Goal: Complete application form: Complete application form

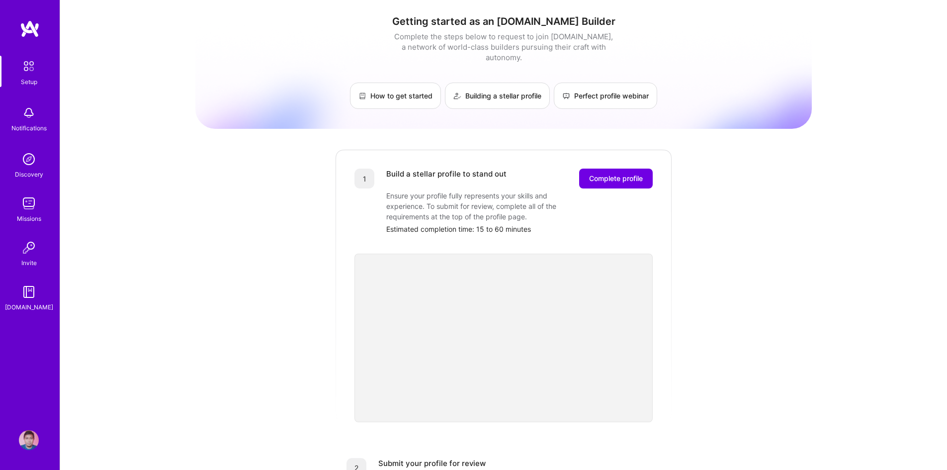
click at [17, 74] on link "Setup" at bounding box center [29, 71] width 62 height 31
click at [41, 66] on link "Setup" at bounding box center [29, 71] width 62 height 31
click at [634, 173] on span "Complete profile" at bounding box center [616, 178] width 54 height 10
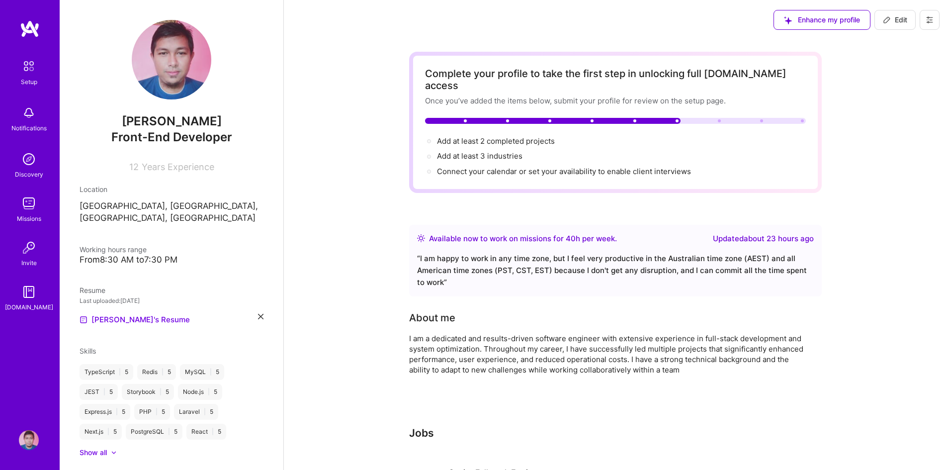
scroll to position [0, 0]
click at [903, 20] on span "Edit" at bounding box center [895, 19] width 24 height 10
select select "US"
select select "Right Now"
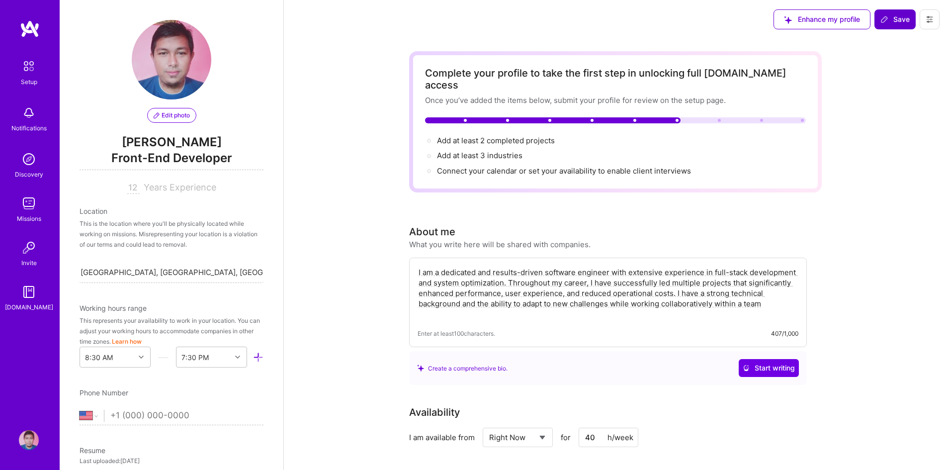
scroll to position [348, 0]
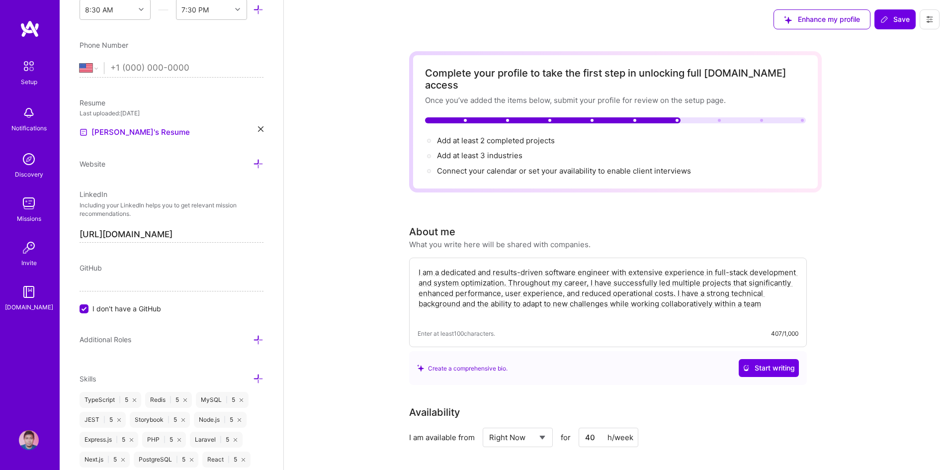
click at [774, 295] on textarea "I am a dedicated and results-driven software engineer with extensive experience…" at bounding box center [608, 293] width 381 height 54
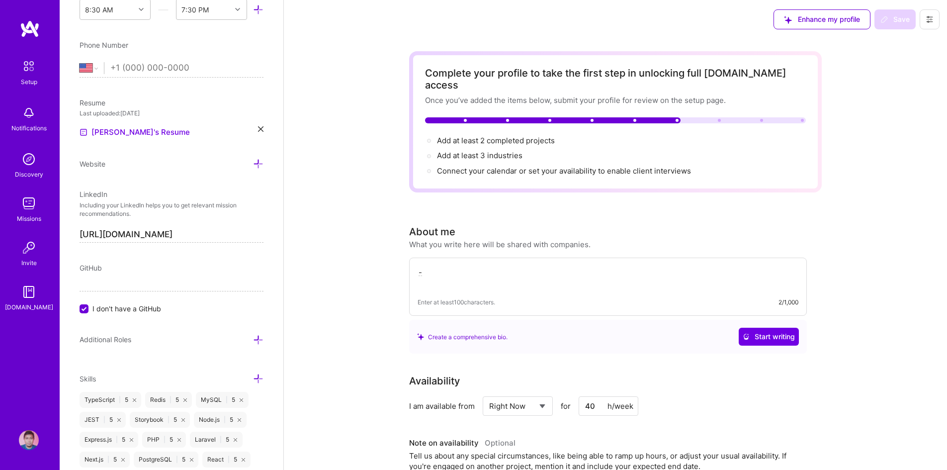
type textarea "-"
paste textarea "Contributed to the development of a customer system platform by leveraging micr…"
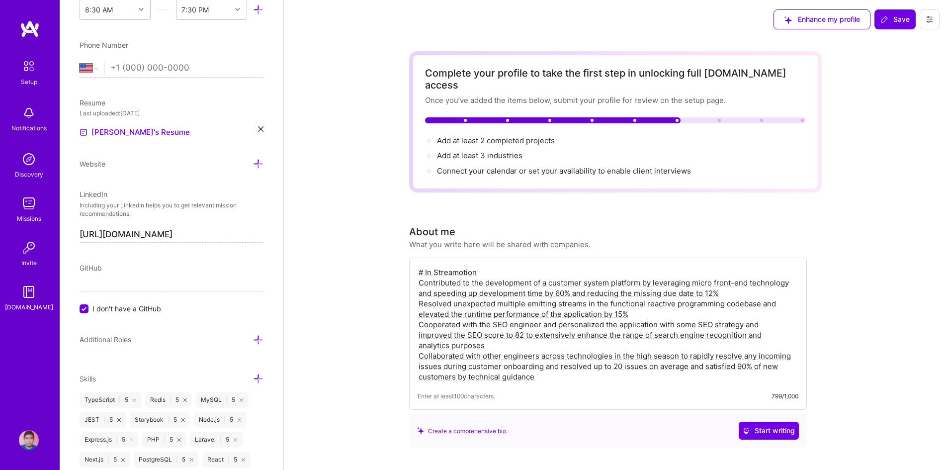
click at [419, 266] on textarea "# In Streamotion Contributed to the development of a customer system platform b…" at bounding box center [608, 324] width 381 height 117
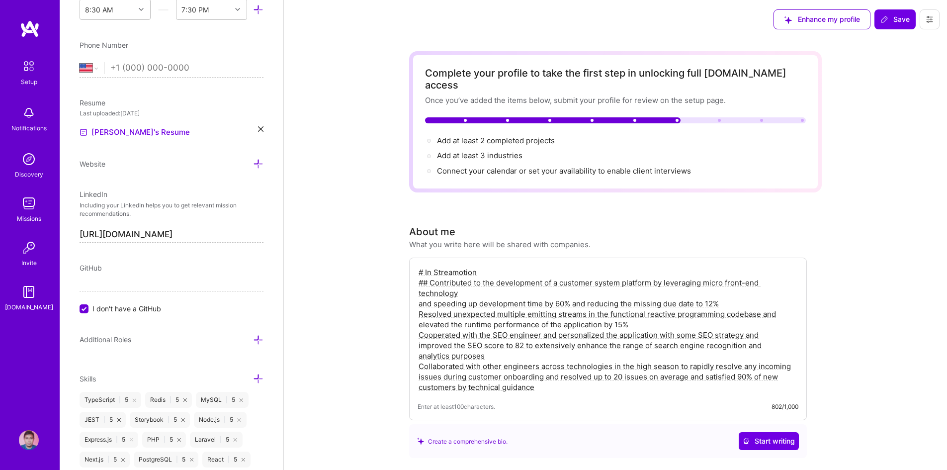
type textarea "# In Streamotion ## Contributed to the development of a customer system platfor…"
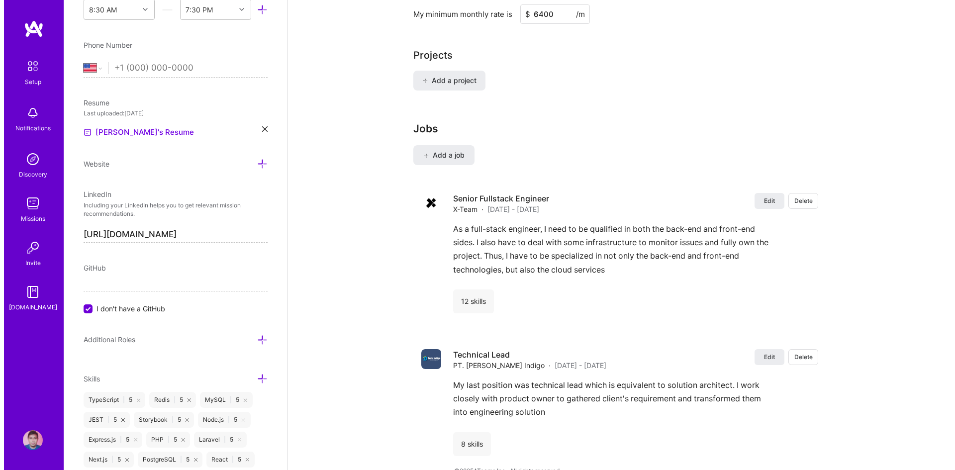
scroll to position [803, 0]
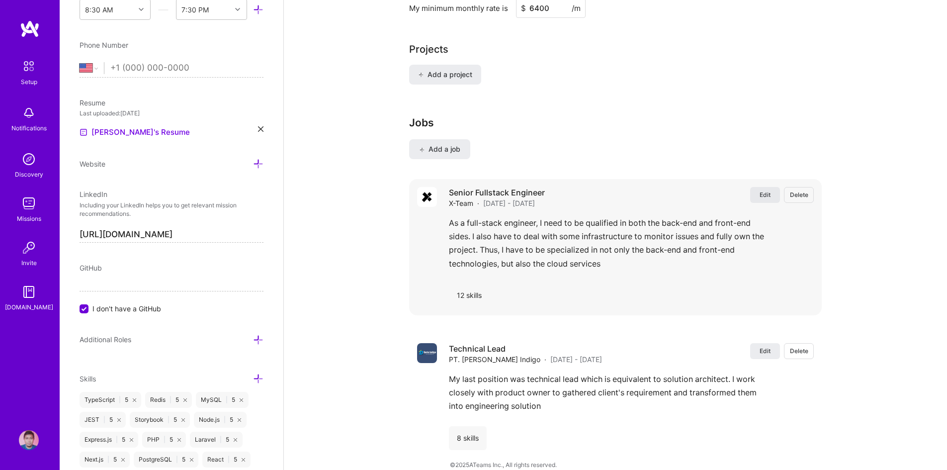
click at [772, 187] on button "Edit" at bounding box center [765, 195] width 30 height 16
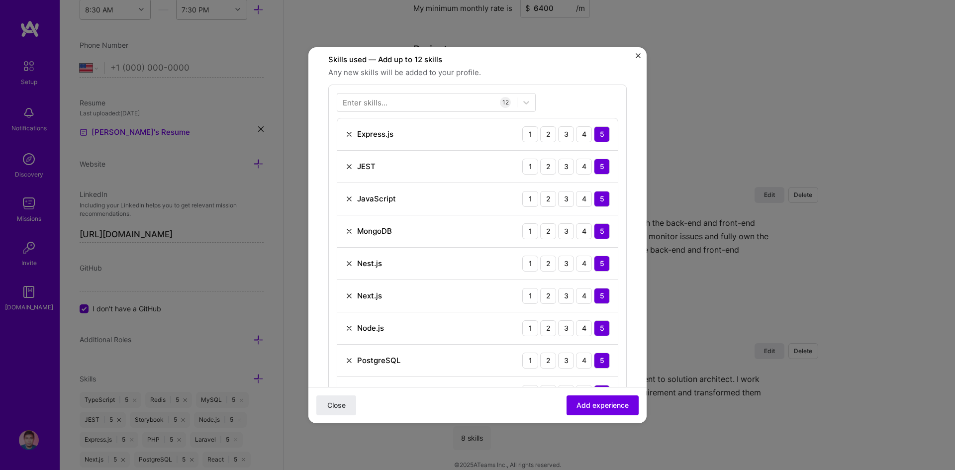
scroll to position [723, 0]
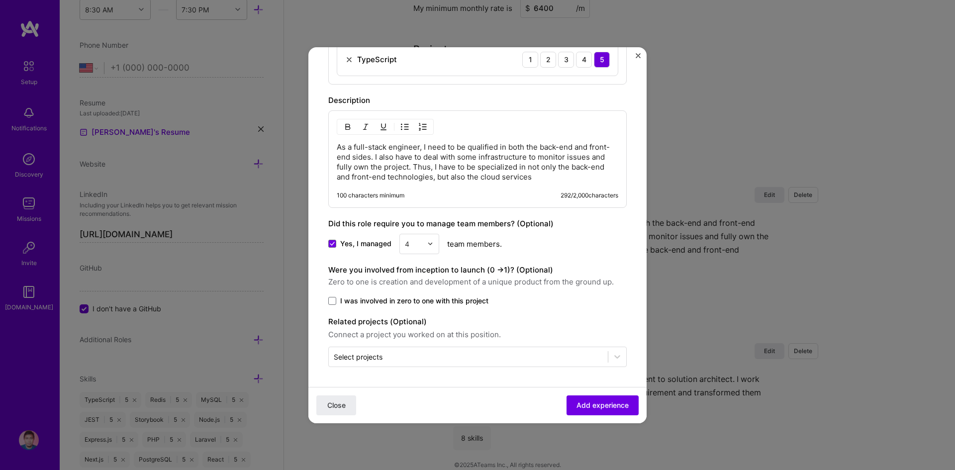
click at [497, 177] on p "As a full-stack engineer, I need to be qualified in both the back-end and front…" at bounding box center [477, 162] width 281 height 40
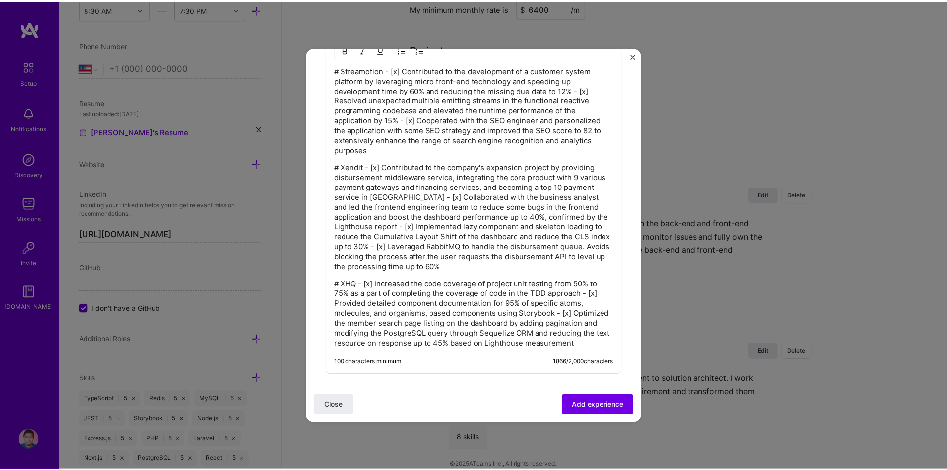
scroll to position [831, 0]
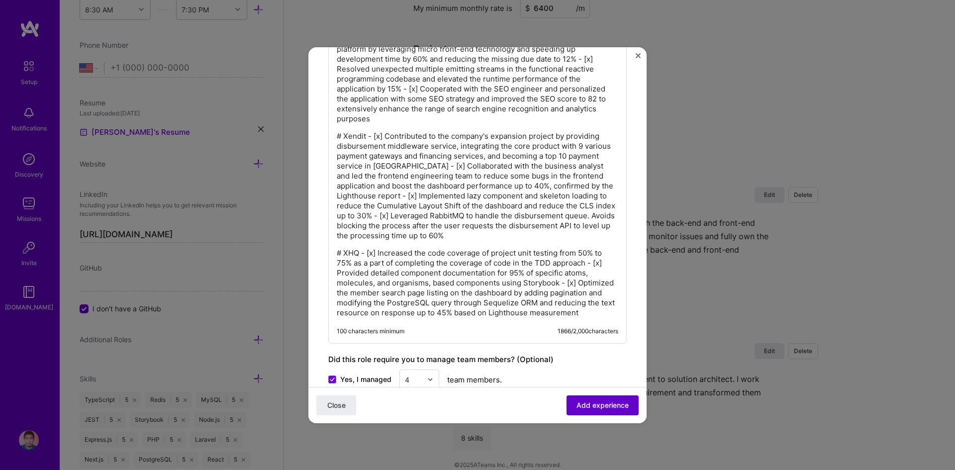
click at [600, 404] on span "Add experience" at bounding box center [602, 405] width 52 height 10
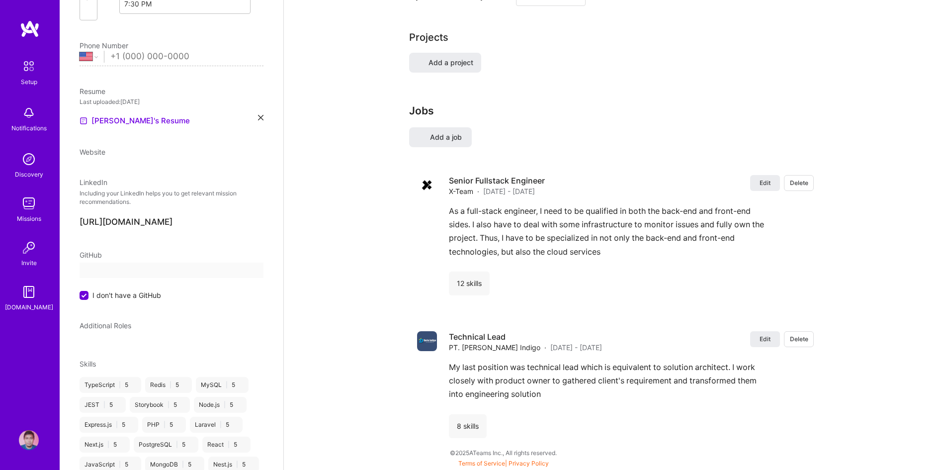
select select "US"
select select "Right Now"
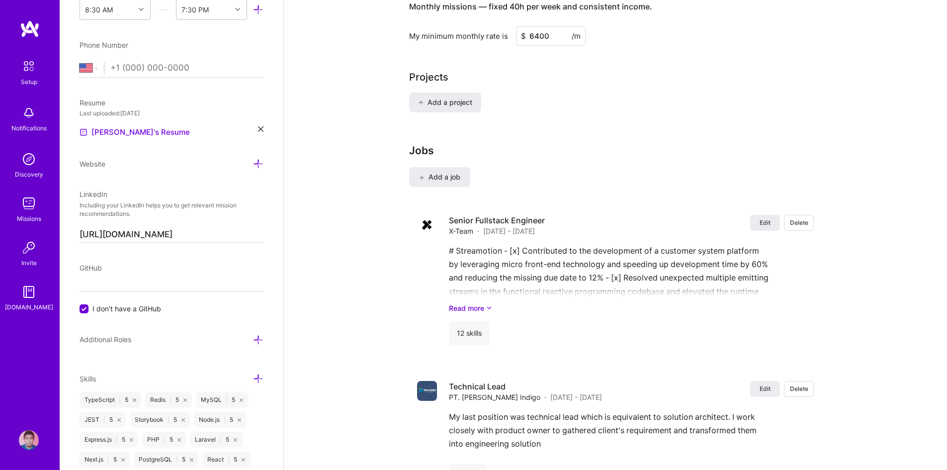
scroll to position [708, 0]
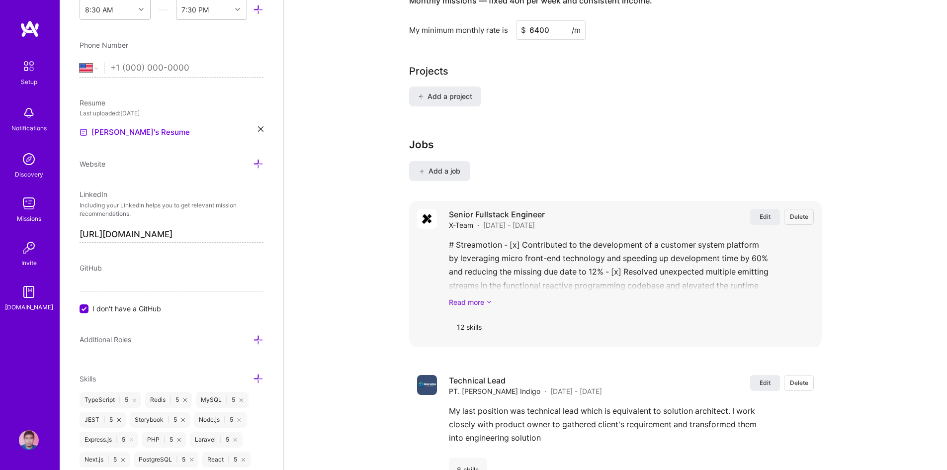
click at [486, 297] on link "Read more" at bounding box center [631, 302] width 365 height 10
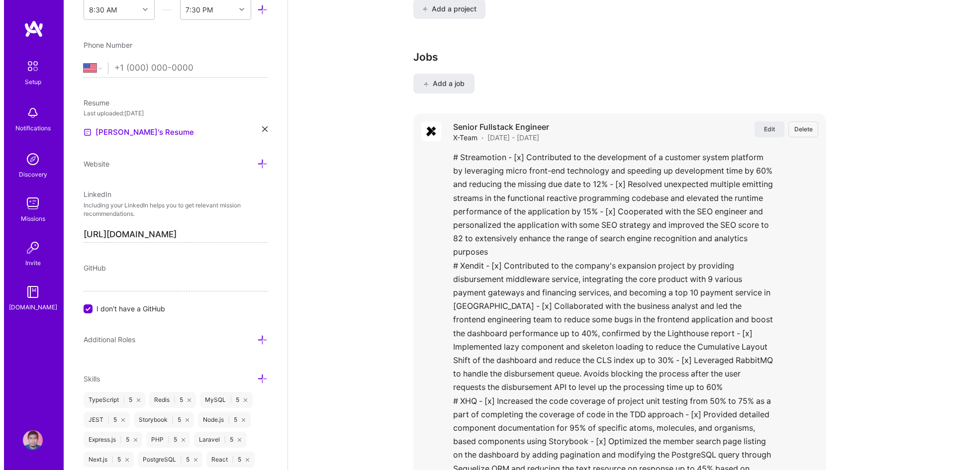
scroll to position [1028, 0]
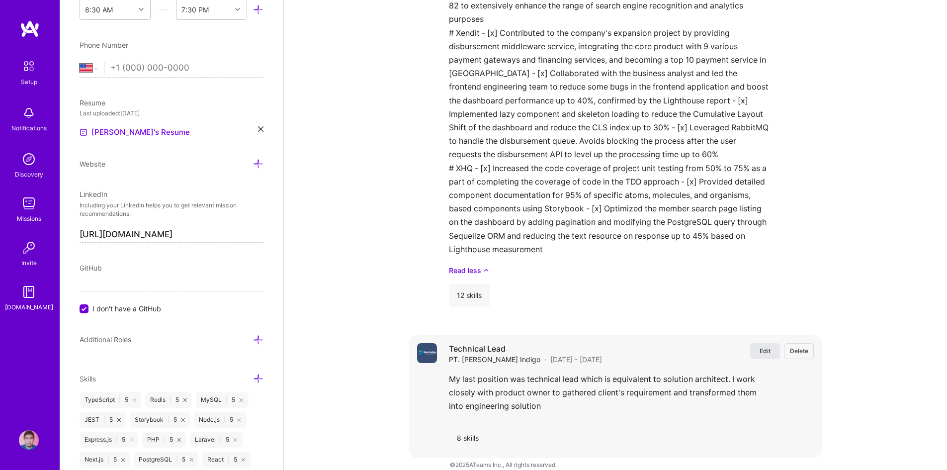
click at [762, 347] on span "Edit" at bounding box center [765, 351] width 11 height 8
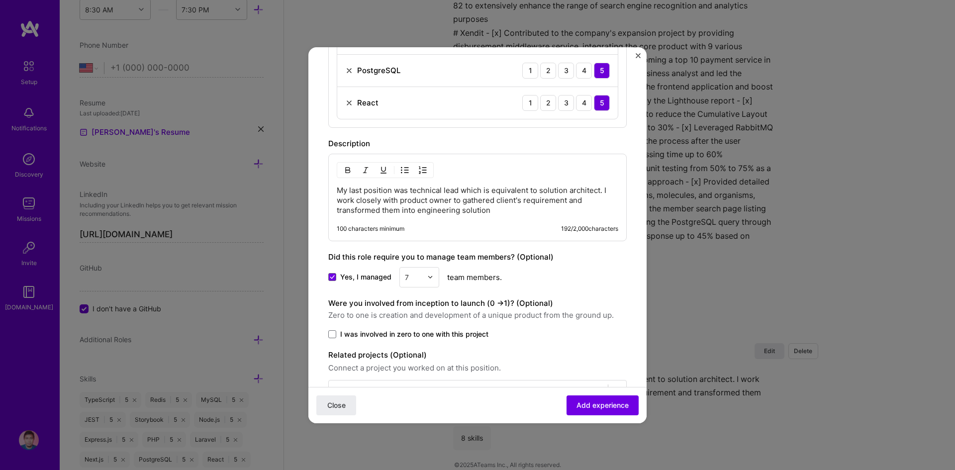
scroll to position [584, 0]
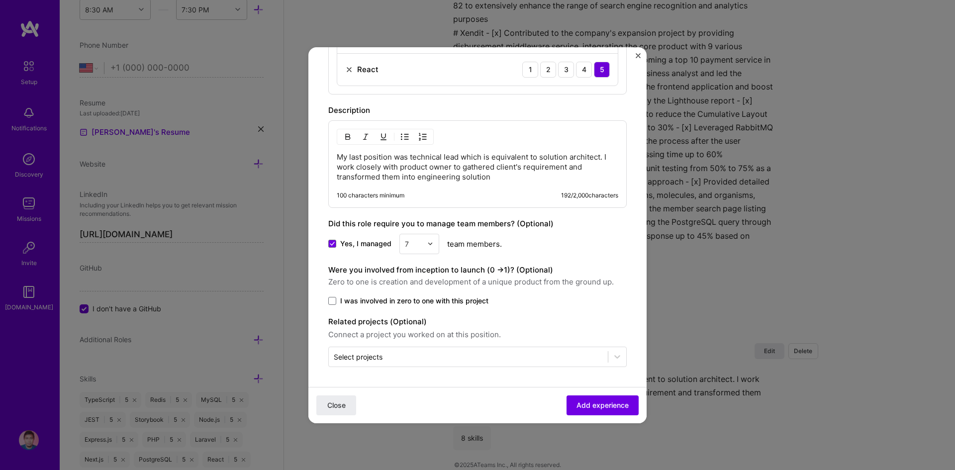
drag, startPoint x: 486, startPoint y: 185, endPoint x: 499, endPoint y: 174, distance: 17.3
click at [499, 174] on div "My last position was technical lead which is equivalent to solution architect. …" at bounding box center [477, 164] width 298 height 88
click at [499, 174] on p "My last position was technical lead which is equivalent to solution architect. …" at bounding box center [477, 167] width 281 height 30
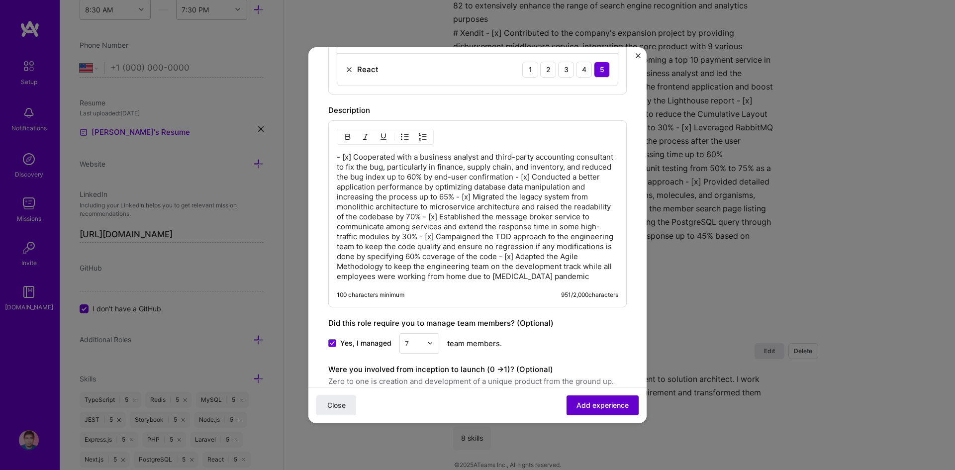
click at [590, 405] on span "Add experience" at bounding box center [602, 405] width 52 height 10
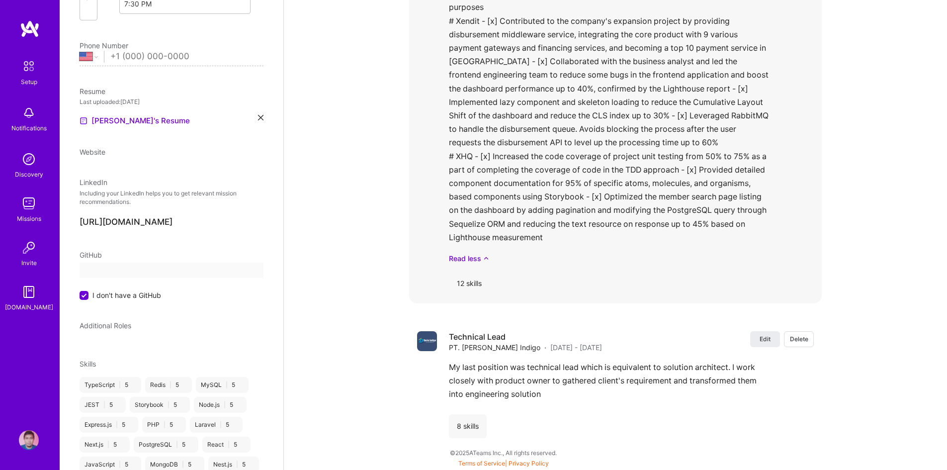
select select "US"
select select "Right Now"
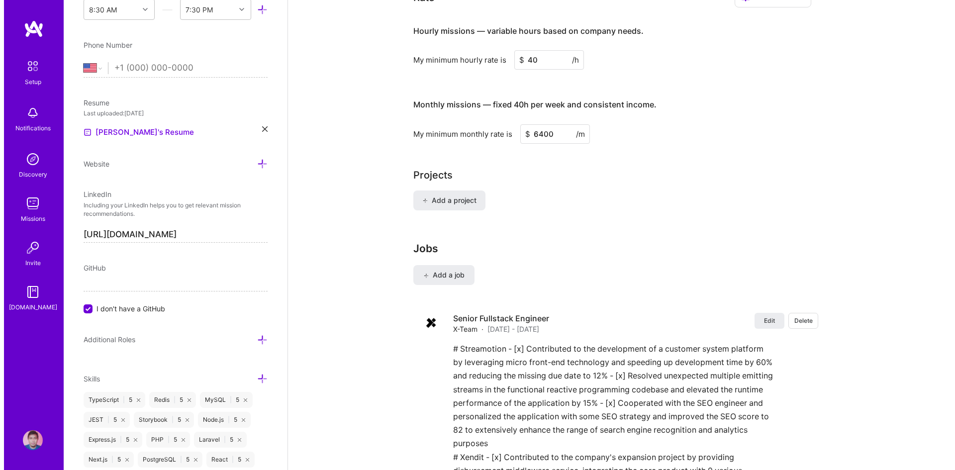
scroll to position [762, 0]
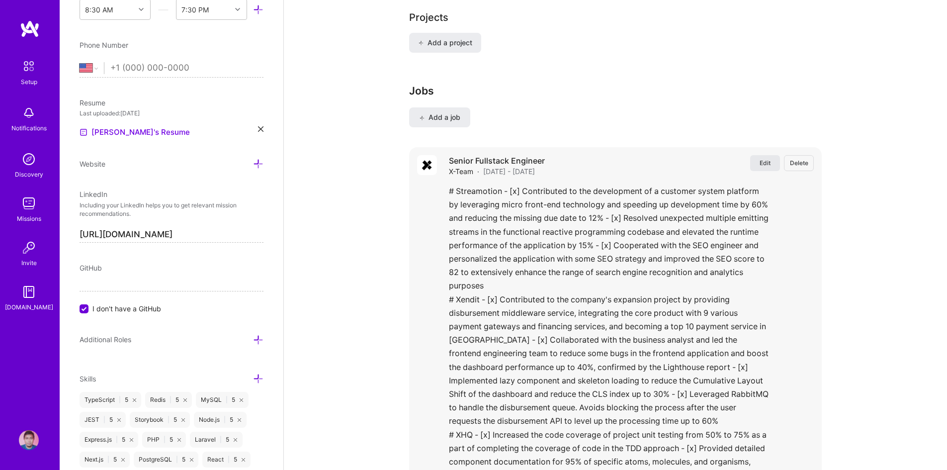
click at [771, 159] on span "Edit" at bounding box center [765, 163] width 11 height 8
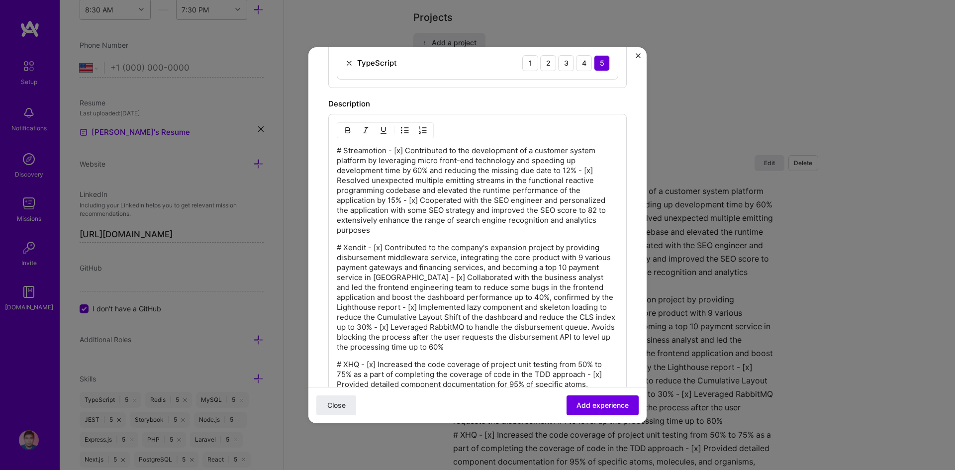
scroll to position [699, 0]
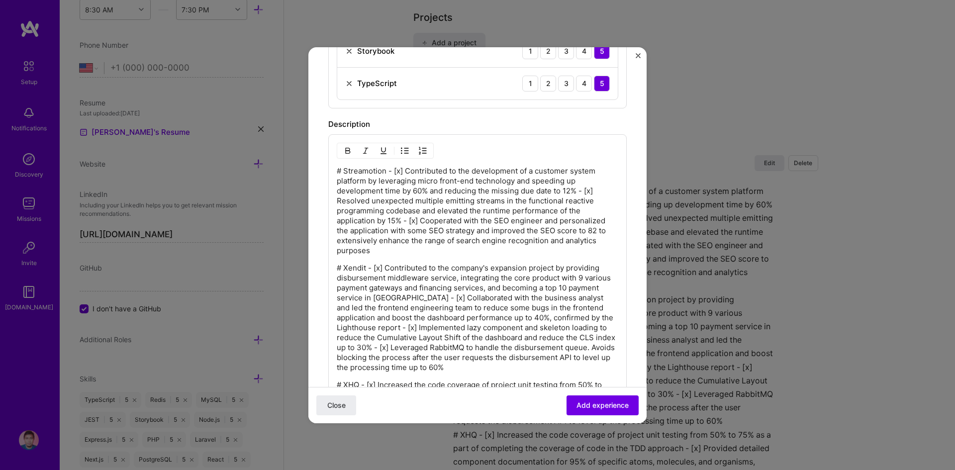
click at [393, 173] on p "# Streamotion - [x] Contributed to the development of a customer system platfor…" at bounding box center [477, 211] width 281 height 90
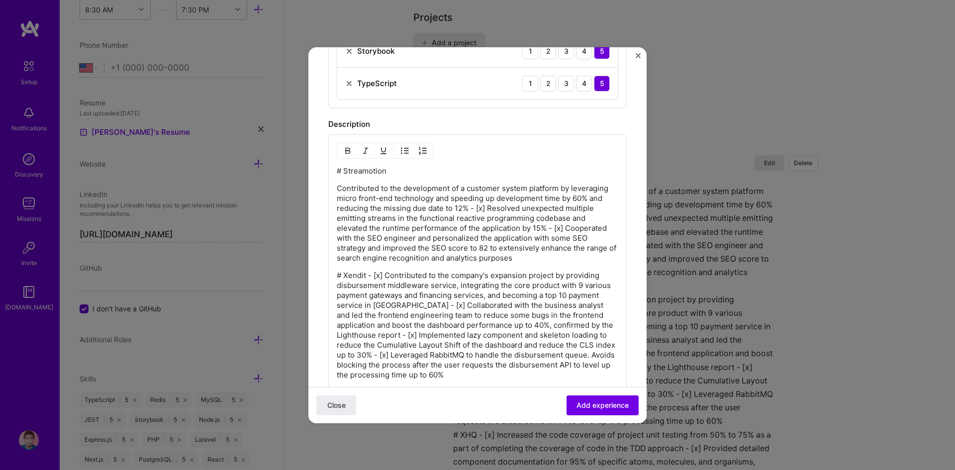
click at [419, 151] on img "button" at bounding box center [423, 151] width 8 height 8
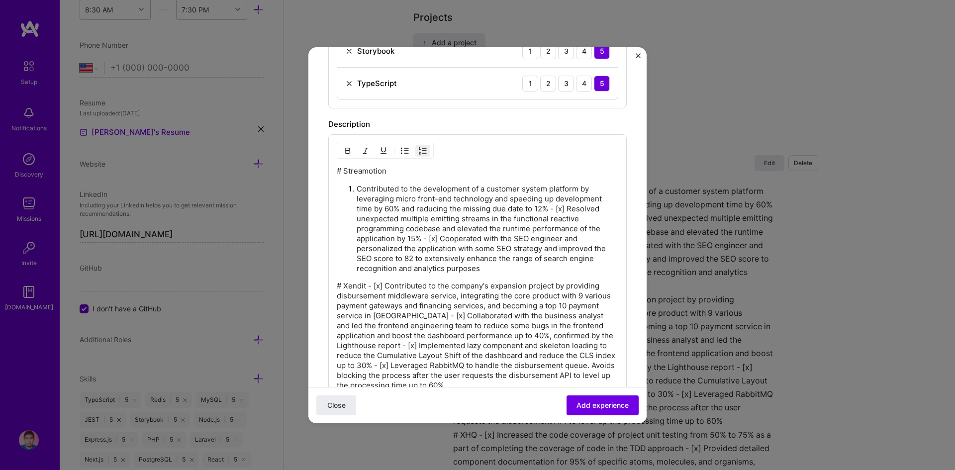
click at [567, 210] on p "Contributed to the development of a customer system platform by leveraging micr…" at bounding box center [488, 229] width 262 height 90
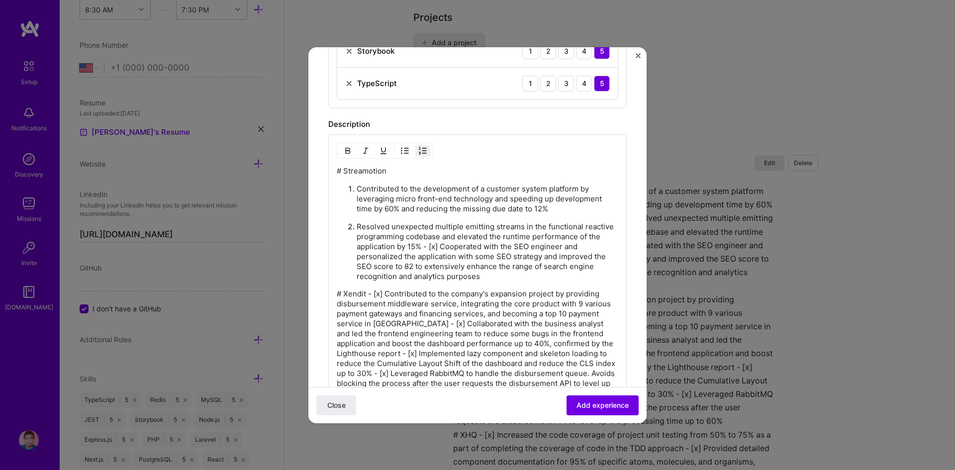
click at [463, 245] on p "Resolved unexpected multiple emitting streams in the functional reactive progra…" at bounding box center [488, 252] width 262 height 60
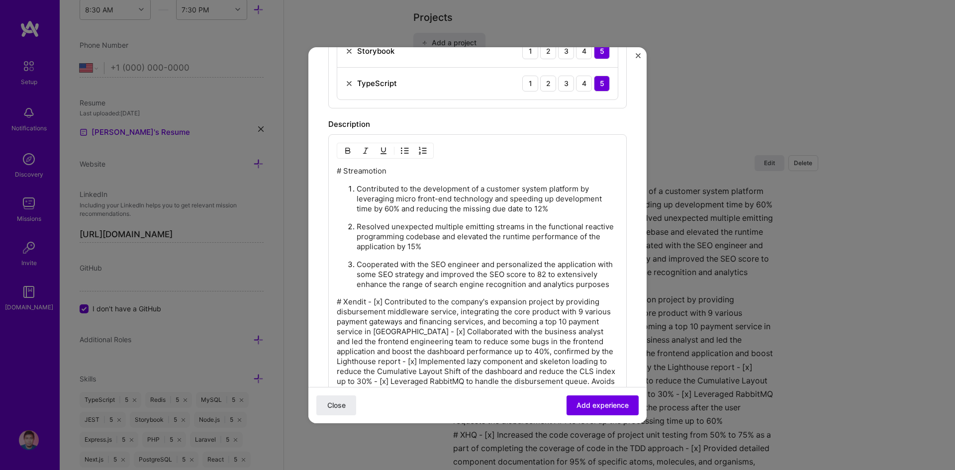
click at [385, 312] on p "# Xendit - [x] Contributed to the company's expansion project by providing disb…" at bounding box center [477, 351] width 281 height 109
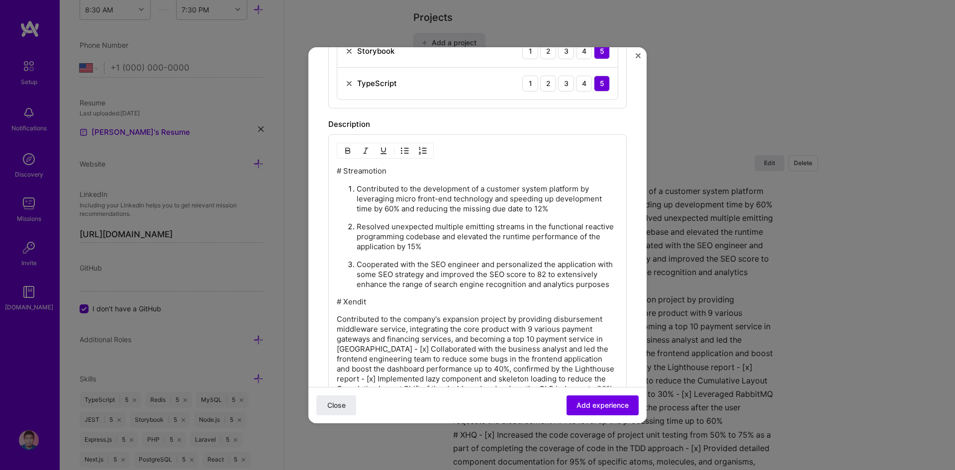
click at [421, 151] on img "button" at bounding box center [423, 151] width 8 height 8
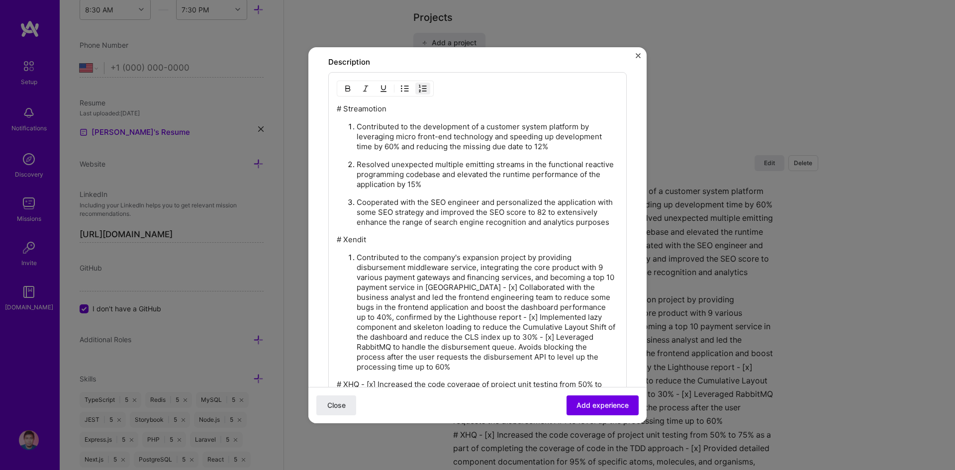
scroll to position [762, 0]
click at [507, 296] on p "Contributed to the company's expansion project by providing disbursement middle…" at bounding box center [488, 311] width 262 height 119
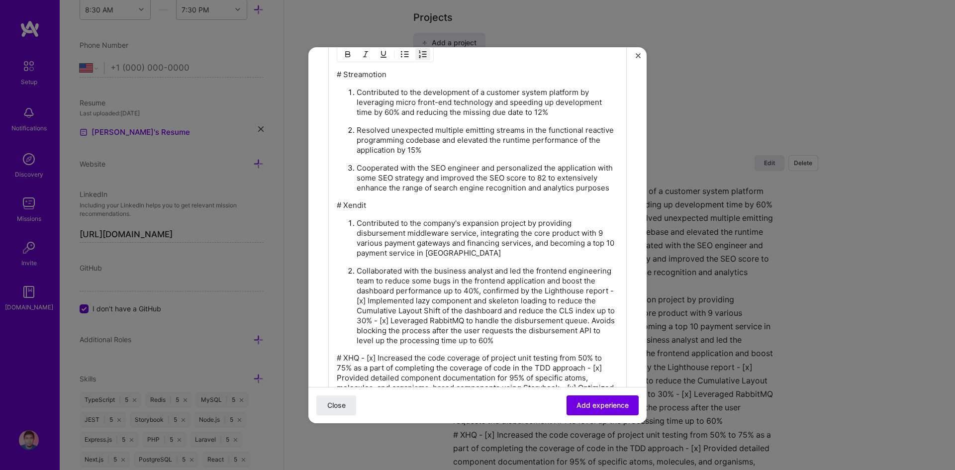
scroll to position [798, 0]
click at [439, 310] on p "Collaborated with the business analyst and led the frontend engineering team to…" at bounding box center [488, 304] width 262 height 80
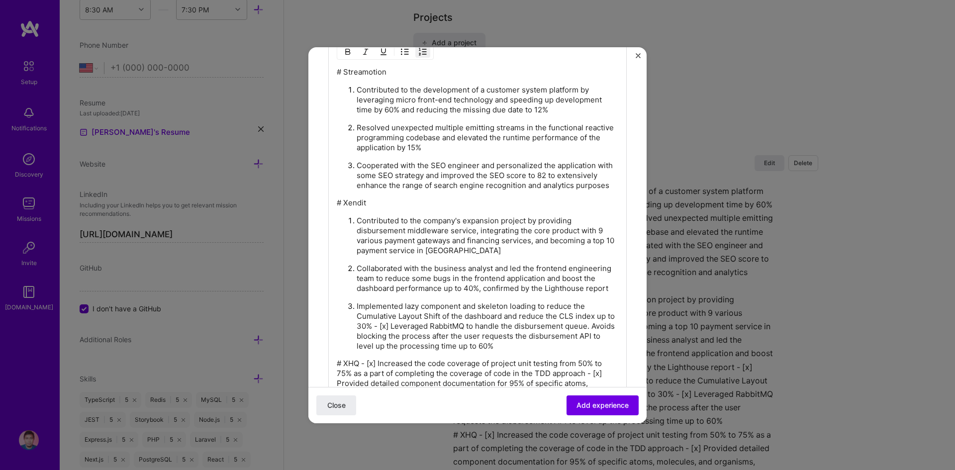
click at [399, 346] on p "Implemented lazy component and skeleton loading to reduce the Cumulative Layout…" at bounding box center [488, 326] width 262 height 50
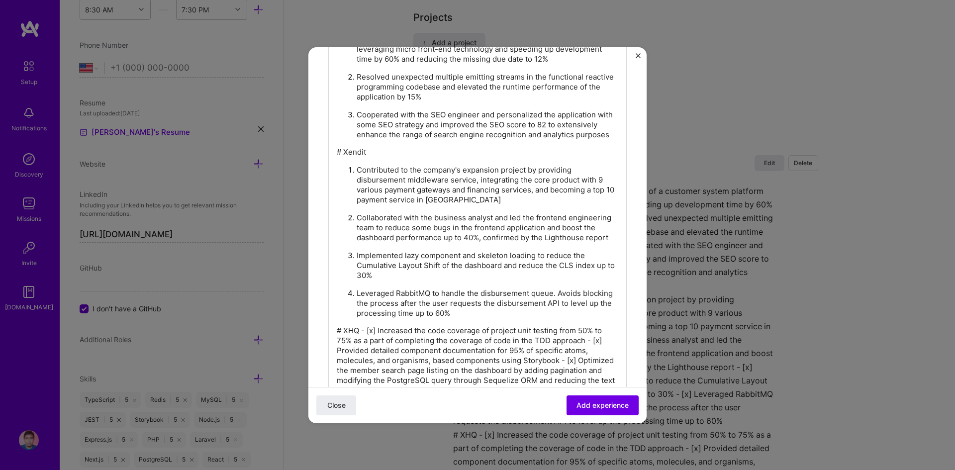
scroll to position [850, 0]
click at [377, 348] on p "# XHQ - [x] Increased the code coverage of project unit testing from 50% to 75%…" at bounding box center [477, 360] width 281 height 70
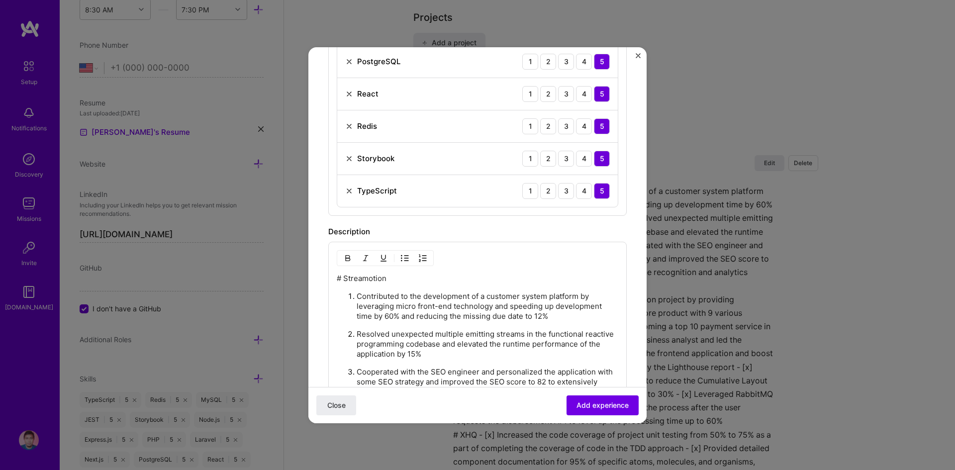
scroll to position [582, 0]
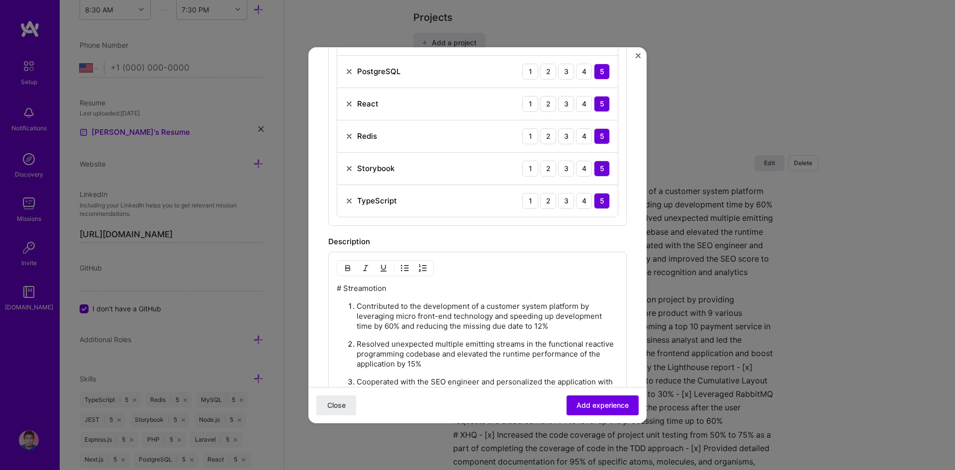
click at [421, 267] on img "button" at bounding box center [423, 268] width 8 height 8
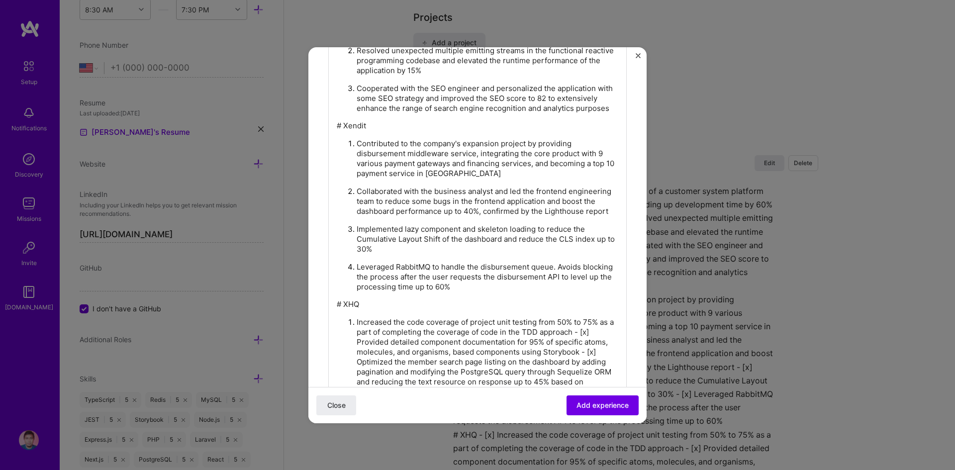
scroll to position [988, 0]
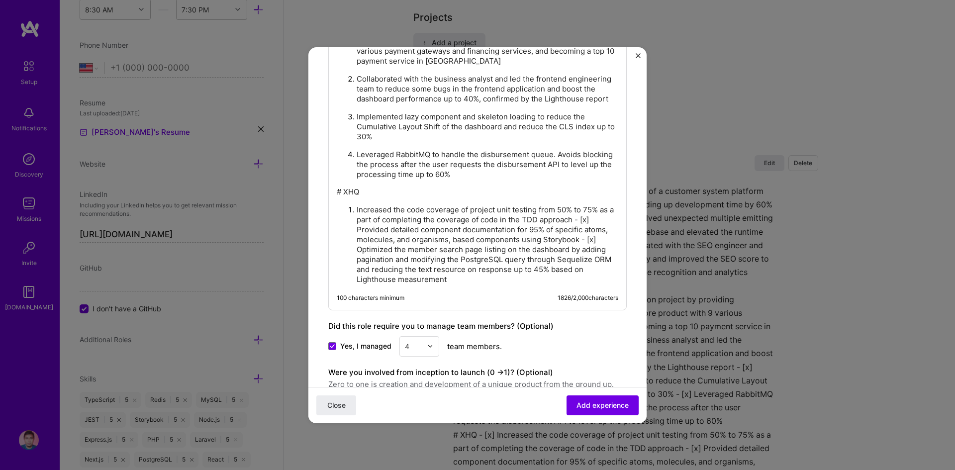
click at [355, 248] on ol "Increased the code coverage of project unit testing from 50% to 75% as a part o…" at bounding box center [477, 244] width 281 height 80
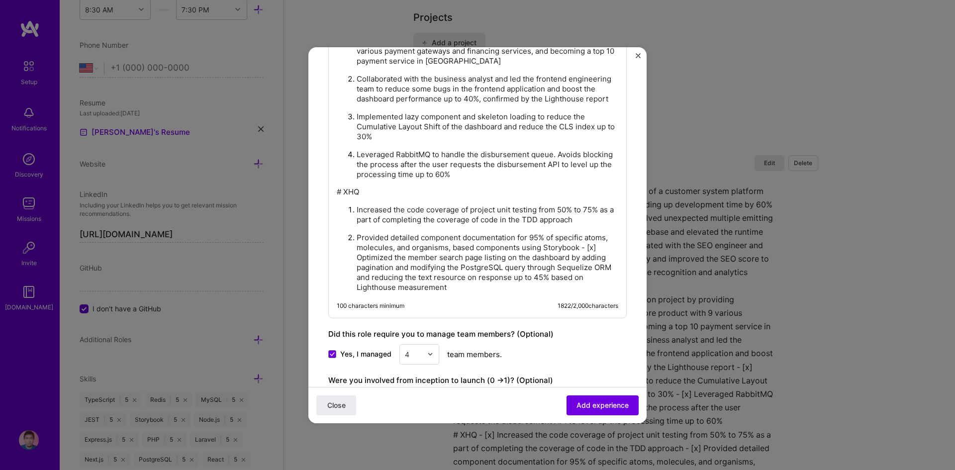
click at [376, 275] on p "Provided detailed component documentation for 95% of specific atoms, molecules,…" at bounding box center [488, 263] width 262 height 60
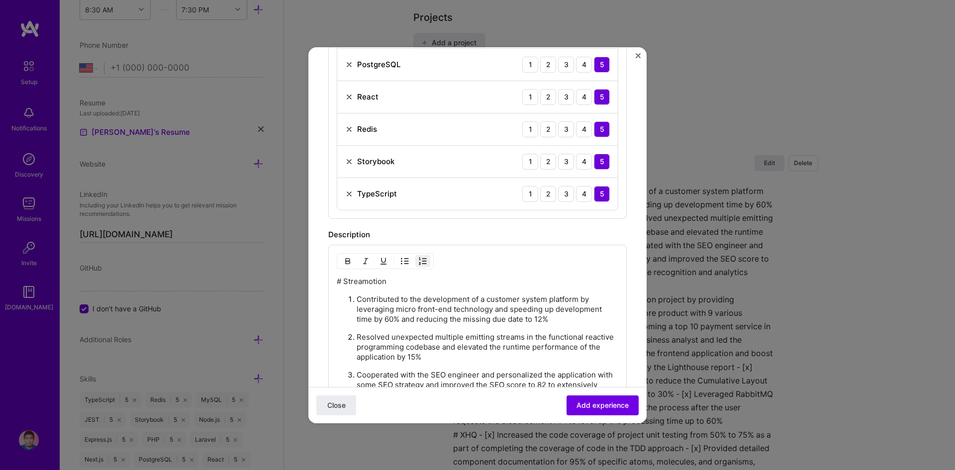
scroll to position [573, 0]
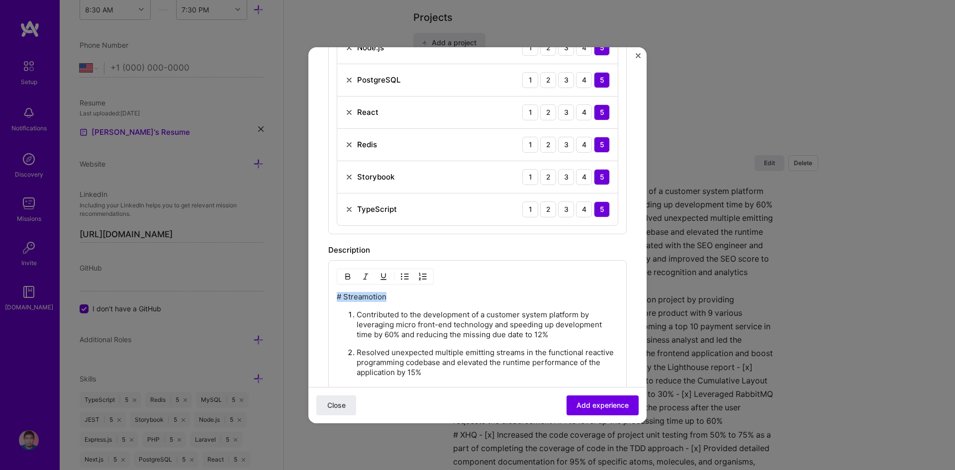
drag, startPoint x: 388, startPoint y: 298, endPoint x: 333, endPoint y: 298, distance: 55.7
click at [346, 280] on button "button" at bounding box center [347, 277] width 15 height 12
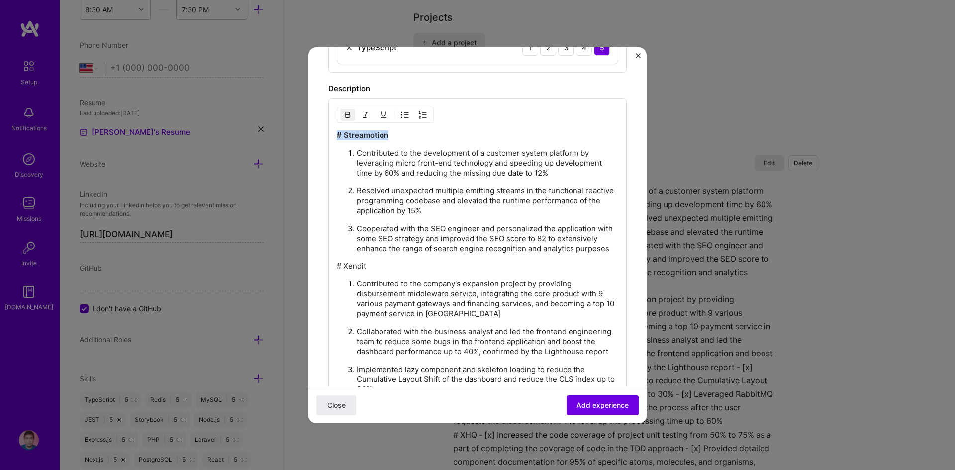
scroll to position [736, 0]
drag, startPoint x: 381, startPoint y: 280, endPoint x: 327, endPoint y: 274, distance: 54.7
click at [327, 274] on form "Create a job experience Jobs help companies understand your past experience. Co…" at bounding box center [477, 63] width 338 height 1462
click at [345, 114] on img "button" at bounding box center [348, 114] width 8 height 8
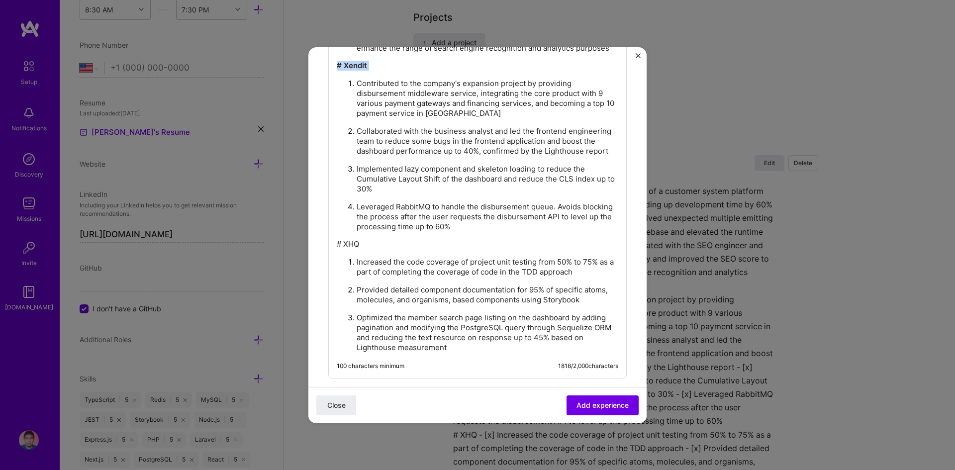
scroll to position [949, 0]
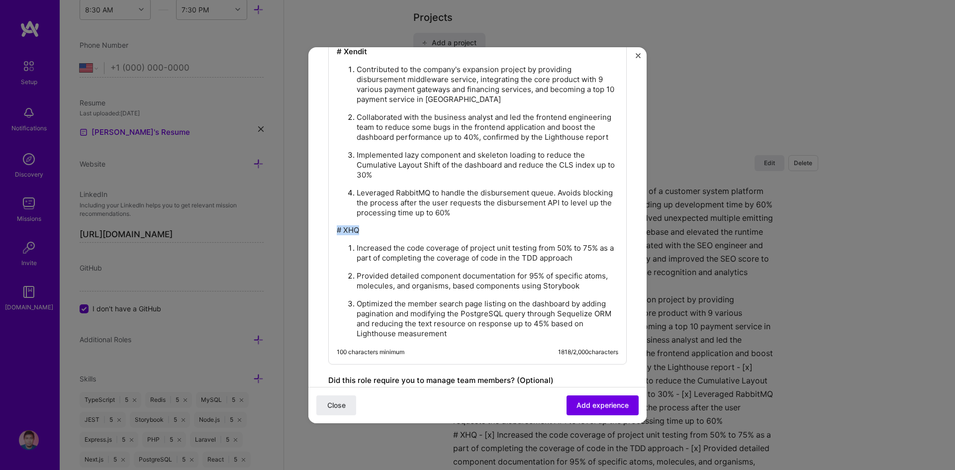
drag, startPoint x: 388, startPoint y: 243, endPoint x: 337, endPoint y: 243, distance: 51.2
click at [337, 243] on div "# Streamotion Contributed to the development of a customer system platform by l…" at bounding box center [477, 127] width 281 height 423
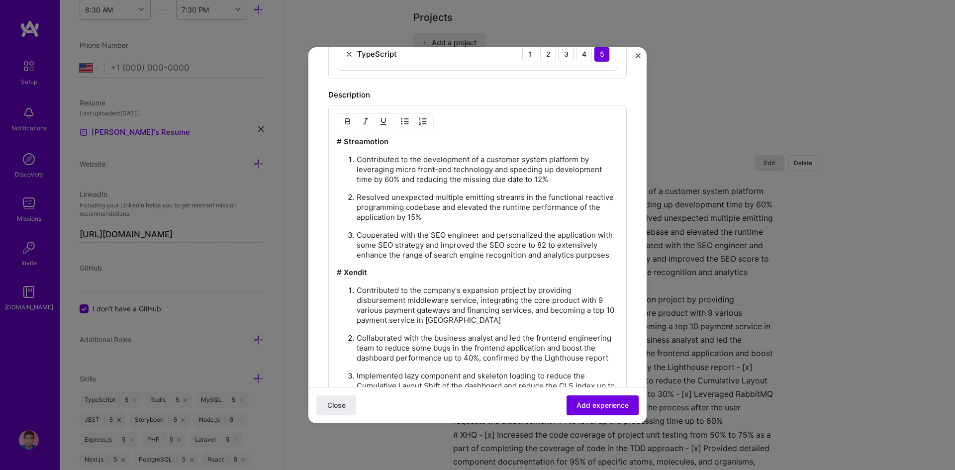
scroll to position [683, 0]
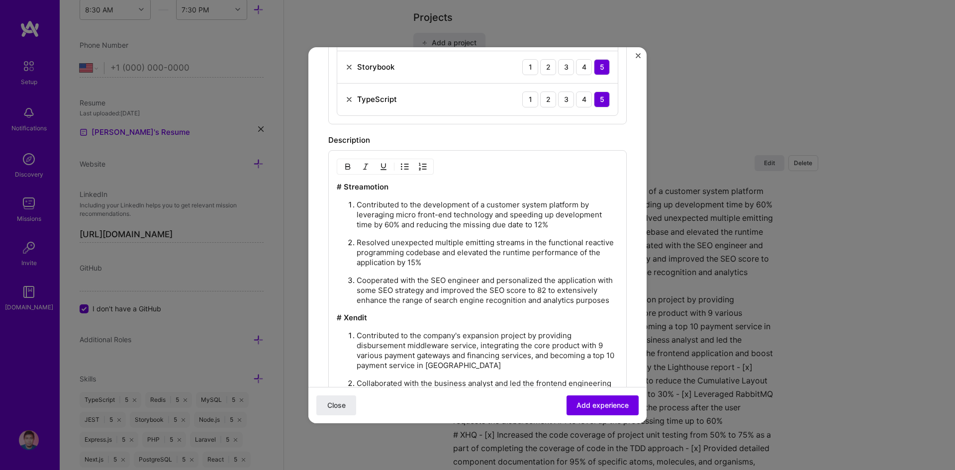
click at [346, 164] on img "button" at bounding box center [348, 167] width 8 height 8
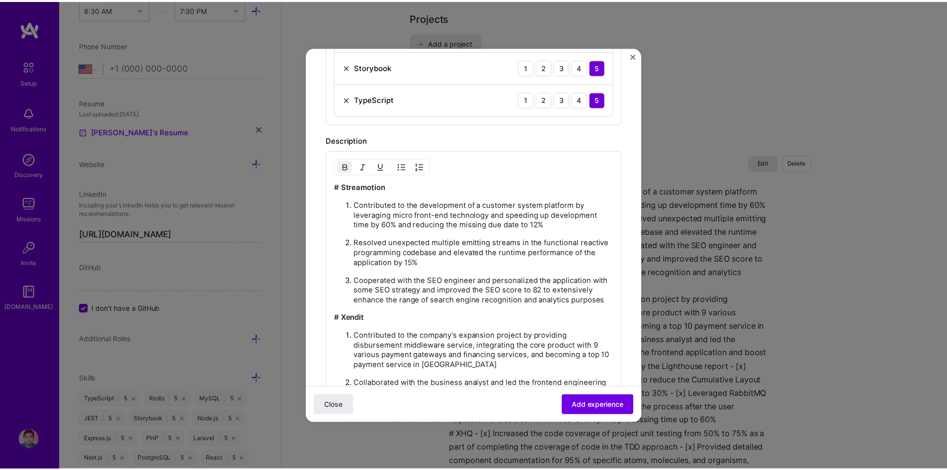
scroll to position [783, 0]
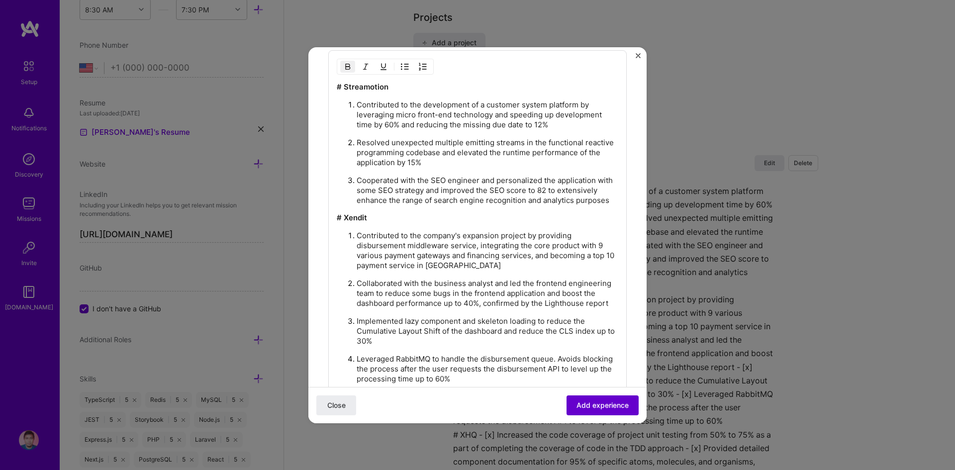
click at [604, 403] on span "Add experience" at bounding box center [602, 405] width 52 height 10
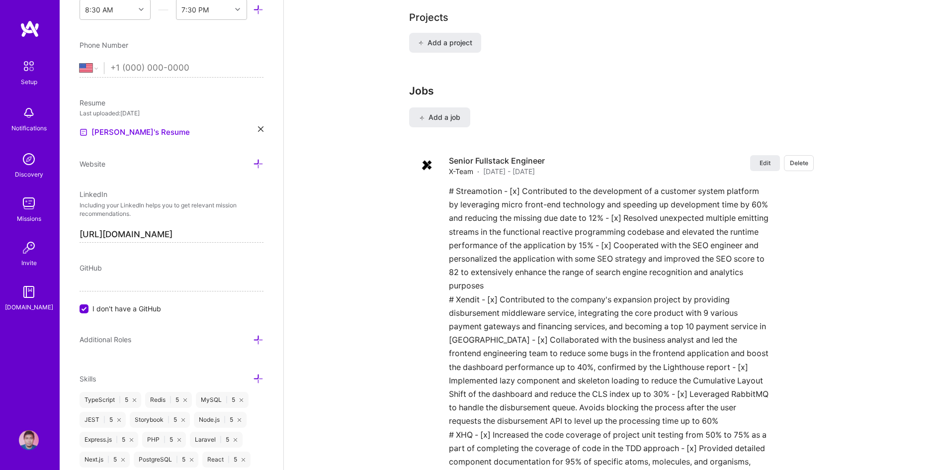
scroll to position [851, 0]
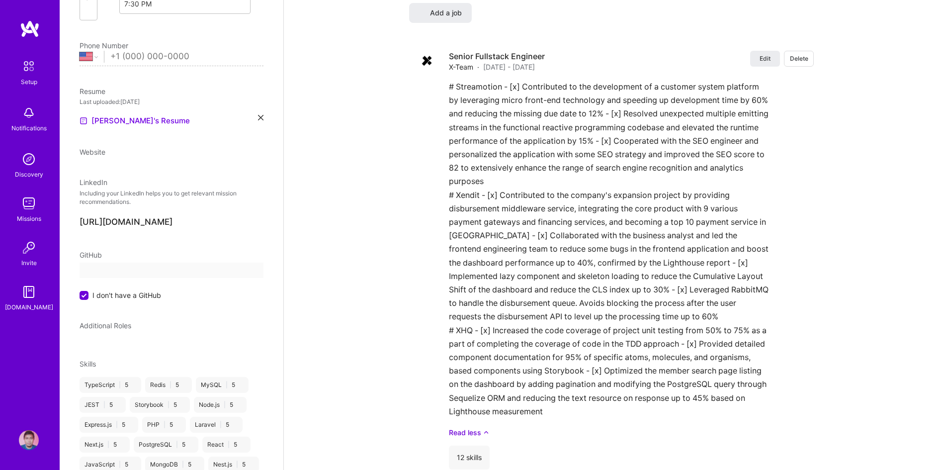
select select "US"
select select "Right Now"
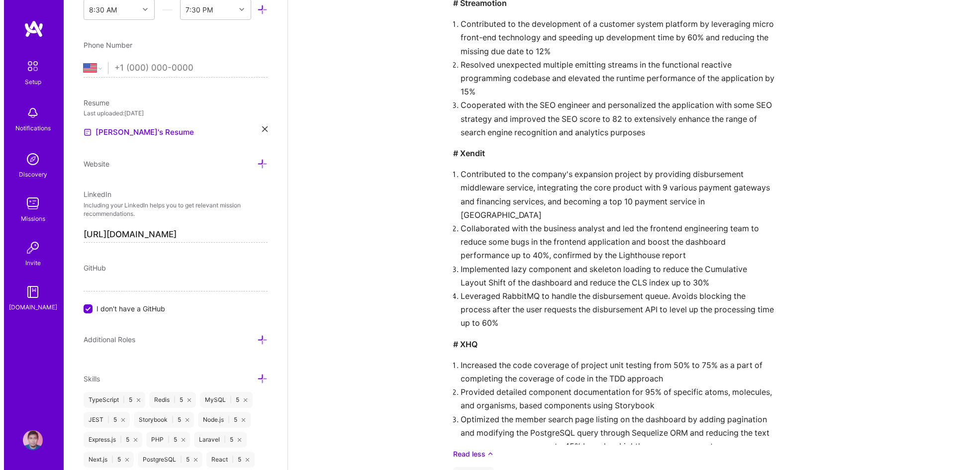
scroll to position [1157, 0]
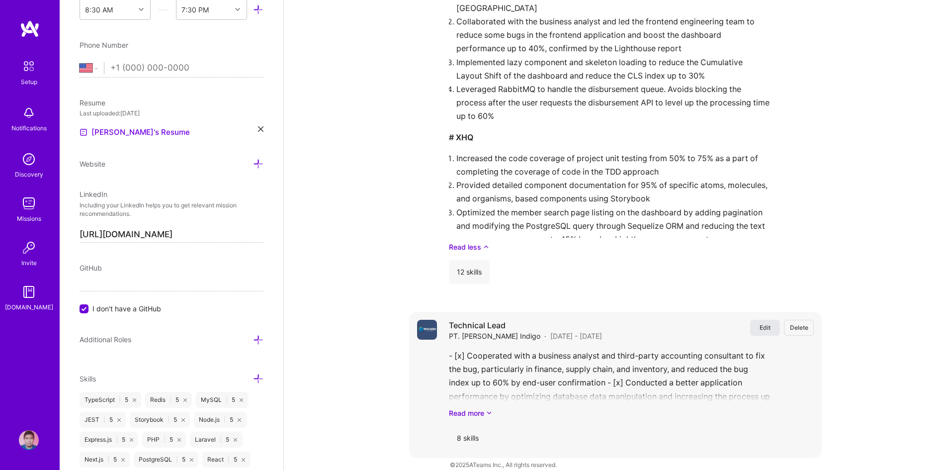
click at [766, 320] on button "Edit" at bounding box center [765, 328] width 30 height 16
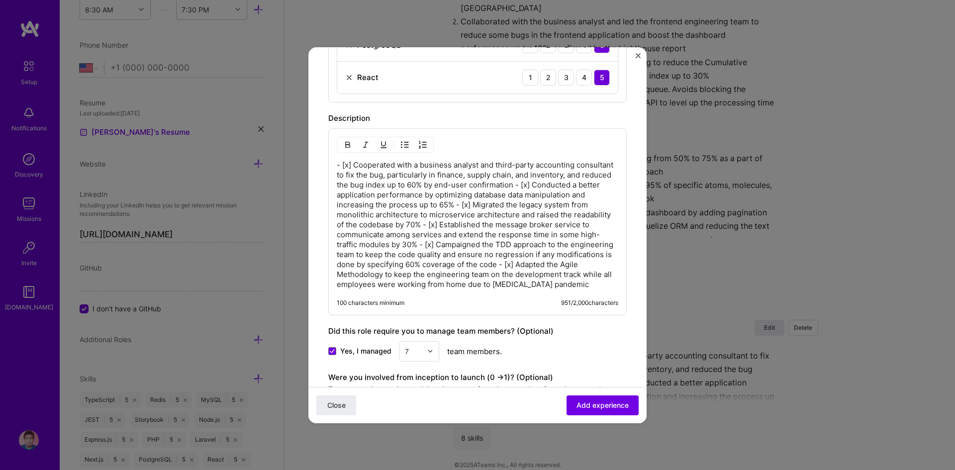
scroll to position [564, 0]
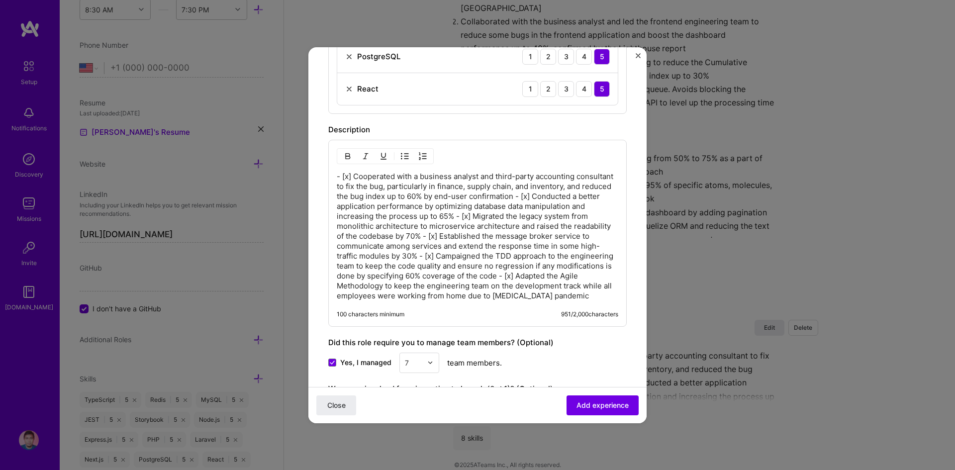
click at [356, 172] on p "- [x] Cooperated with a business analyst and third-party accounting consultant …" at bounding box center [477, 236] width 281 height 129
click at [420, 156] on img "button" at bounding box center [423, 156] width 8 height 8
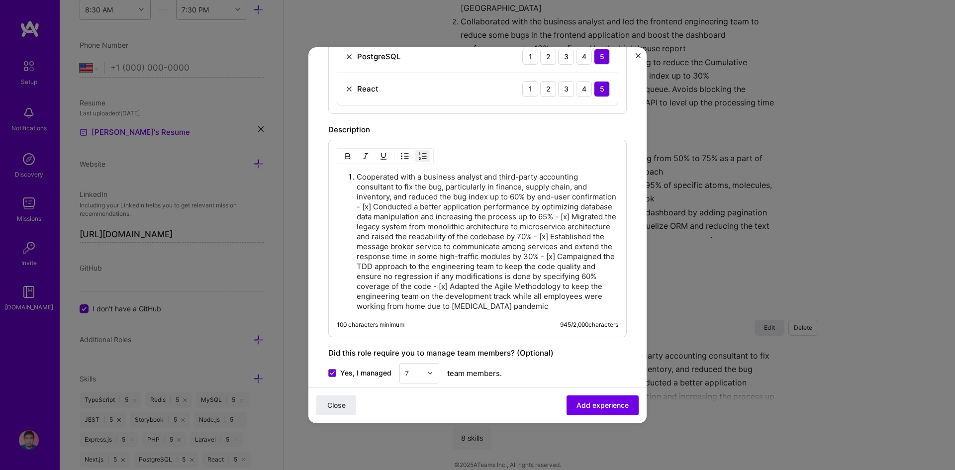
click at [421, 207] on p "Cooperated with a business analyst and third-party accounting consultant to fix…" at bounding box center [488, 241] width 262 height 139
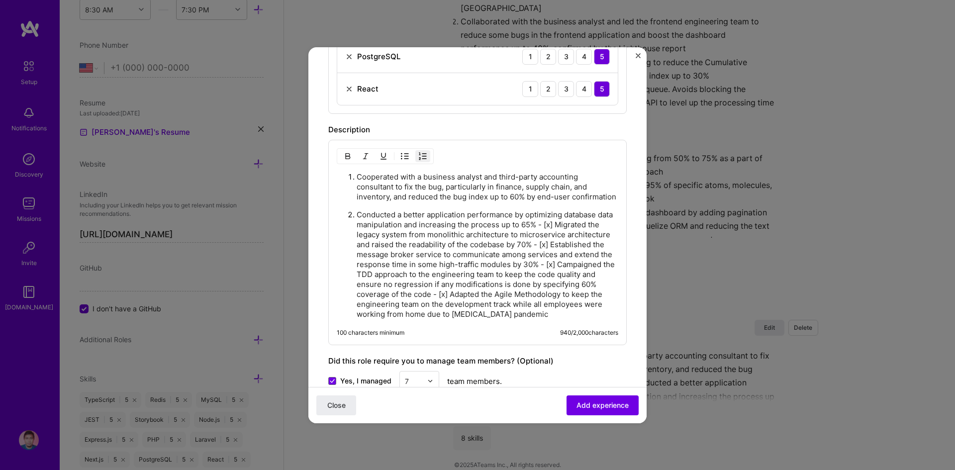
click at [358, 264] on p "Conducted a better application performance by optimizing database data manipula…" at bounding box center [488, 264] width 262 height 109
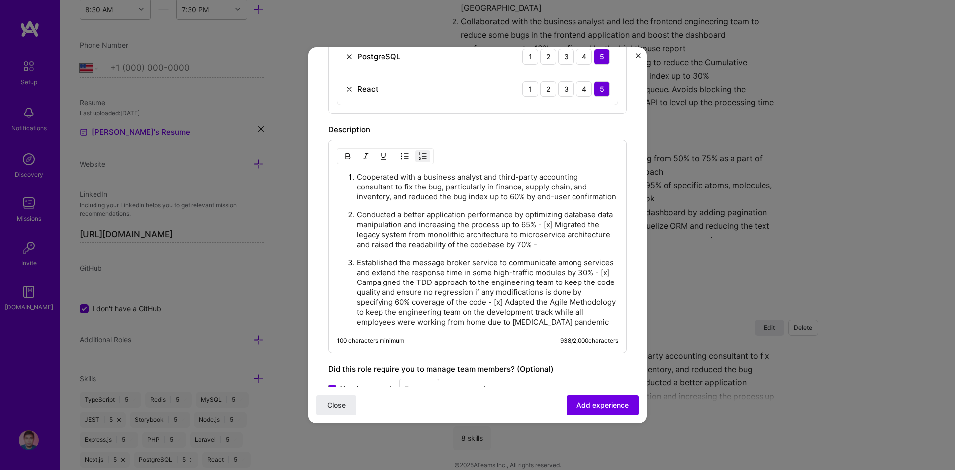
click at [390, 293] on p "Established the message broker service to communicate among services and extend…" at bounding box center [488, 293] width 262 height 70
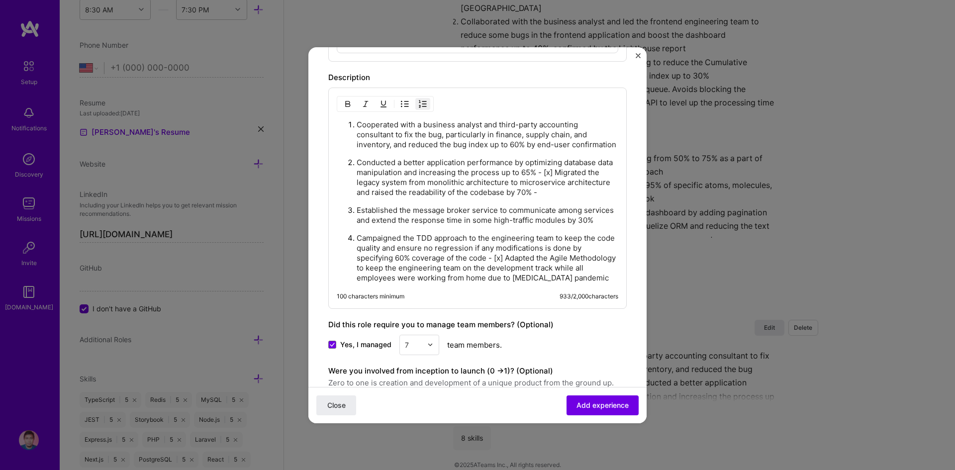
scroll to position [617, 0]
click at [505, 279] on p "Campaigned the TDD approach to the engineering team to keep the code quality an…" at bounding box center [488, 258] width 262 height 50
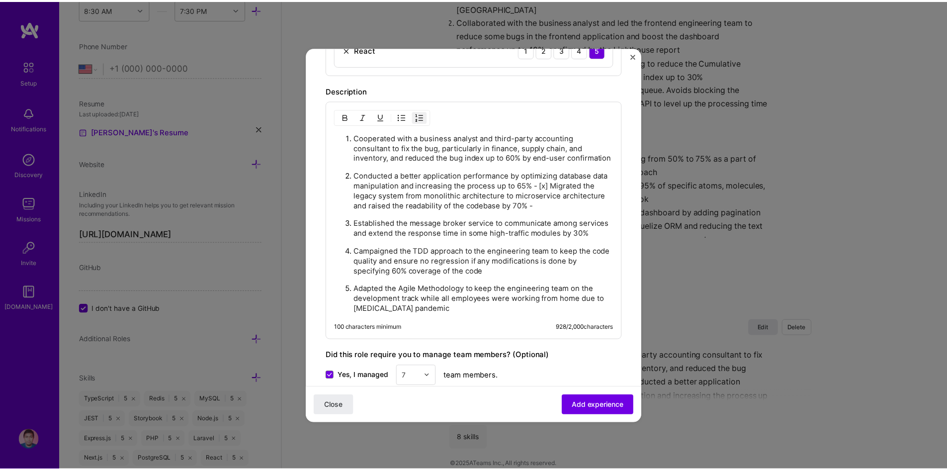
scroll to position [607, 0]
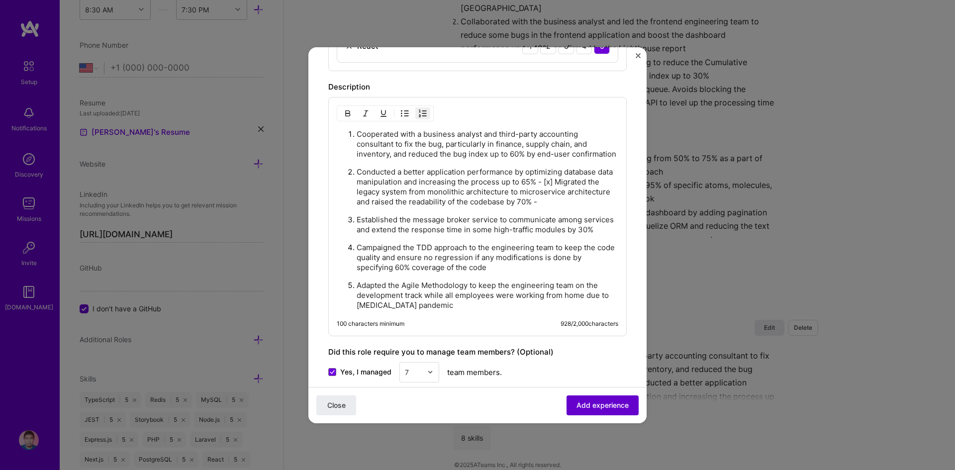
click at [576, 406] on span "Add experience" at bounding box center [602, 405] width 52 height 10
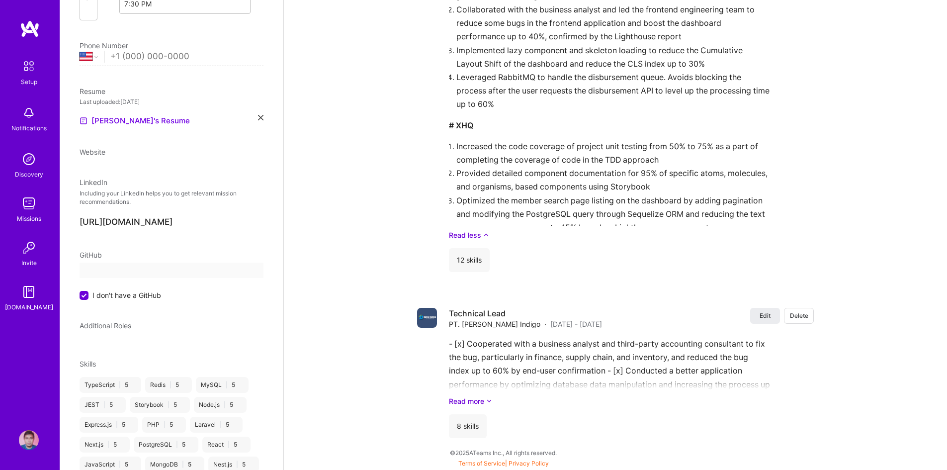
select select "US"
select select "Right Now"
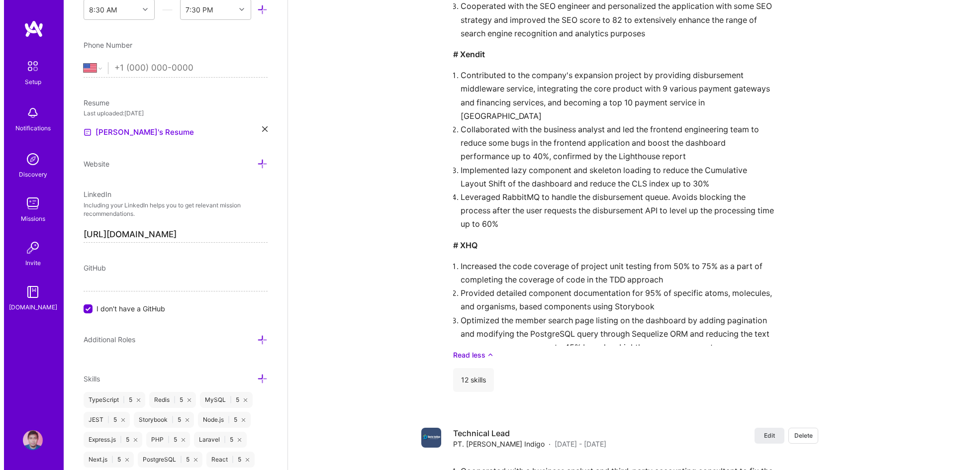
scroll to position [1157, 0]
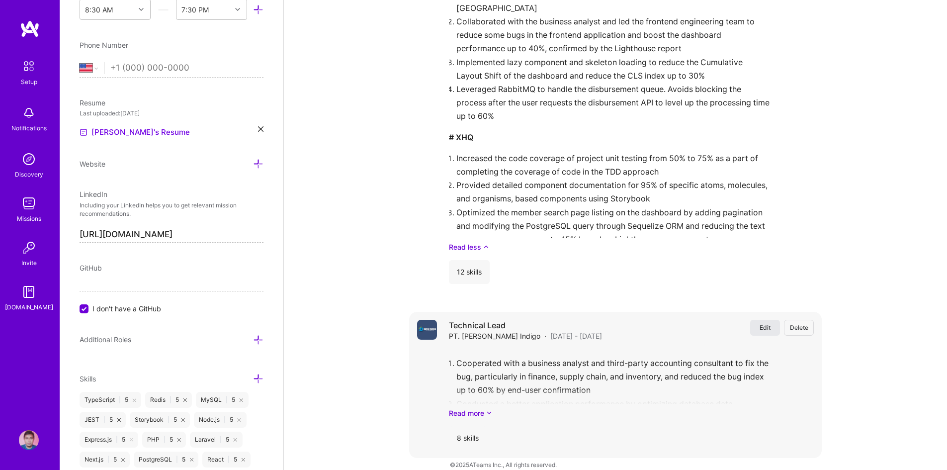
click at [765, 323] on span "Edit" at bounding box center [765, 327] width 11 height 8
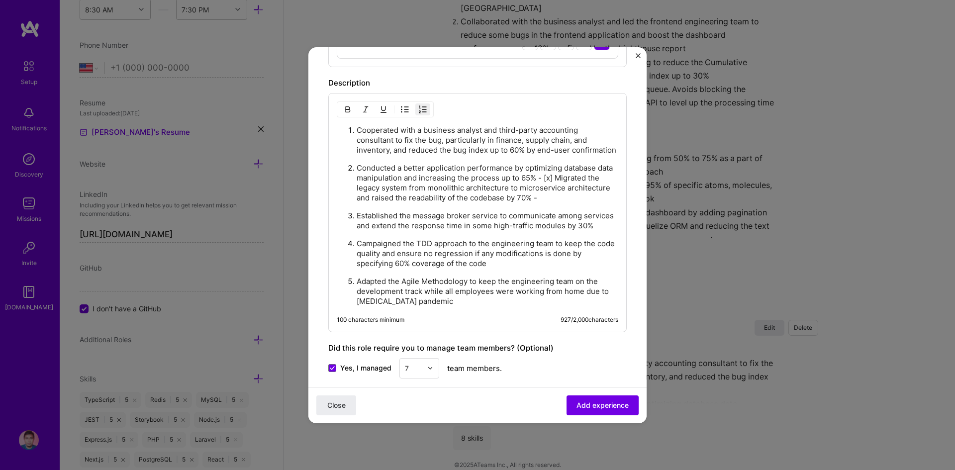
scroll to position [612, 0]
click at [574, 186] on p "Conducted a better application performance by optimizing database data manipula…" at bounding box center [488, 183] width 262 height 40
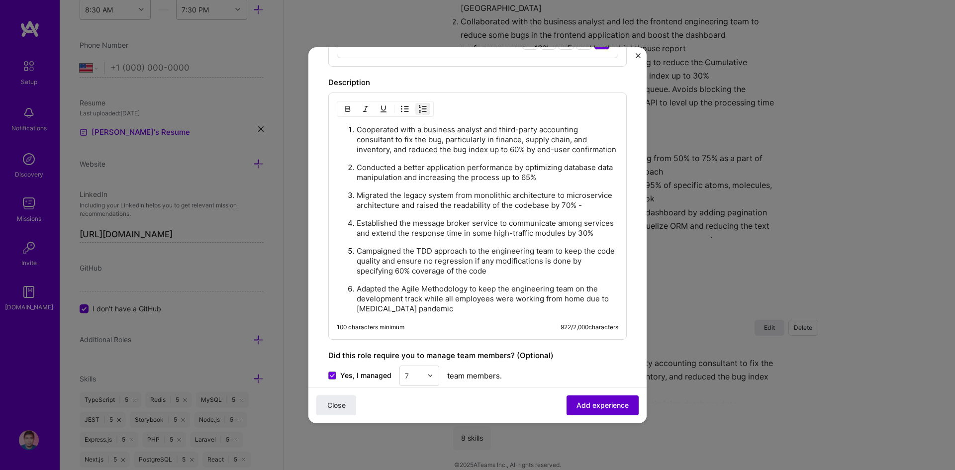
click at [588, 403] on span "Add experience" at bounding box center [602, 405] width 52 height 10
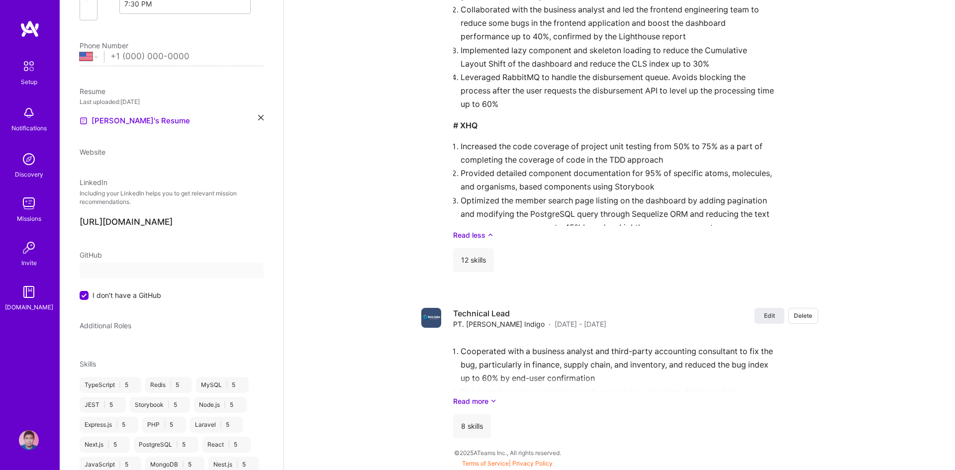
select select "US"
select select "Right Now"
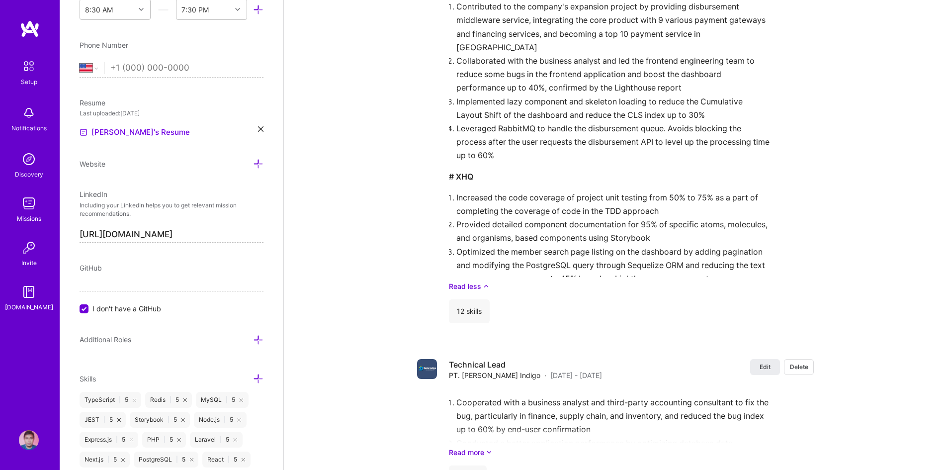
scroll to position [1157, 0]
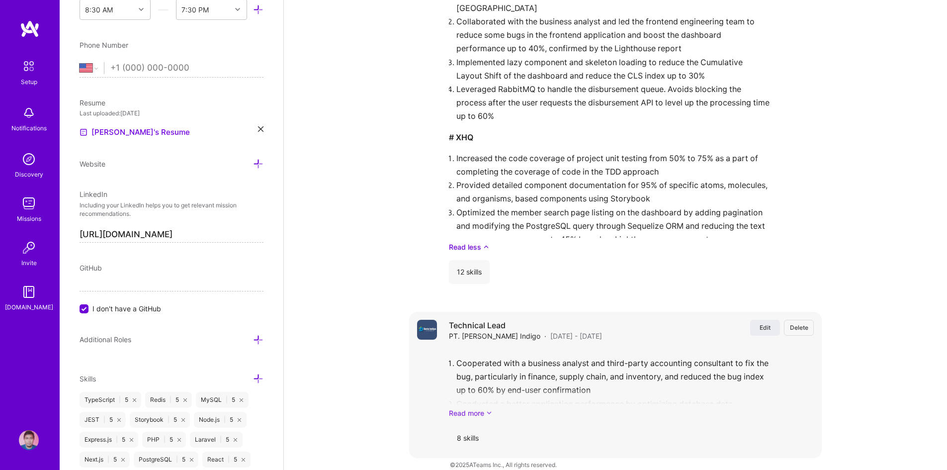
click at [471, 408] on link "Read more" at bounding box center [631, 413] width 365 height 10
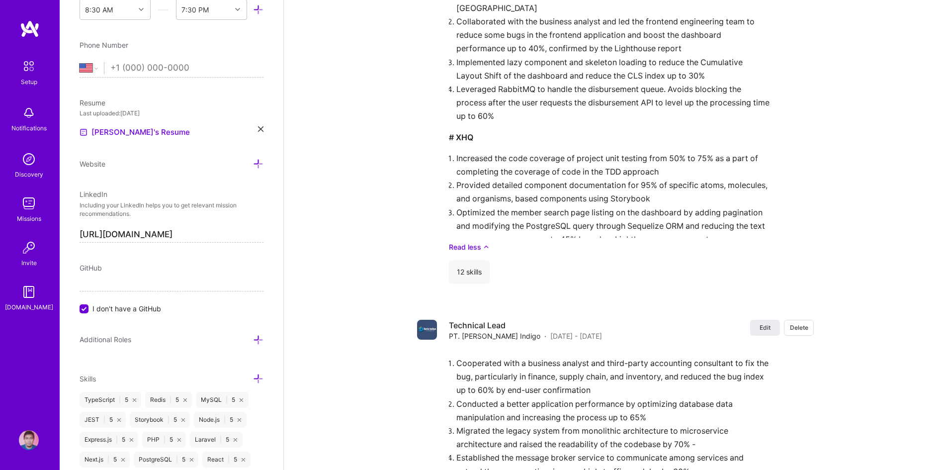
scroll to position [1296, 0]
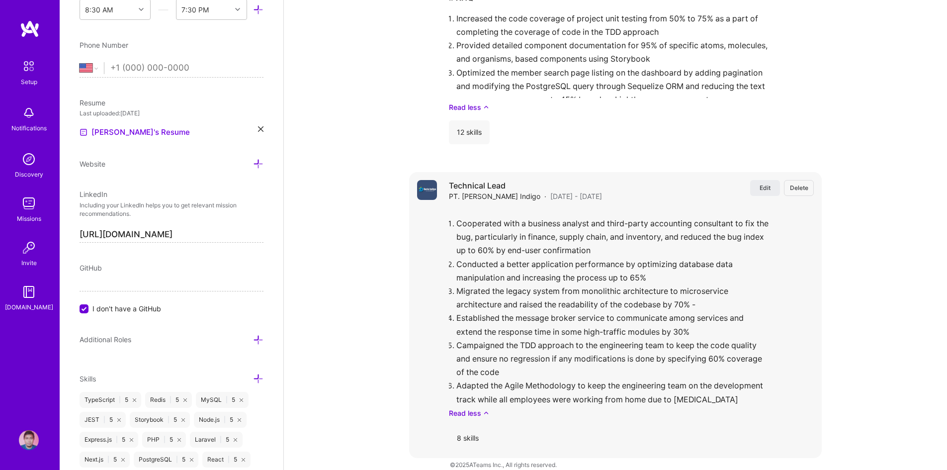
click at [816, 217] on div "Edit Delete Technical Lead PT. [PERSON_NAME] Indigo · [DATE] - [DATE] Edit Dele…" at bounding box center [615, 315] width 413 height 286
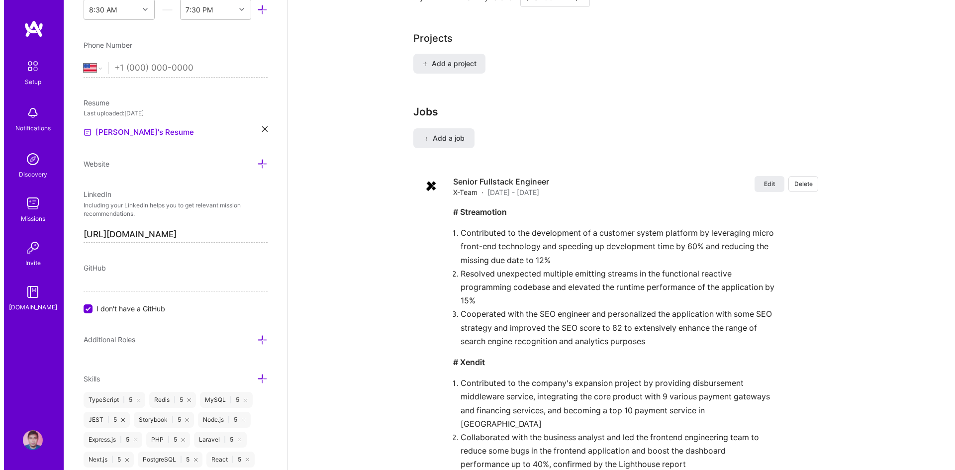
scroll to position [740, 0]
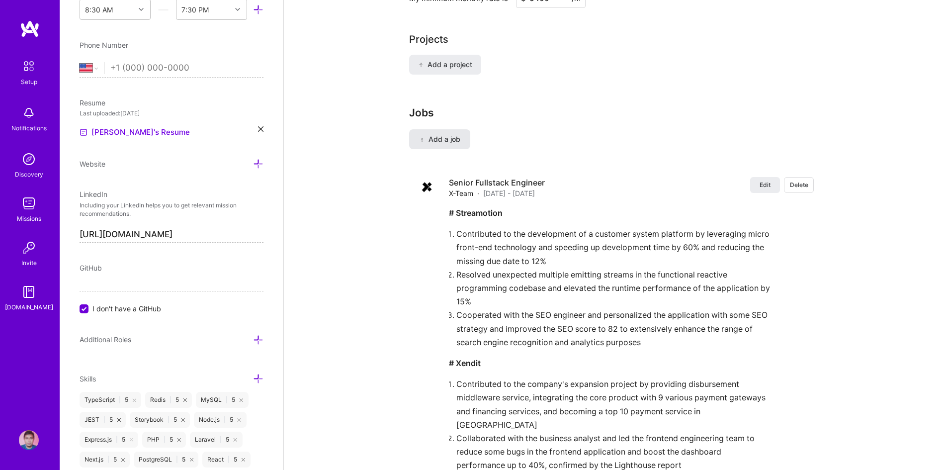
click at [451, 134] on span "Add a job" at bounding box center [439, 139] width 41 height 10
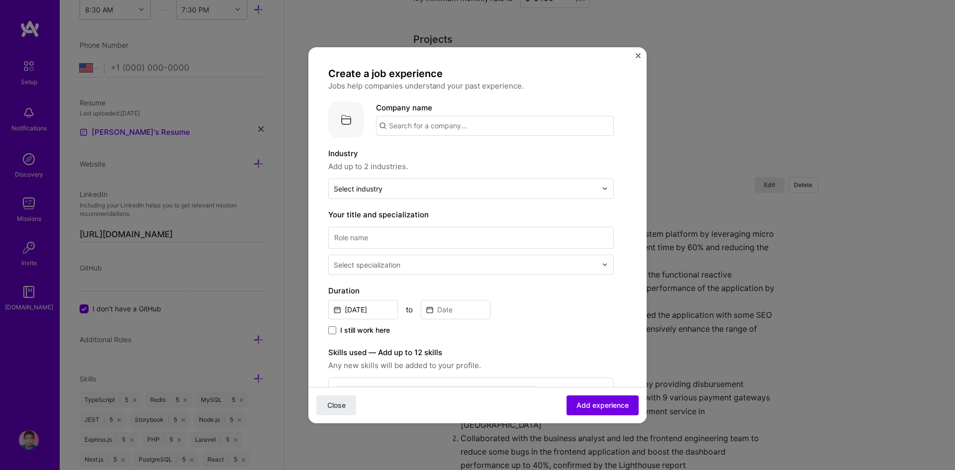
click at [532, 122] on input "text" at bounding box center [495, 126] width 238 height 20
type input "PT. Halotech [GEOGRAPHIC_DATA]"
click at [477, 147] on div "PT. Halotech [GEOGRAPHIC_DATA]" at bounding box center [498, 153] width 133 height 17
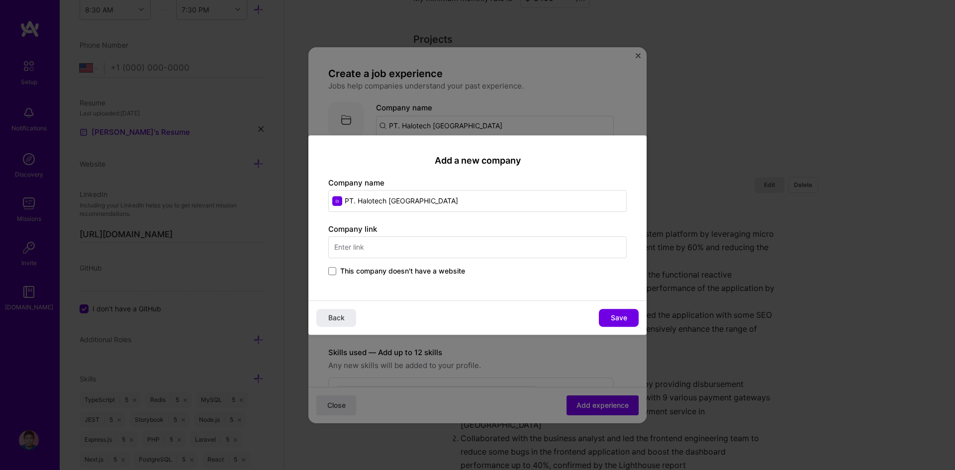
click at [455, 269] on span "This company doesn't have a website" at bounding box center [402, 271] width 125 height 10
click at [0, 0] on input "This company doesn't have a website" at bounding box center [0, 0] width 0 height 0
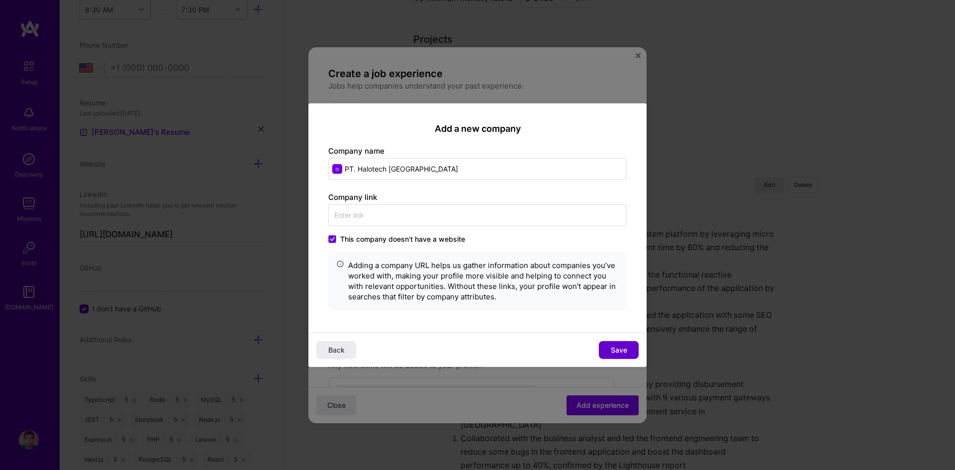
click at [611, 349] on span "Save" at bounding box center [619, 350] width 16 height 10
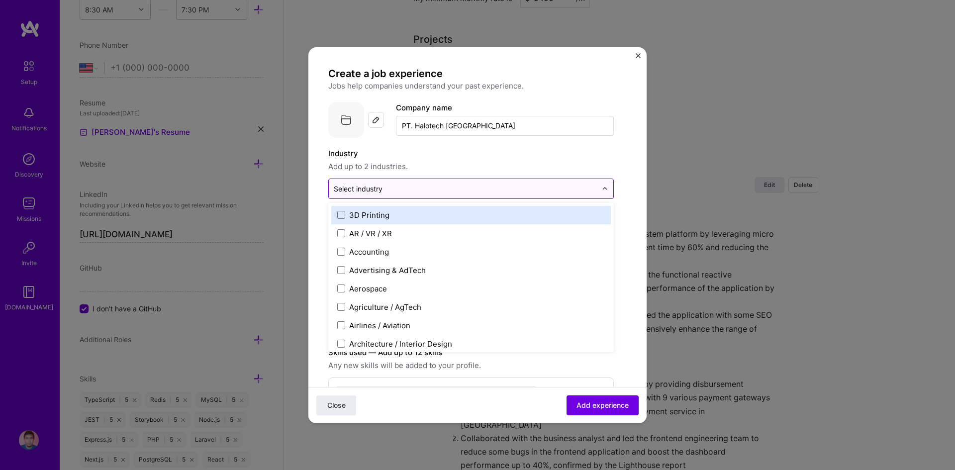
click at [495, 188] on input "text" at bounding box center [465, 189] width 263 height 10
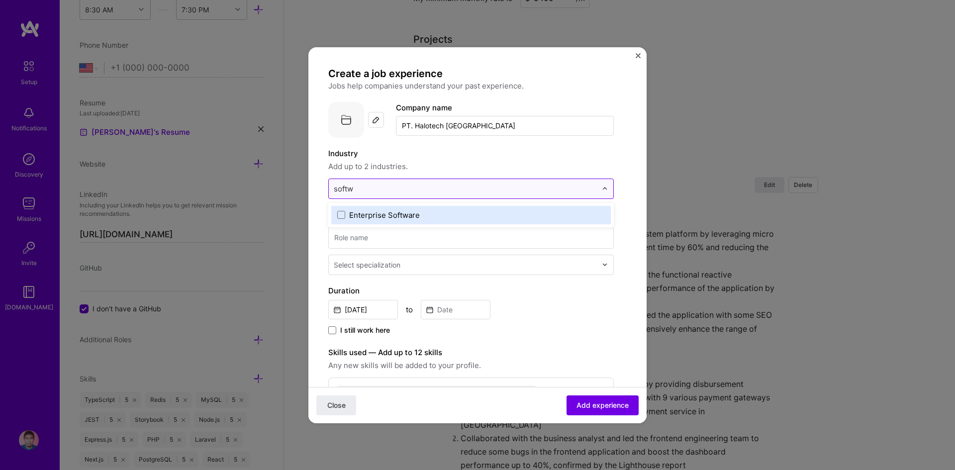
type input "softwa"
click at [480, 213] on label "Enterprise Software" at bounding box center [471, 215] width 268 height 10
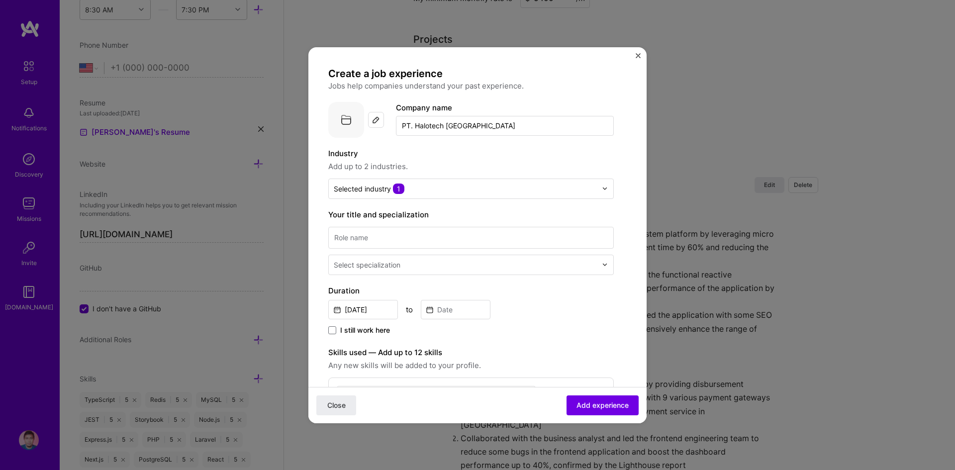
click at [626, 252] on form "Create a job experience Jobs help companies understand your past experience. Co…" at bounding box center [477, 394] width 338 height 655
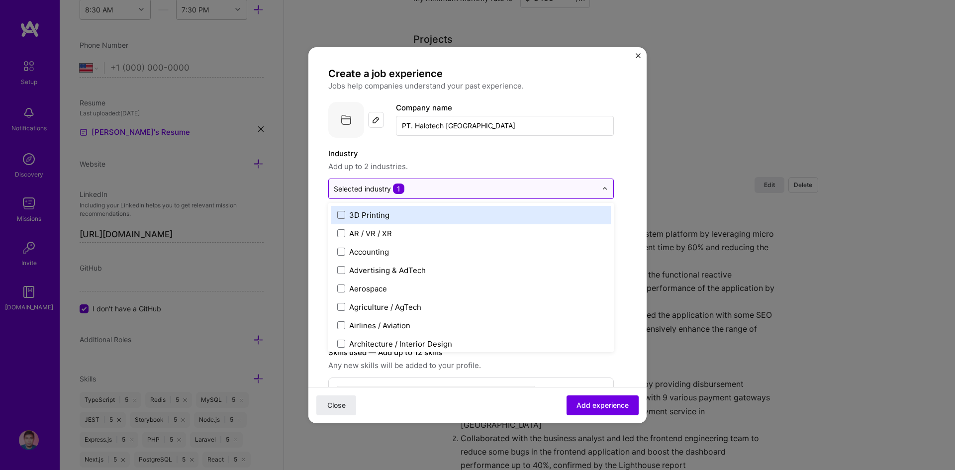
click at [541, 188] on input "text" at bounding box center [465, 189] width 263 height 10
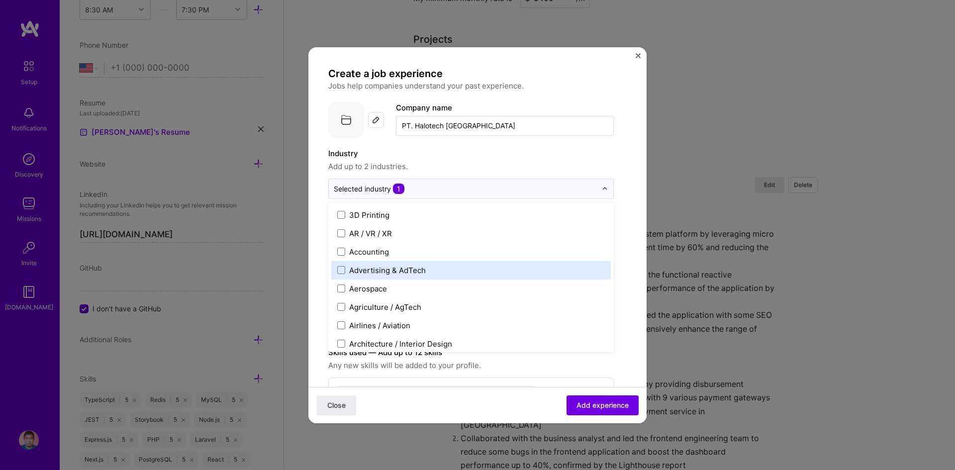
click at [446, 275] on label "Advertising & AdTech" at bounding box center [471, 270] width 268 height 10
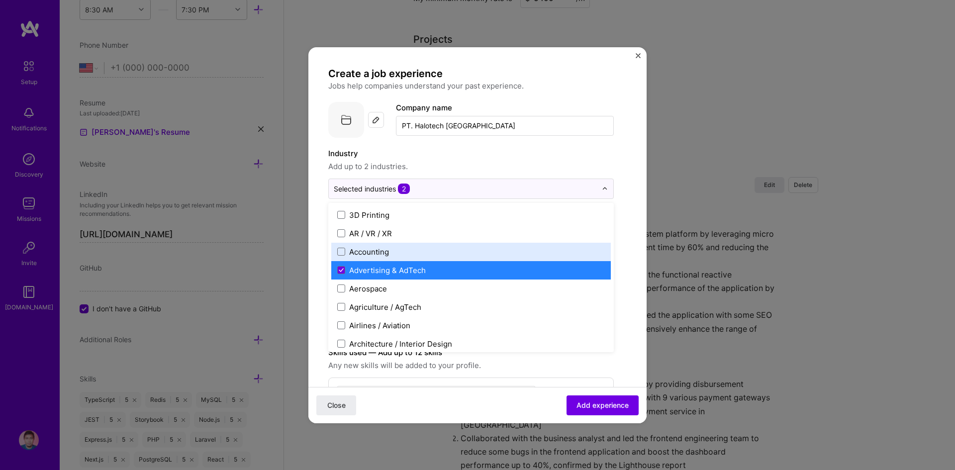
click at [629, 177] on form "Create a job experience Jobs help companies understand your past experience. Co…" at bounding box center [477, 394] width 338 height 655
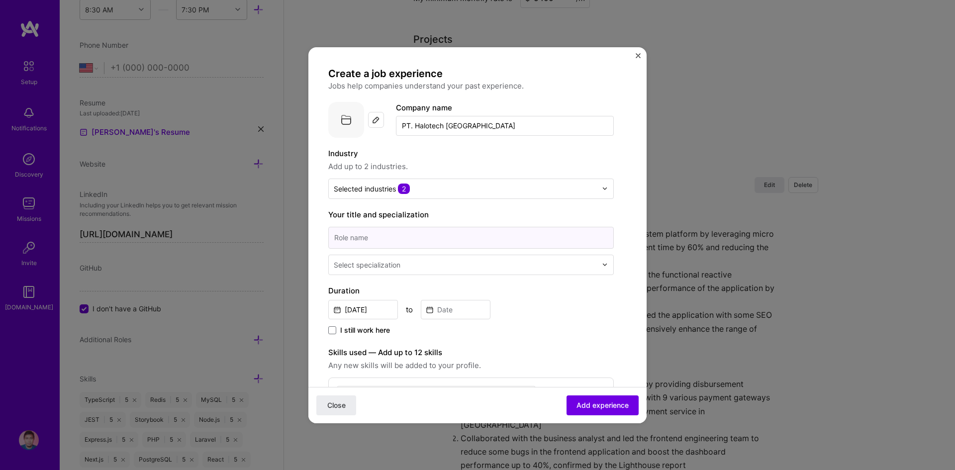
click at [452, 240] on input at bounding box center [470, 238] width 285 height 22
type input "Software Engineer"
click at [386, 306] on input "[DATE]" at bounding box center [363, 309] width 70 height 19
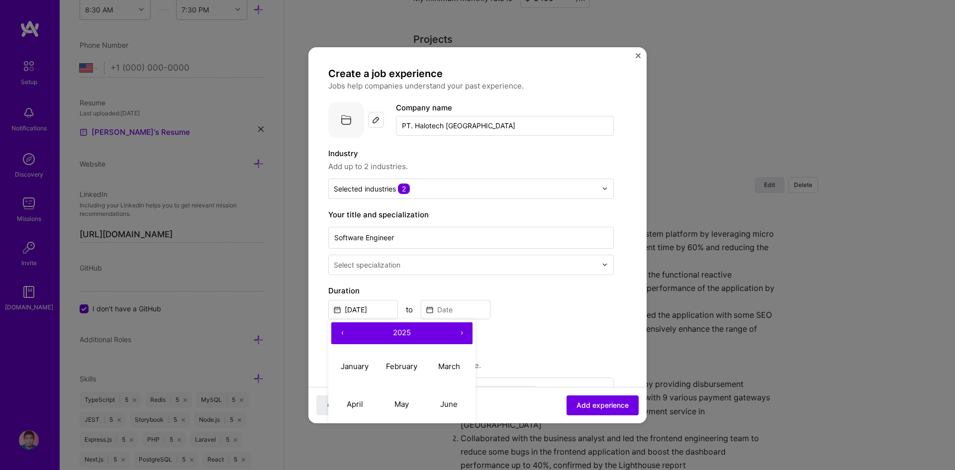
click at [343, 331] on button "‹" at bounding box center [342, 333] width 22 height 22
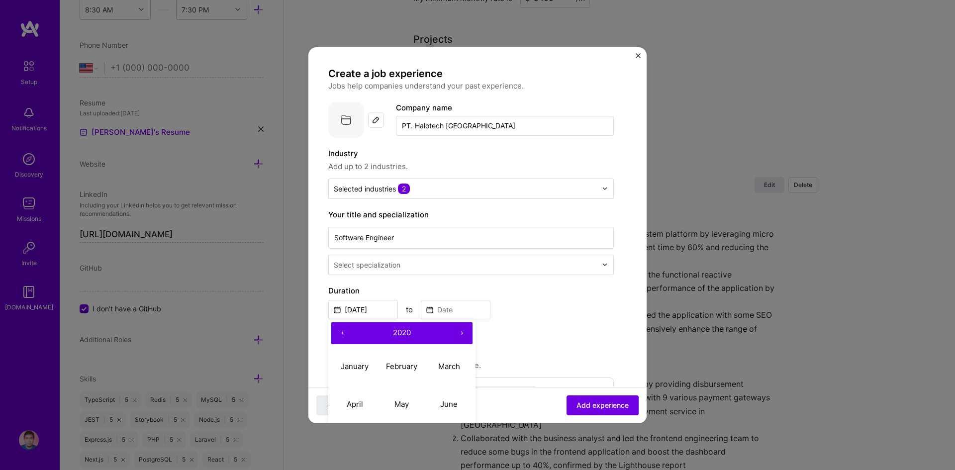
click at [343, 331] on button "‹" at bounding box center [342, 333] width 22 height 22
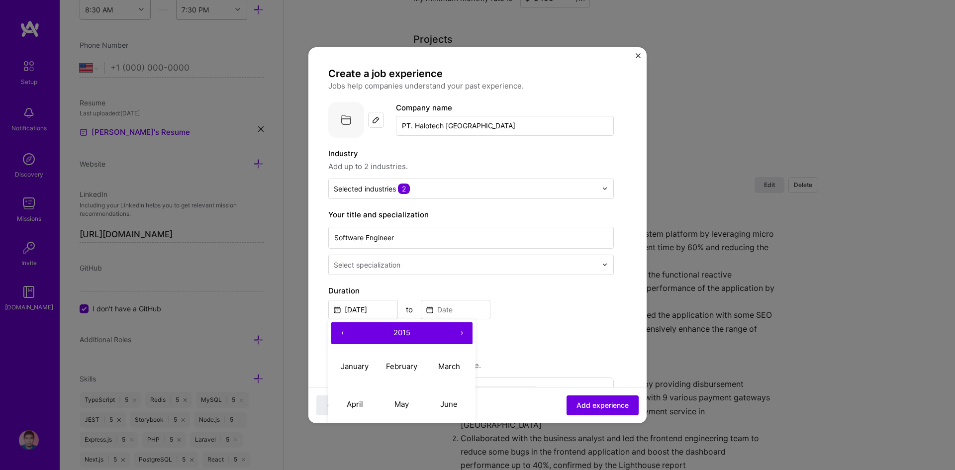
click at [343, 331] on button "‹" at bounding box center [342, 333] width 22 height 22
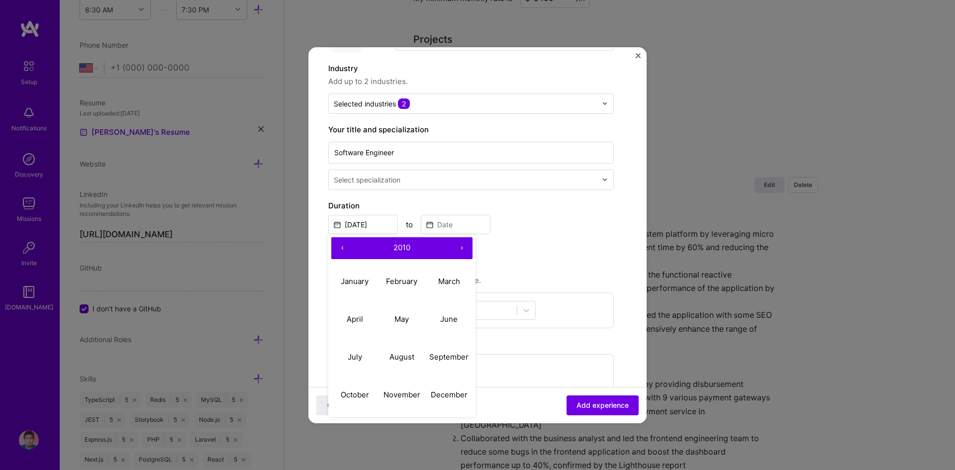
scroll to position [88, 0]
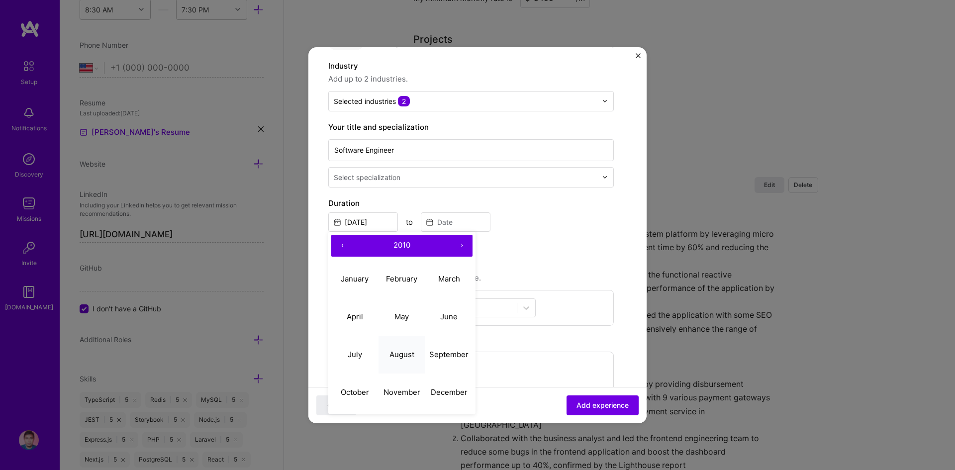
click at [399, 357] on abbr "August" at bounding box center [401, 354] width 25 height 9
type input "[DATE]"
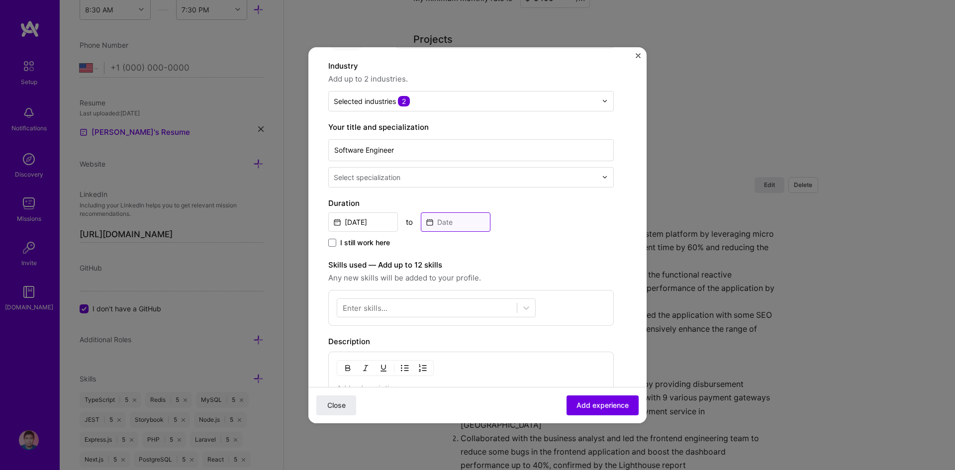
click at [467, 218] on input at bounding box center [456, 221] width 70 height 19
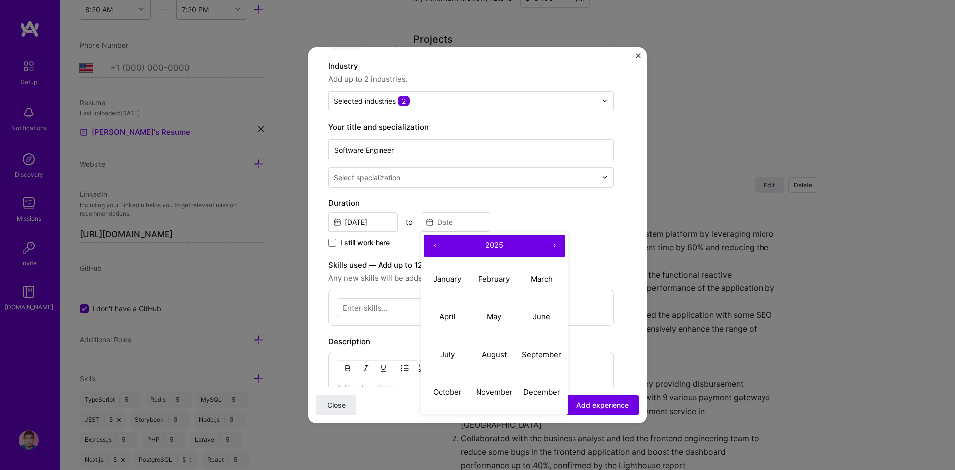
click at [434, 243] on button "‹" at bounding box center [435, 246] width 22 height 22
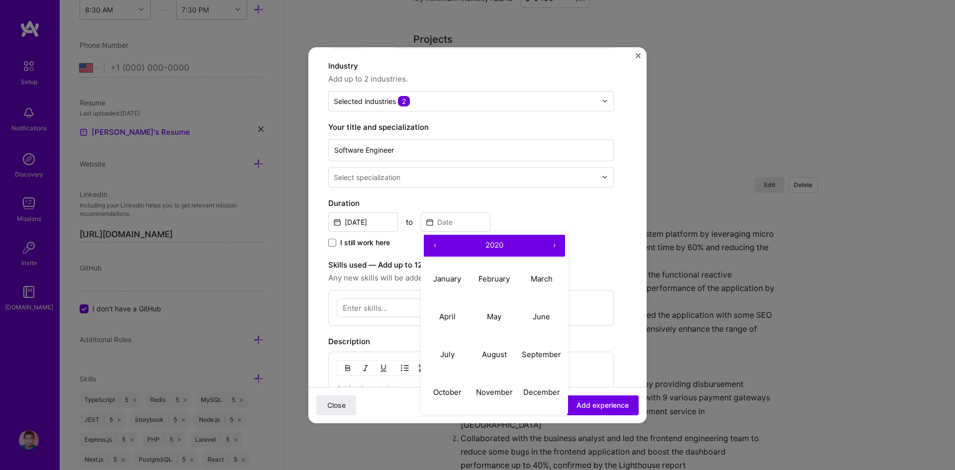
click at [434, 243] on button "‹" at bounding box center [435, 246] width 22 height 22
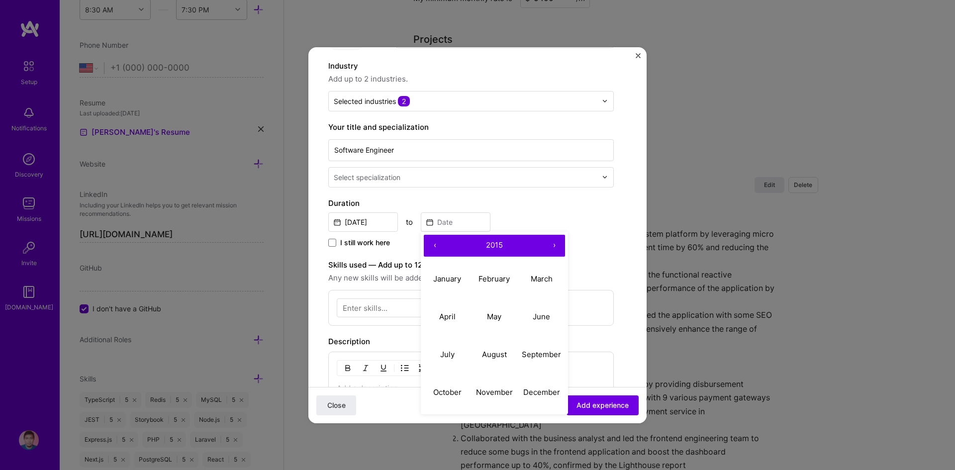
click at [434, 243] on button "‹" at bounding box center [435, 246] width 22 height 22
click at [538, 387] on abbr "December" at bounding box center [541, 391] width 37 height 9
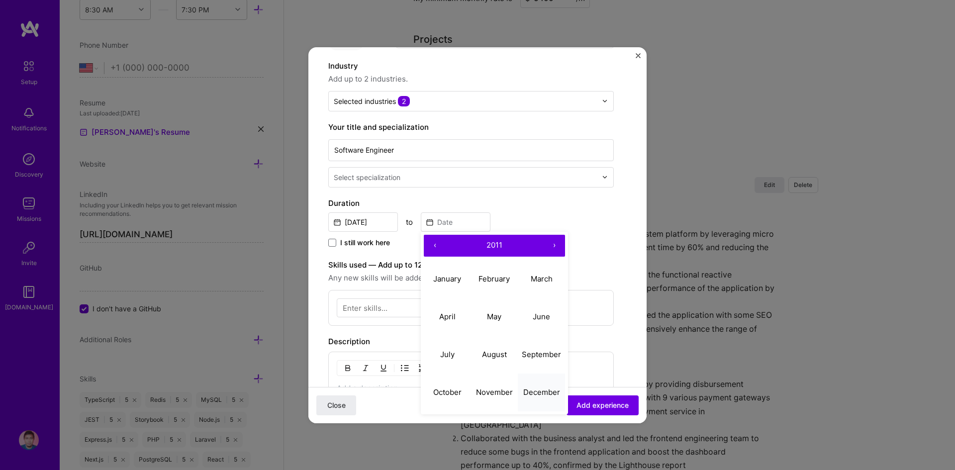
type input "[DATE]"
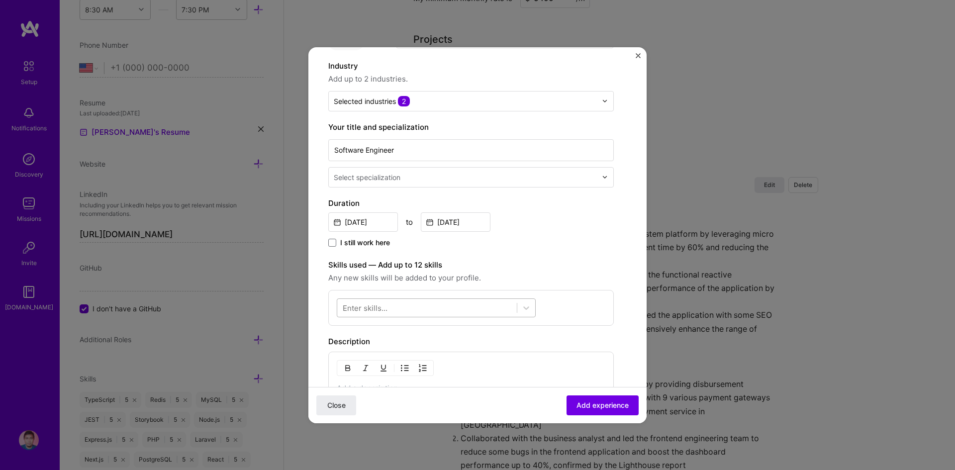
click at [398, 303] on div at bounding box center [427, 307] width 180 height 16
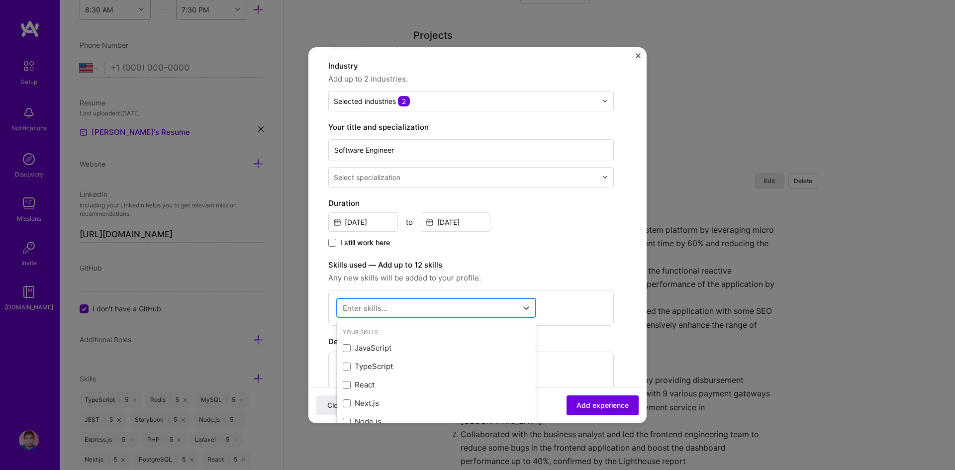
scroll to position [744, 0]
click at [370, 344] on div ".NET" at bounding box center [436, 348] width 187 height 10
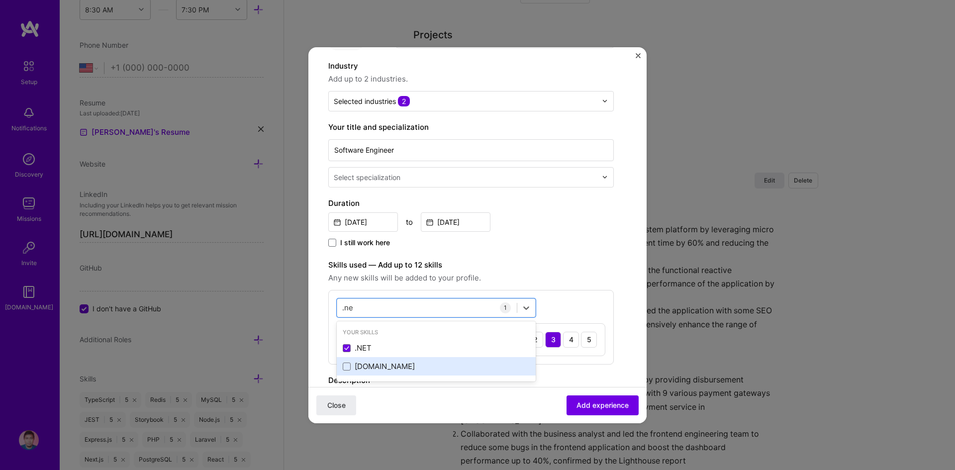
click at [362, 367] on div "[DOMAIN_NAME]" at bounding box center [436, 366] width 187 height 10
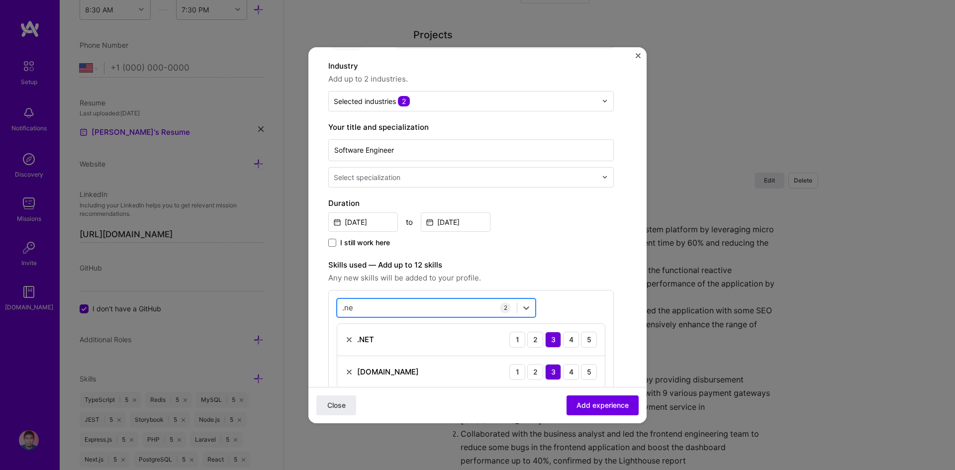
click at [469, 303] on div ".ne .ne" at bounding box center [427, 307] width 180 height 16
type input "."
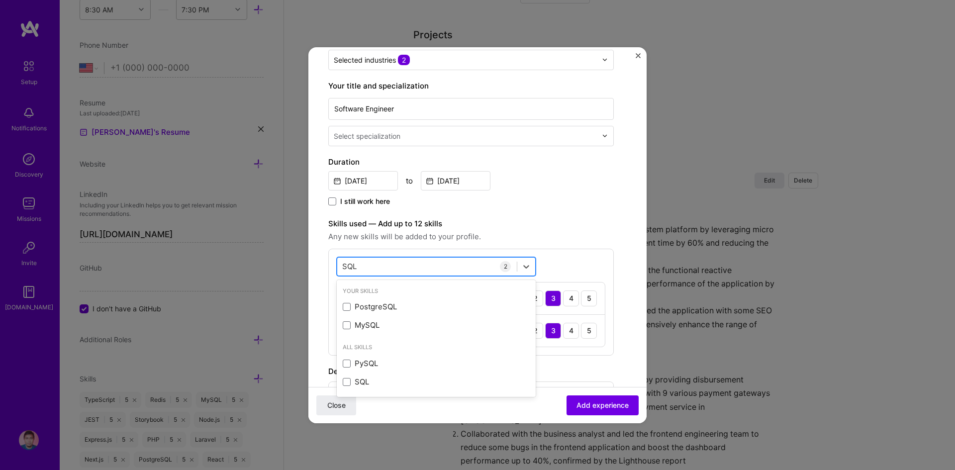
scroll to position [129, 0]
click at [349, 383] on span at bounding box center [347, 381] width 8 height 8
click at [0, 0] on input "checkbox" at bounding box center [0, 0] width 0 height 0
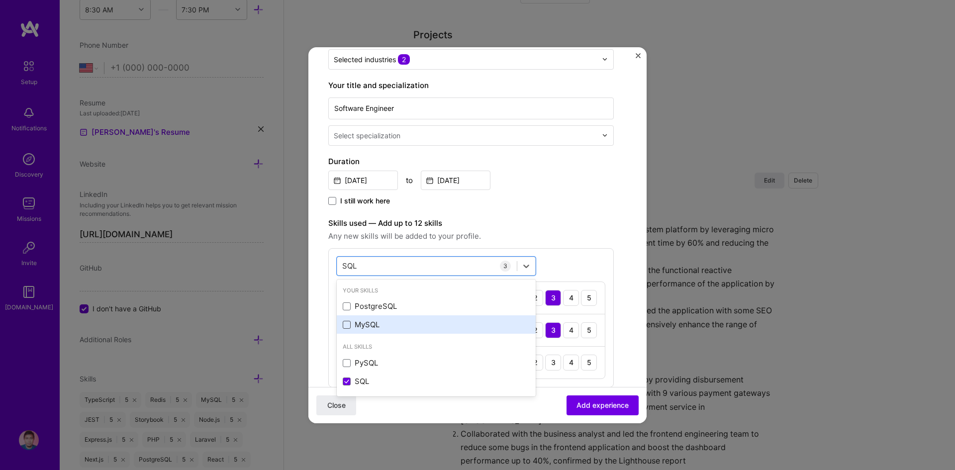
click at [348, 326] on span at bounding box center [347, 325] width 8 height 8
click at [0, 0] on input "checkbox" at bounding box center [0, 0] width 0 height 0
click at [479, 269] on div "SQL SQL" at bounding box center [427, 266] width 180 height 16
type input "S"
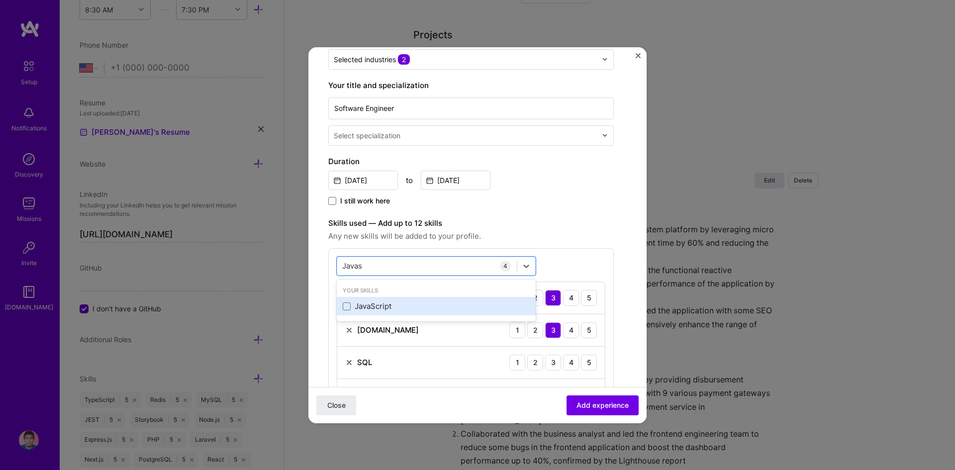
click at [408, 307] on div "JavaScript" at bounding box center [436, 306] width 187 height 10
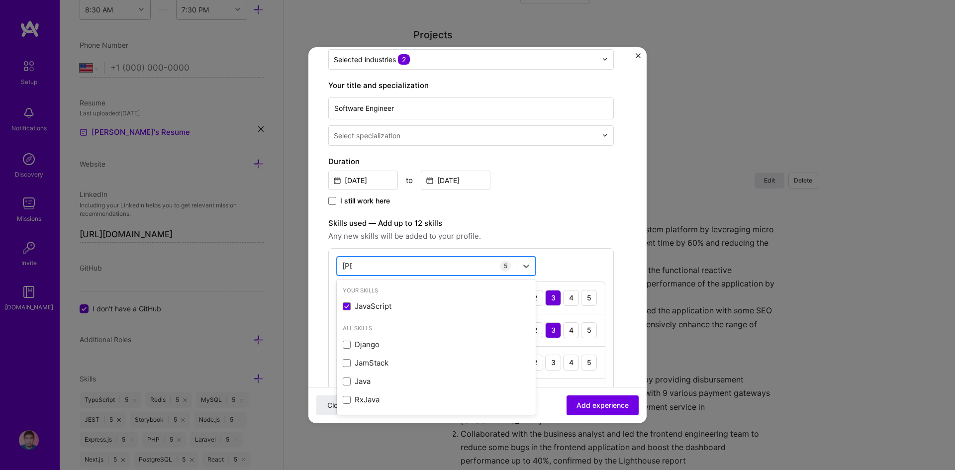
type input "J"
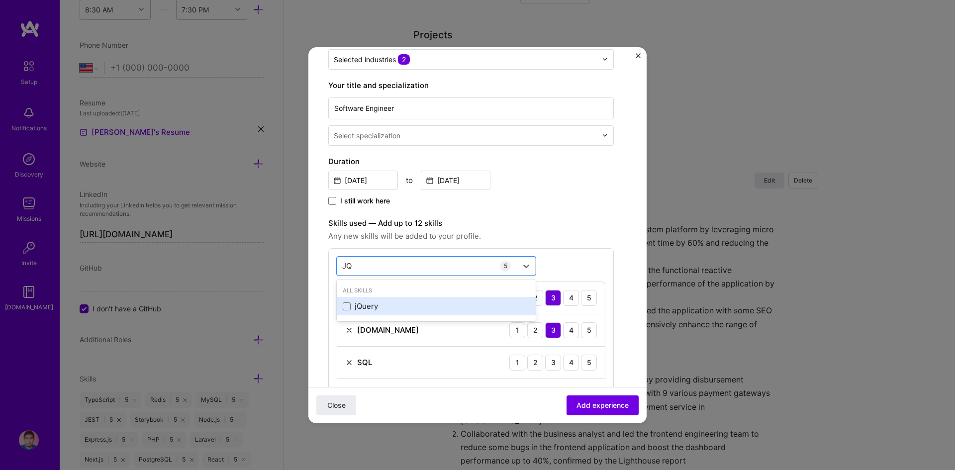
click at [365, 303] on div "jQuery" at bounding box center [436, 306] width 187 height 10
click at [402, 266] on div "JQ JQ" at bounding box center [427, 266] width 180 height 16
type input "J"
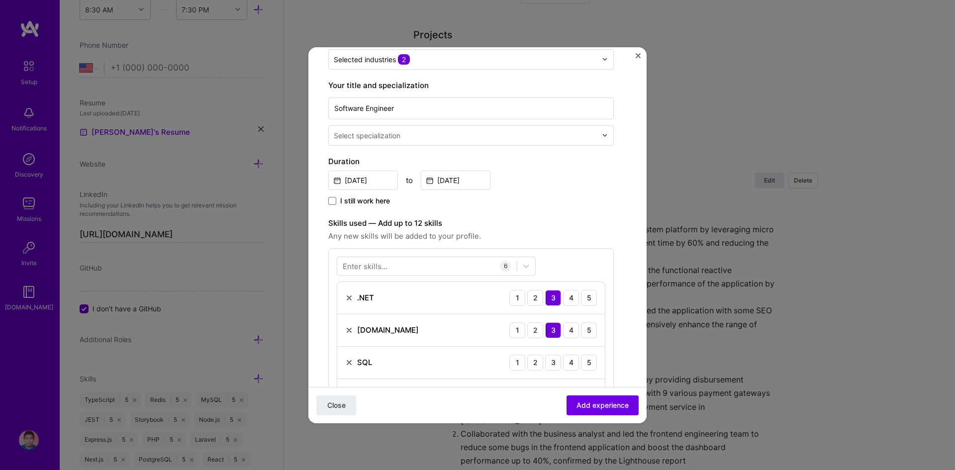
click at [546, 203] on div "I still work here" at bounding box center [470, 201] width 285 height 11
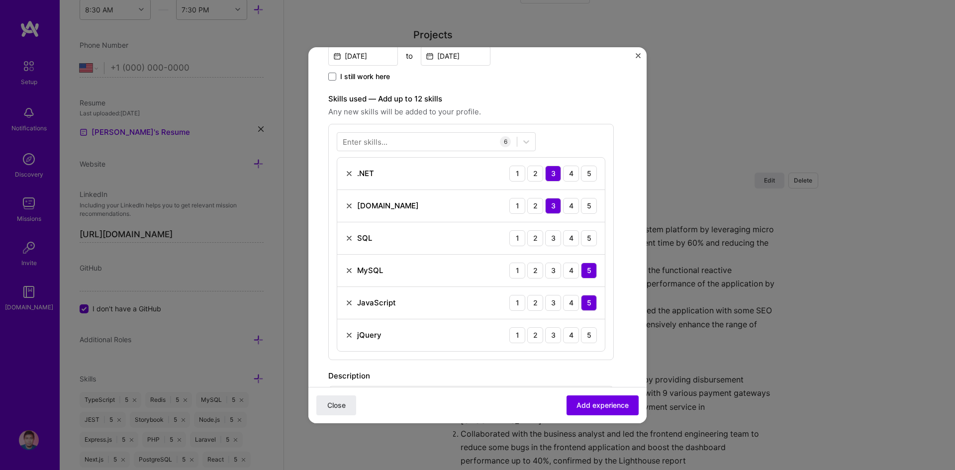
scroll to position [254, 0]
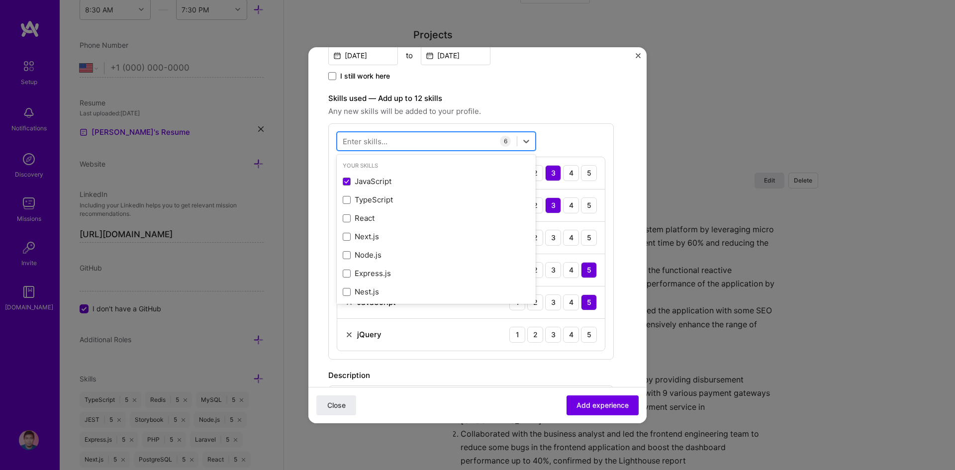
click at [435, 139] on div at bounding box center [427, 141] width 180 height 16
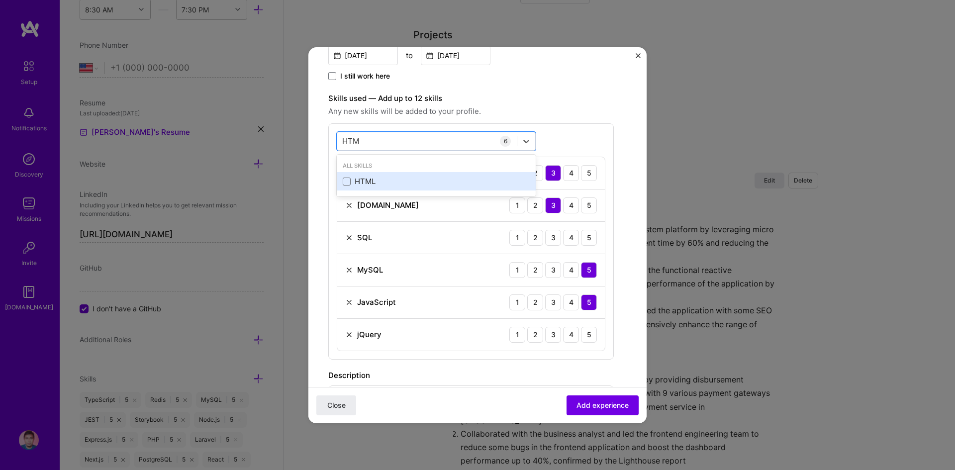
click at [421, 184] on div "HTML" at bounding box center [436, 181] width 187 height 10
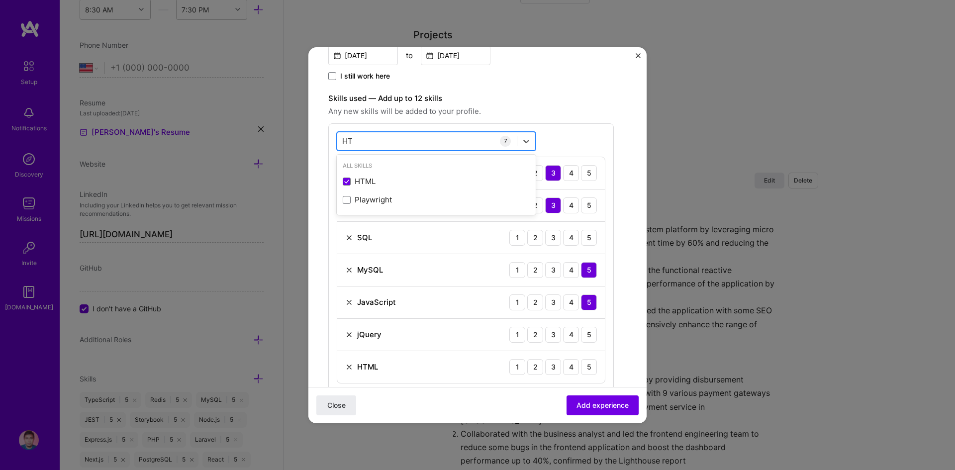
type input "H"
click at [414, 187] on div "CSS" at bounding box center [436, 181] width 199 height 18
type input "CSS"
click at [565, 91] on div "Create a job experience Jobs help companies understand your past experience. Co…" at bounding box center [470, 245] width 285 height 864
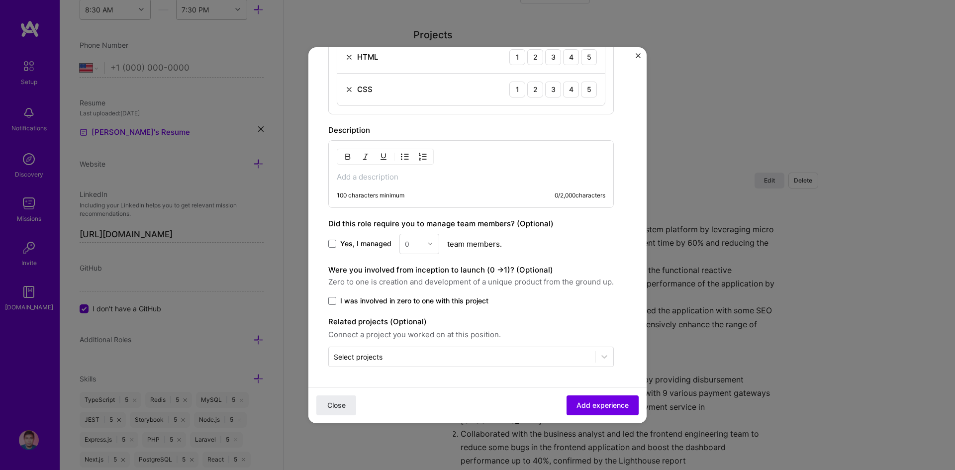
click at [467, 178] on p at bounding box center [471, 177] width 269 height 10
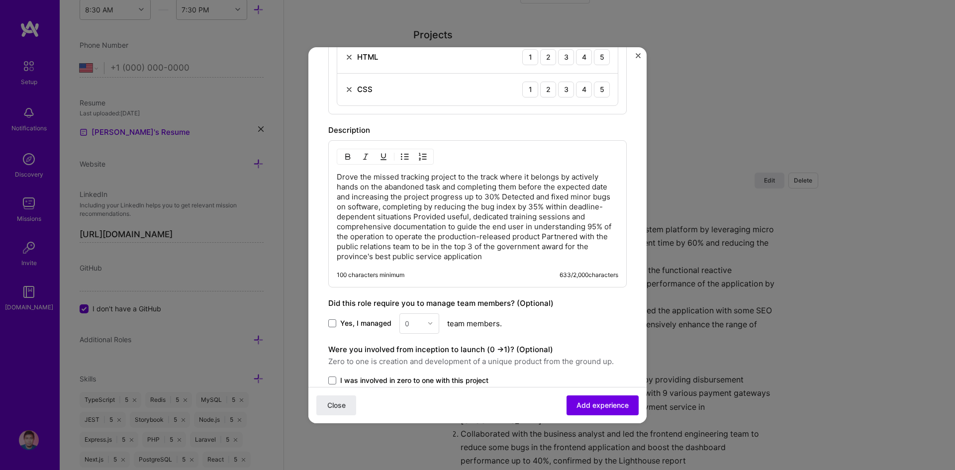
click at [338, 177] on p "Drove the missed tracking project to the track where it belongs by actively han…" at bounding box center [477, 217] width 281 height 90
click at [419, 159] on img "button" at bounding box center [423, 157] width 8 height 8
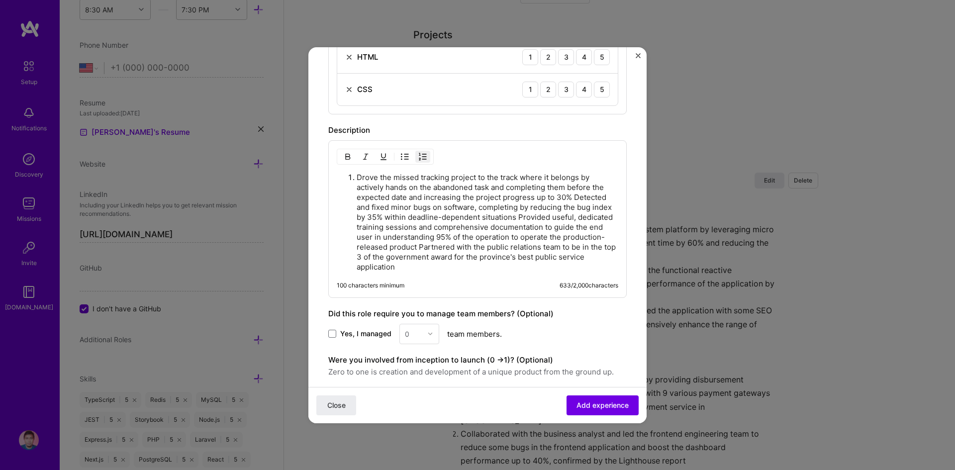
click at [574, 197] on p "Drove the missed tracking project to the track where it belongs by actively han…" at bounding box center [488, 222] width 262 height 99
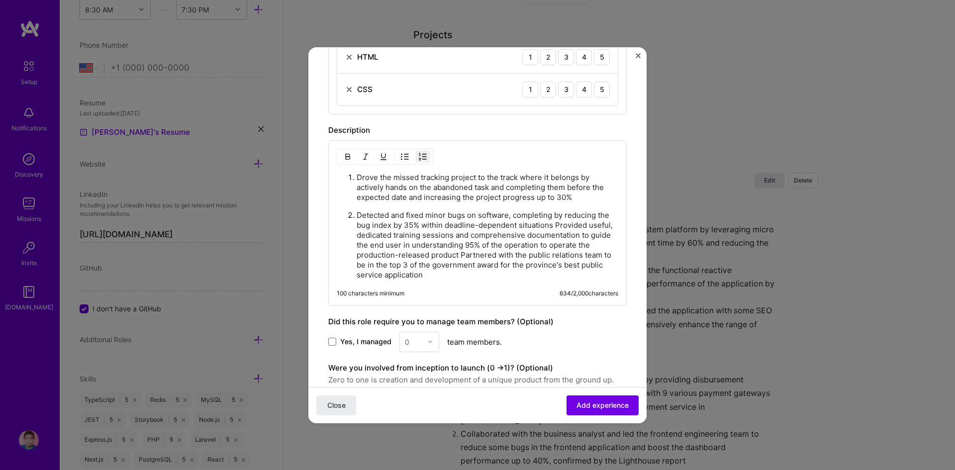
click at [570, 224] on p "Detected and fixed minor bugs on software, completing by reducing the bug index…" at bounding box center [488, 245] width 262 height 70
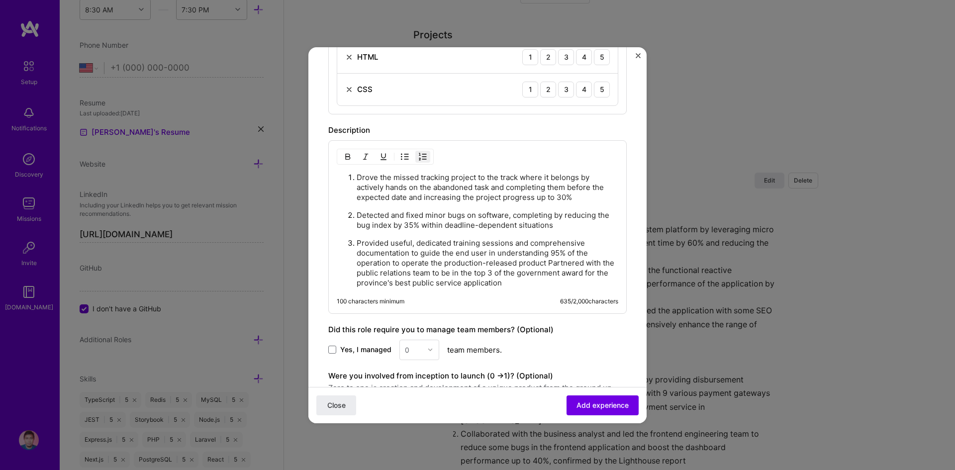
click at [550, 263] on p "Provided useful, dedicated training sessions and comprehensive documentation to…" at bounding box center [488, 263] width 262 height 50
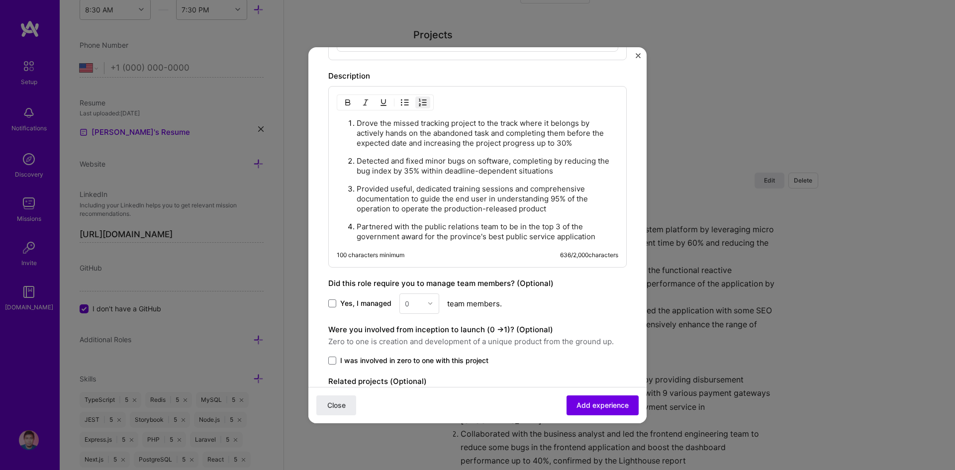
scroll to position [678, 0]
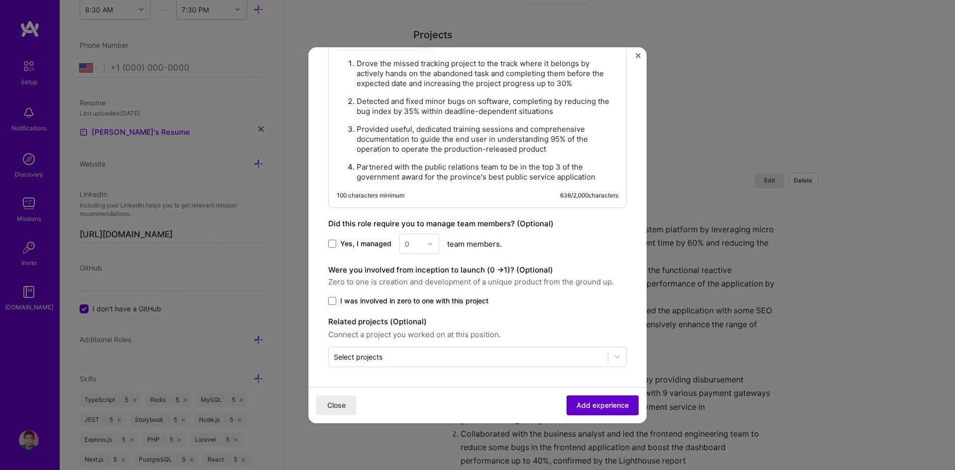
click at [578, 399] on button "Add experience" at bounding box center [602, 405] width 72 height 20
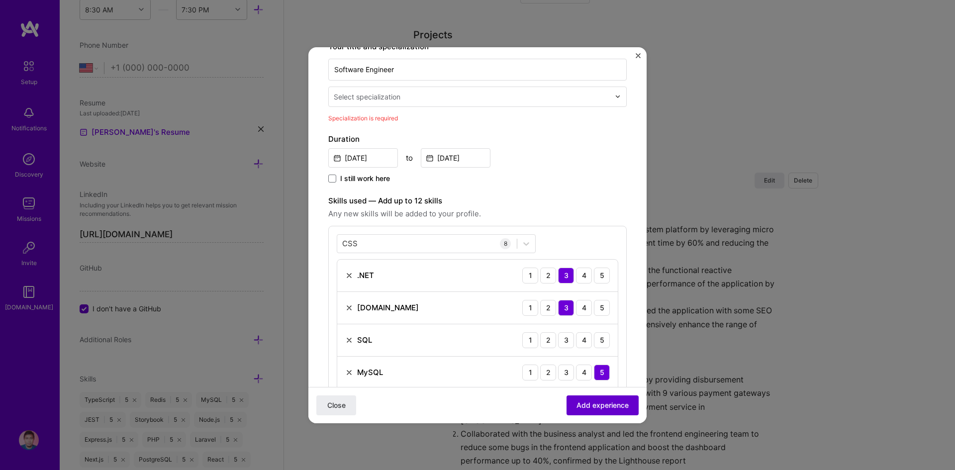
scroll to position [162, 0]
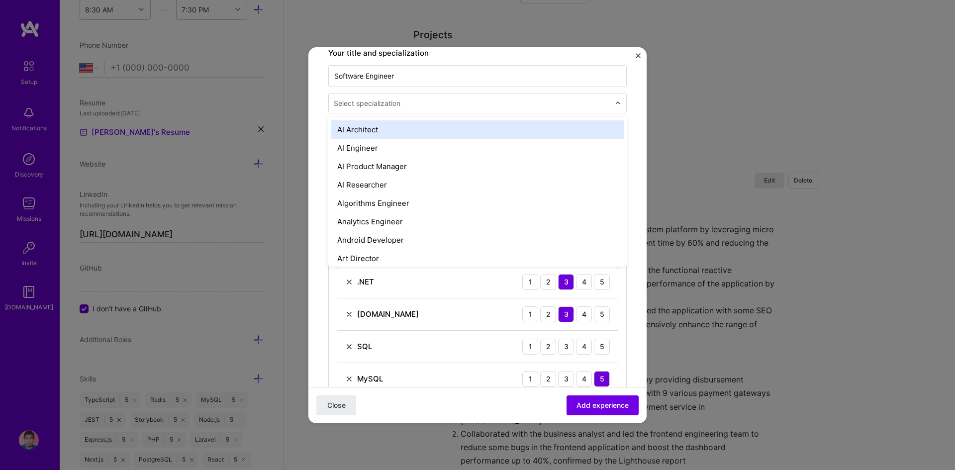
click at [508, 113] on div "Select specialization" at bounding box center [477, 103] width 298 height 20
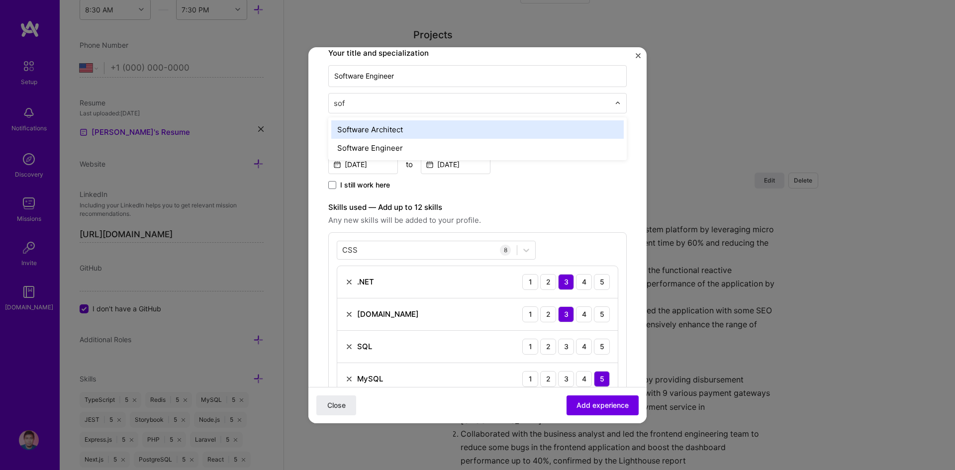
type input "soft"
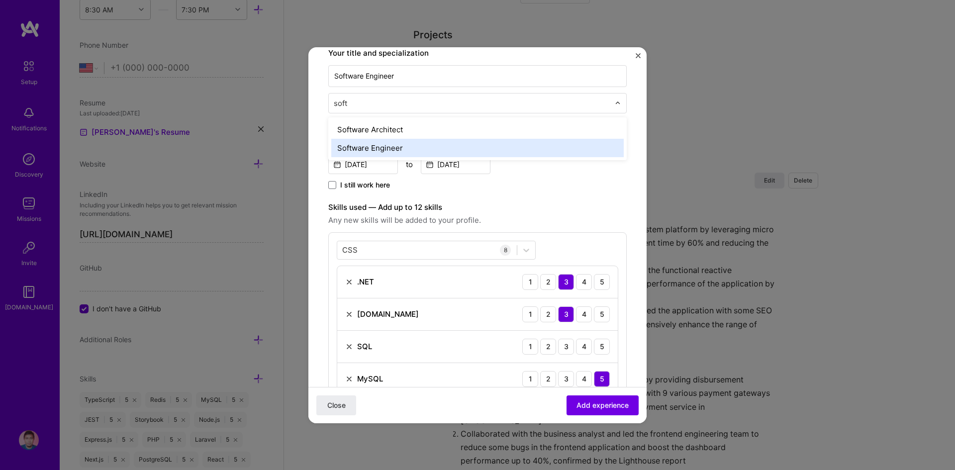
click at [454, 146] on div "Software Engineer" at bounding box center [477, 148] width 292 height 18
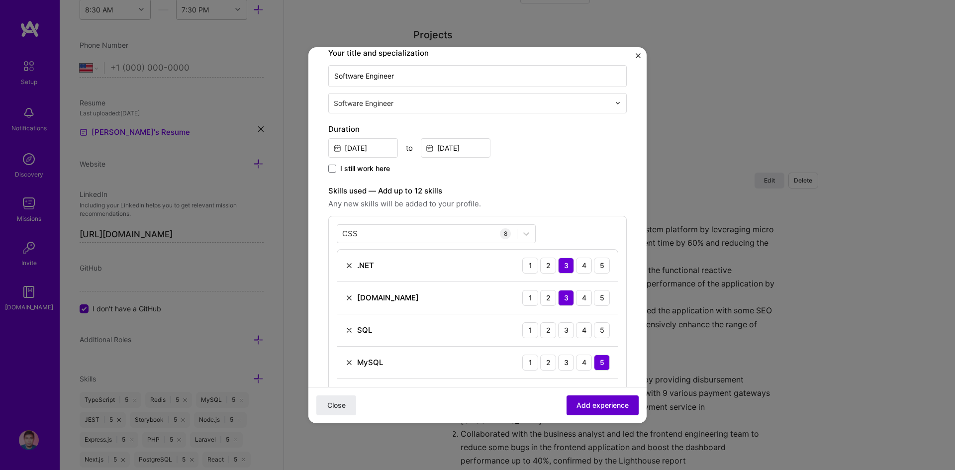
click at [620, 399] on button "Add experience" at bounding box center [602, 405] width 72 height 20
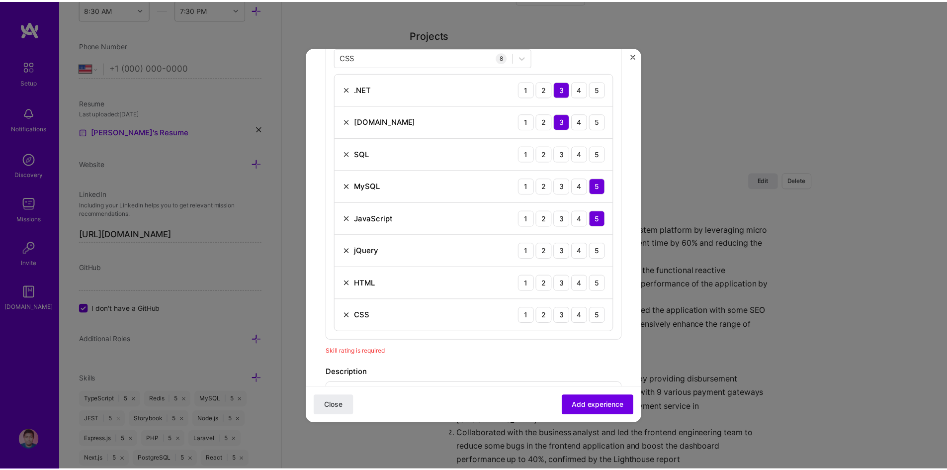
scroll to position [336, 0]
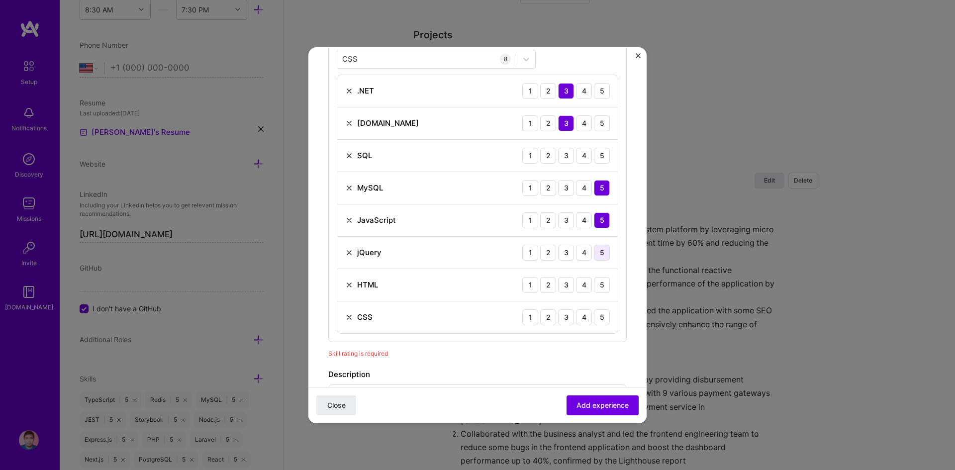
click at [594, 256] on div "5" at bounding box center [602, 253] width 16 height 16
click at [595, 283] on div "5" at bounding box center [602, 285] width 16 height 16
click at [595, 319] on div "5" at bounding box center [602, 317] width 16 height 16
click at [595, 156] on div "5" at bounding box center [602, 156] width 16 height 16
click at [586, 396] on button "Add experience" at bounding box center [602, 405] width 72 height 20
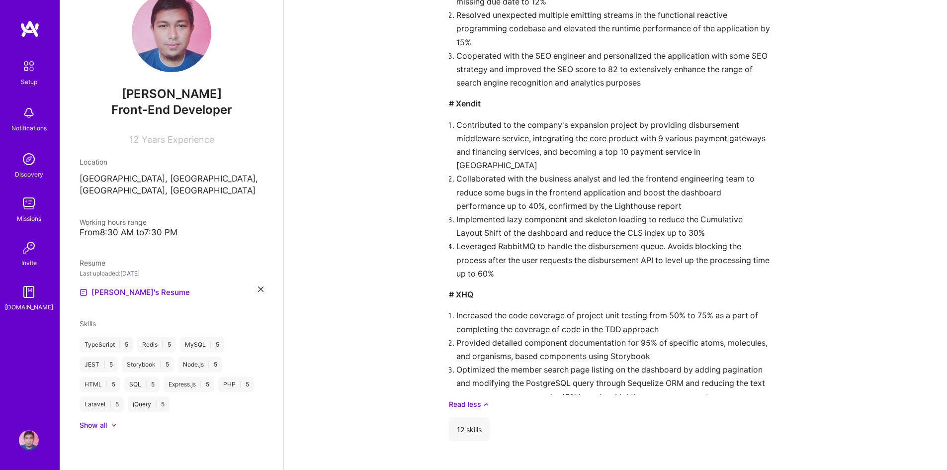
scroll to position [549, 0]
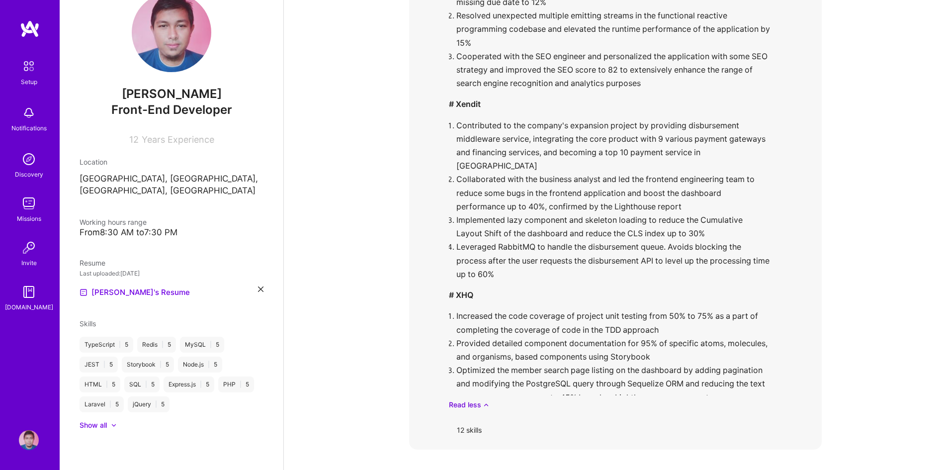
click at [479, 418] on div "12 skills" at bounding box center [469, 430] width 41 height 24
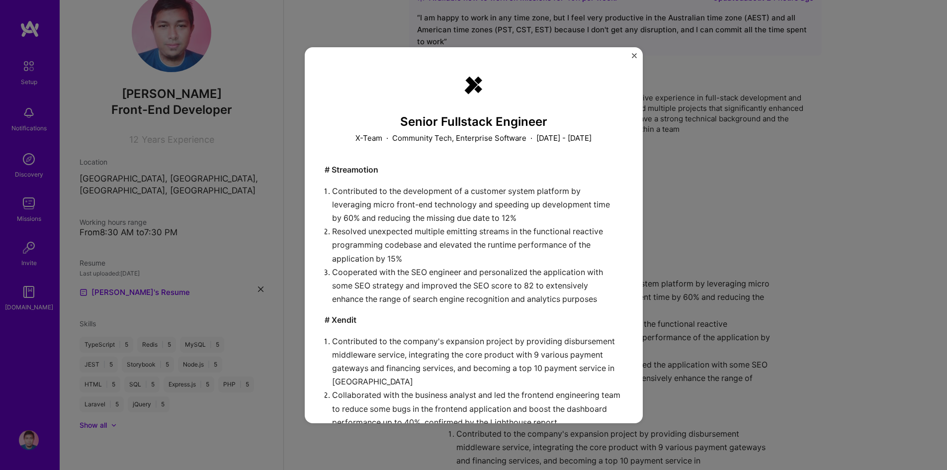
click at [635, 56] on img "Close" at bounding box center [634, 55] width 5 height 5
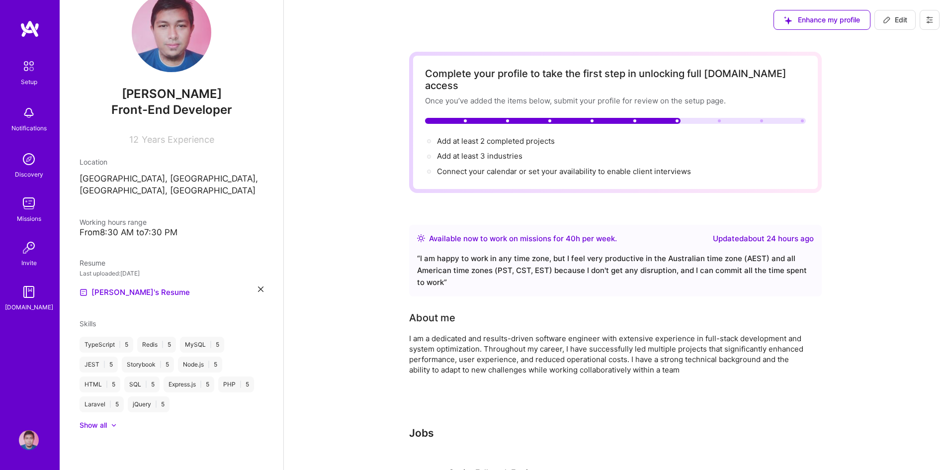
click at [904, 12] on button "Edit" at bounding box center [895, 20] width 41 height 20
select select "US"
select select "Right Now"
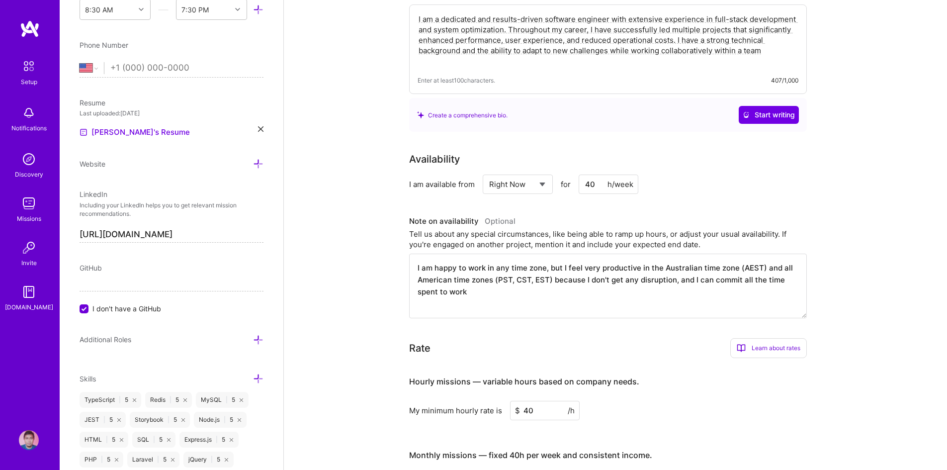
scroll to position [255, 0]
click at [541, 174] on select "Select... Right Now Future Date Not Available" at bounding box center [517, 183] width 57 height 25
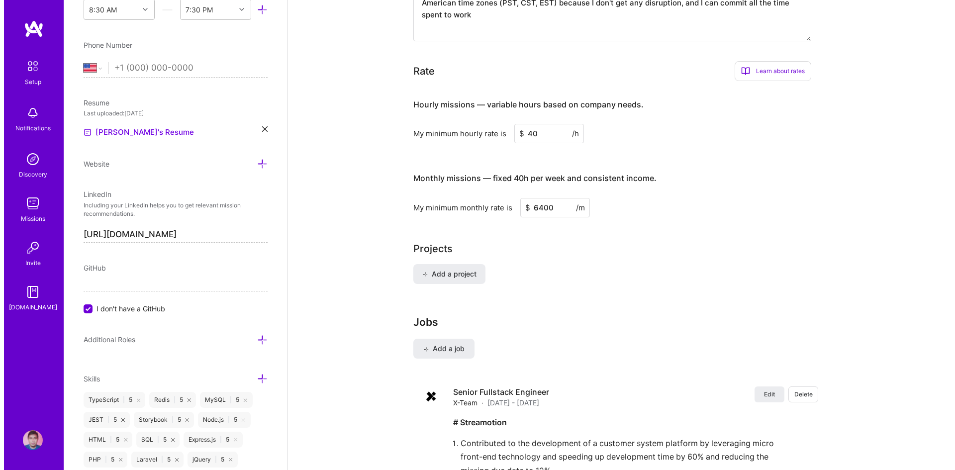
scroll to position [532, 0]
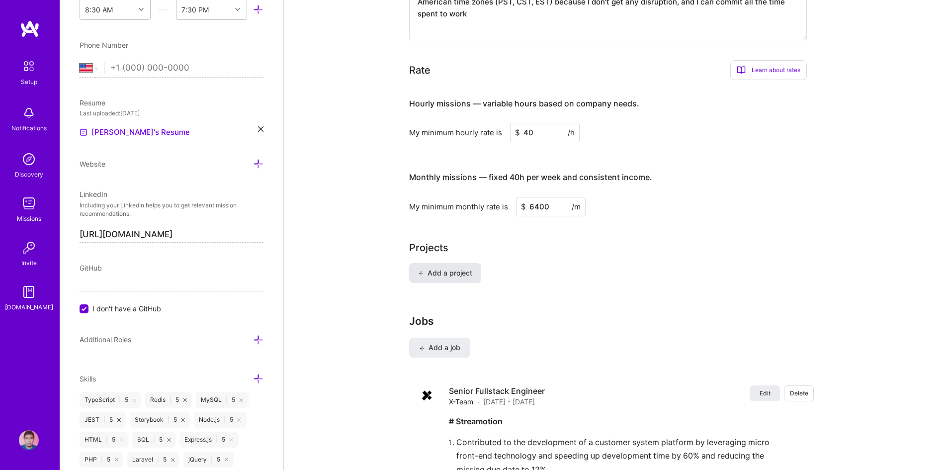
click at [472, 265] on button "Add a project" at bounding box center [445, 273] width 72 height 20
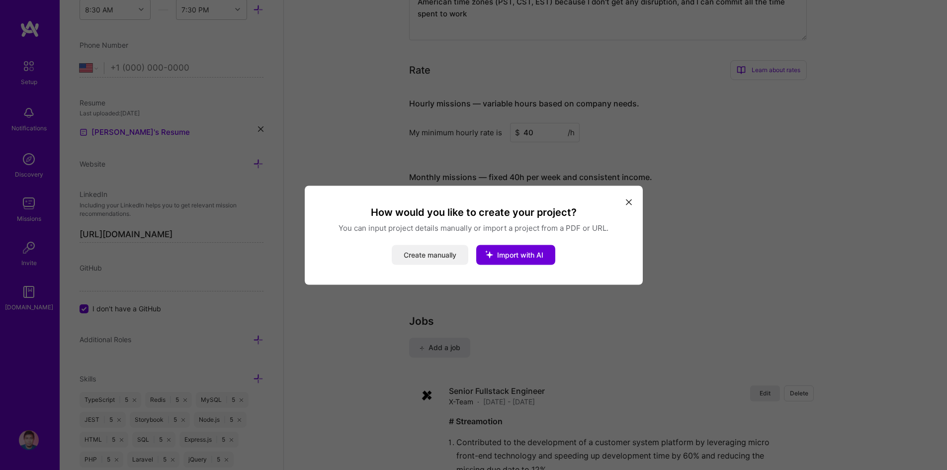
click at [449, 258] on button "Create manually" at bounding box center [430, 255] width 77 height 20
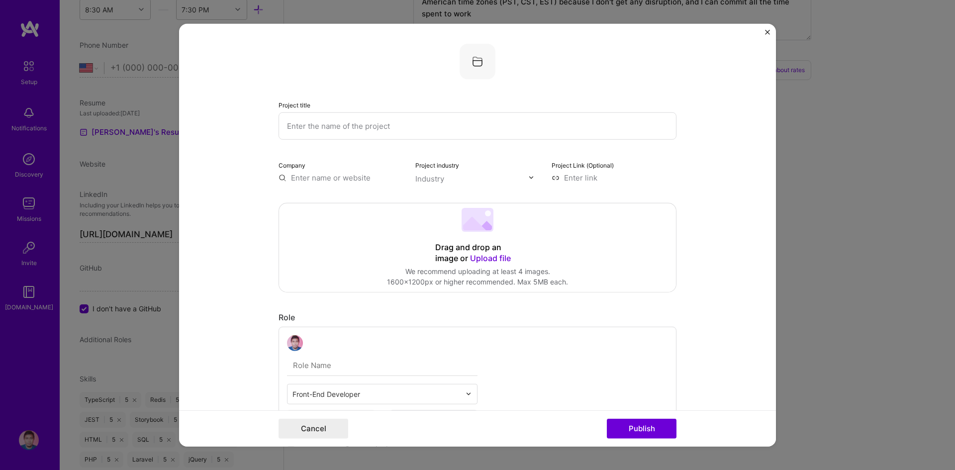
click at [413, 118] on input "text" at bounding box center [477, 125] width 398 height 27
type input "Streamotion"
click at [351, 179] on input "text" at bounding box center [340, 177] width 125 height 10
paste input "[URL][DOMAIN_NAME]"
type input "[URL][DOMAIN_NAME]"
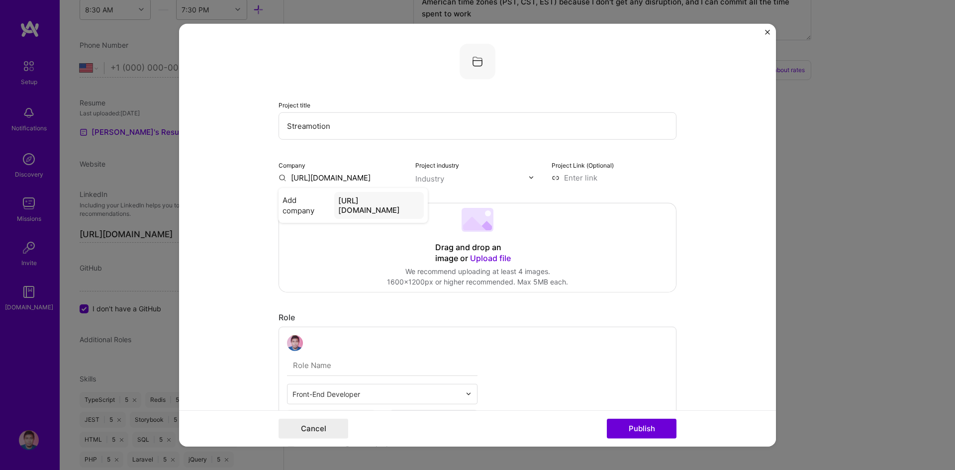
click at [464, 177] on input "text" at bounding box center [471, 178] width 113 height 10
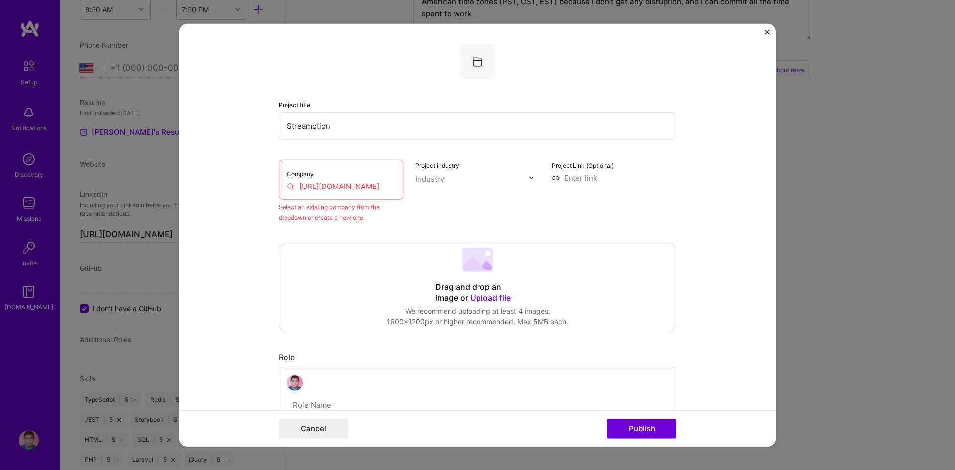
click at [362, 125] on input "Streamotion" at bounding box center [477, 125] width 398 height 27
type input "S"
type input "F"
click at [279, 129] on input "Streamotion" at bounding box center [477, 125] width 398 height 27
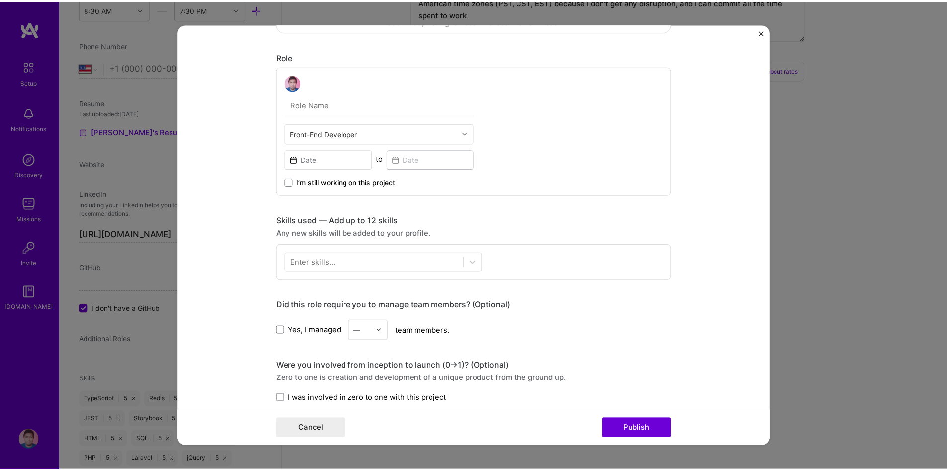
scroll to position [0, 0]
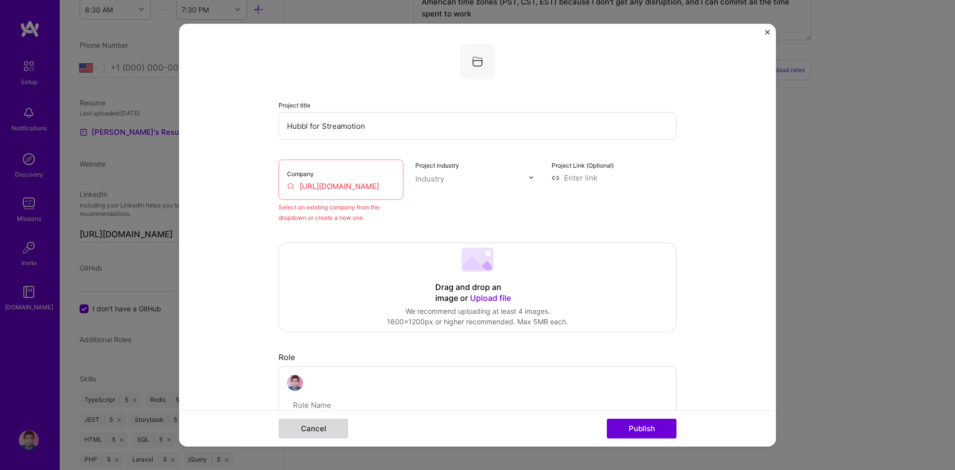
type input "Hubbl for Streamotion"
click at [324, 423] on button "Cancel" at bounding box center [313, 429] width 70 height 20
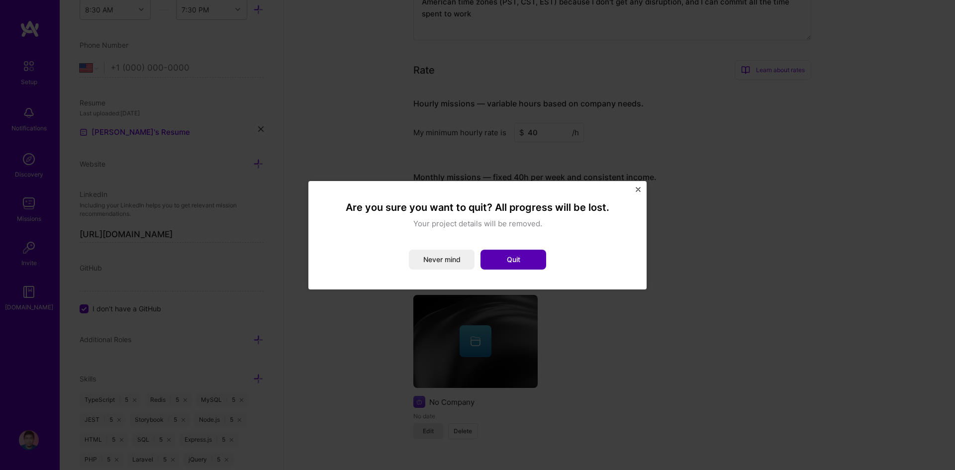
click at [505, 261] on button "Quit" at bounding box center [513, 260] width 66 height 20
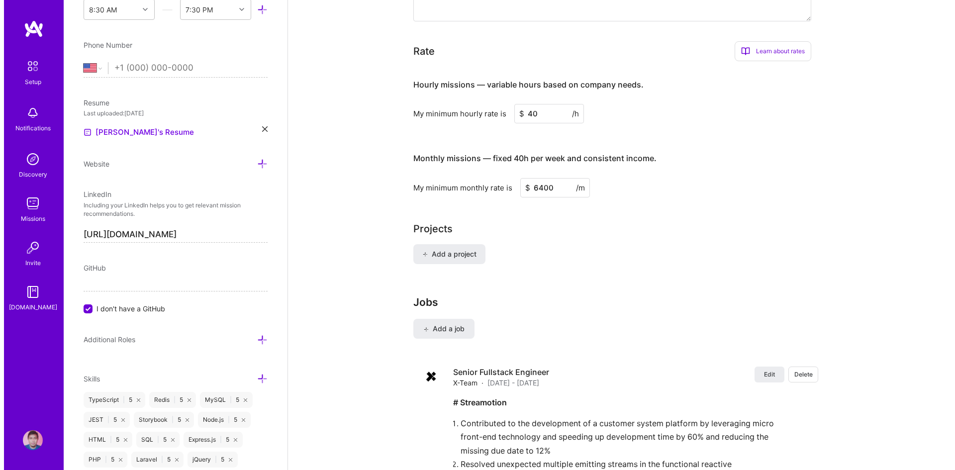
scroll to position [551, 0]
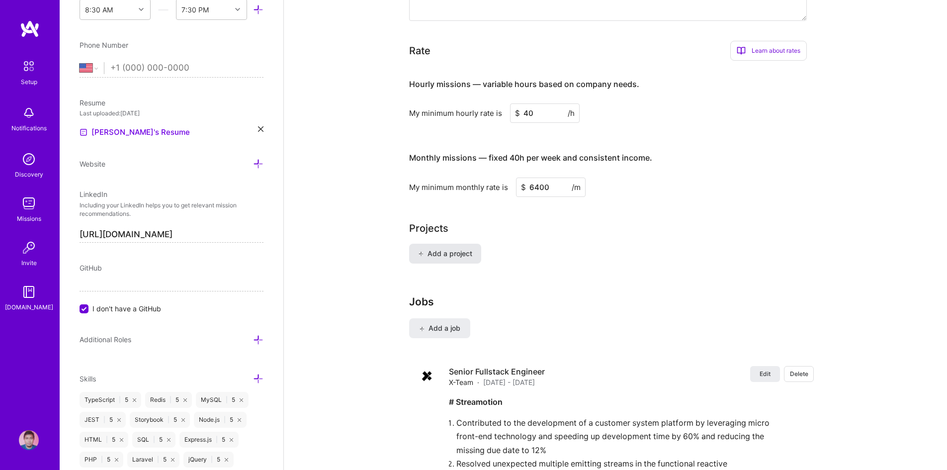
click at [475, 248] on button "Add a project" at bounding box center [445, 254] width 72 height 20
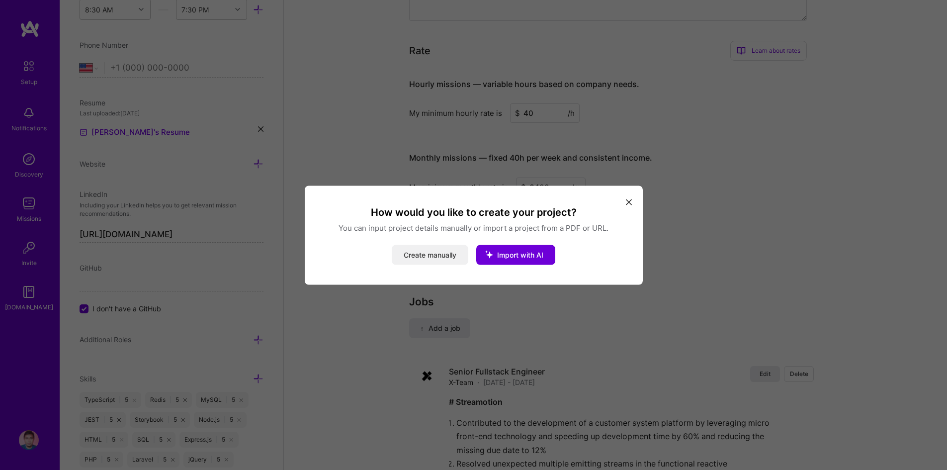
click at [450, 263] on button "Create manually" at bounding box center [430, 255] width 77 height 20
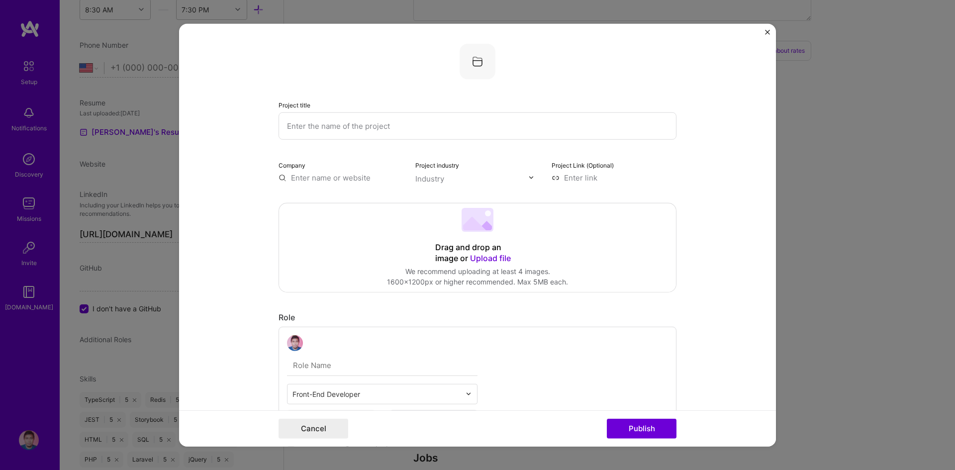
click at [333, 123] on input "text" at bounding box center [477, 125] width 398 height 27
type input "Hubbl"
click at [310, 178] on input "text" at bounding box center [340, 177] width 125 height 10
type input "F"
type input "S"
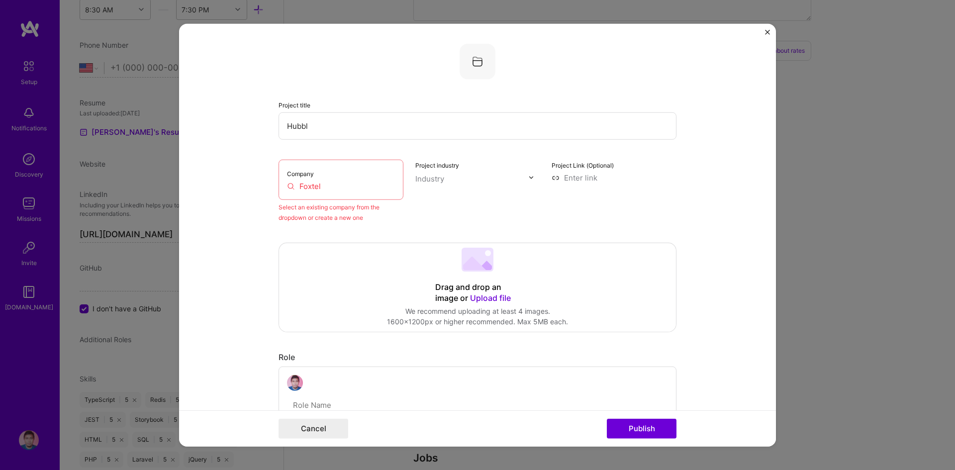
click at [339, 185] on input "Foxtel" at bounding box center [341, 186] width 108 height 10
click at [332, 186] on input "Foxte" at bounding box center [341, 186] width 108 height 10
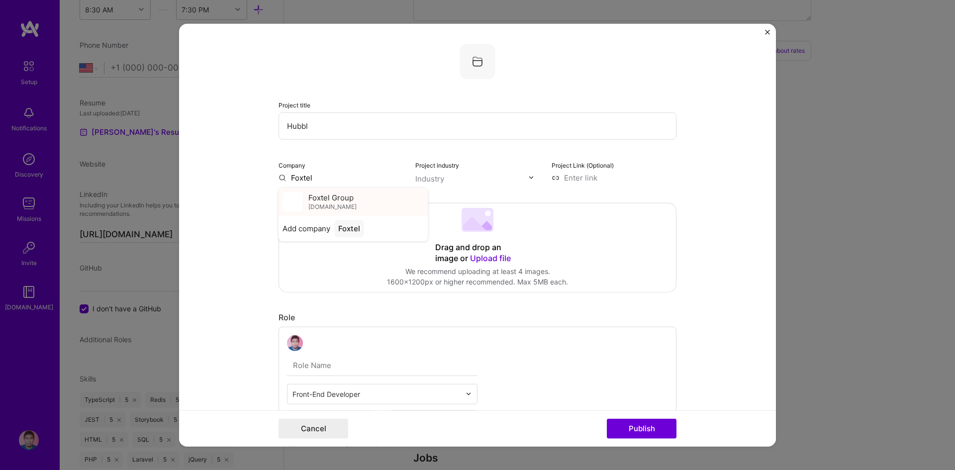
click at [324, 201] on span "Foxtel Group" at bounding box center [330, 197] width 45 height 10
type input "Foxtel Group"
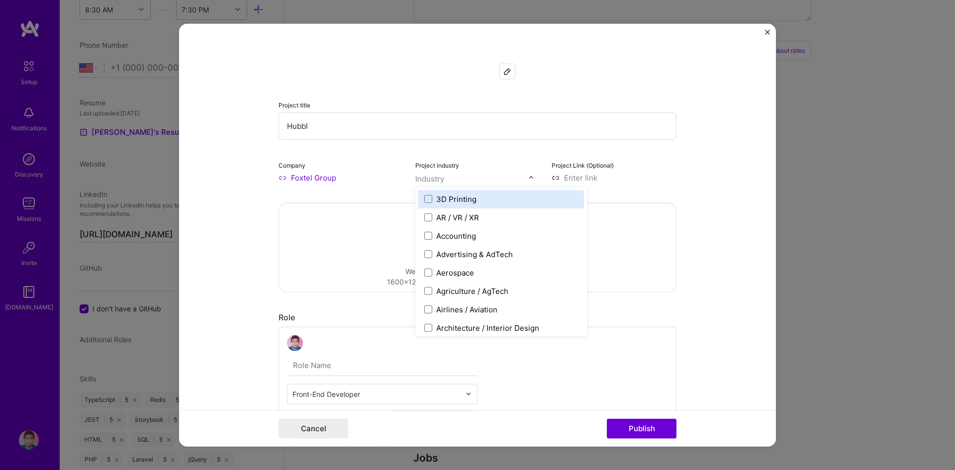
click at [460, 181] on input "text" at bounding box center [471, 178] width 113 height 10
type input "med"
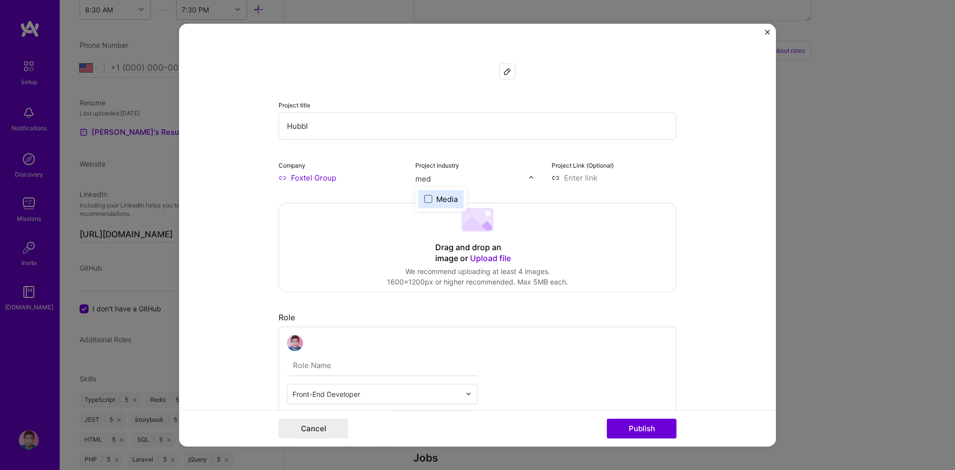
click at [426, 197] on span at bounding box center [428, 199] width 8 height 8
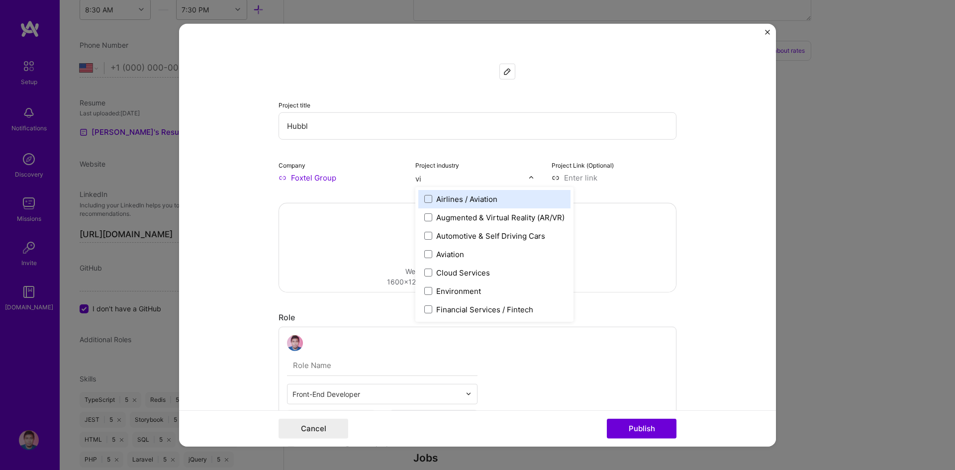
type input "v"
type input "s"
type input "ent"
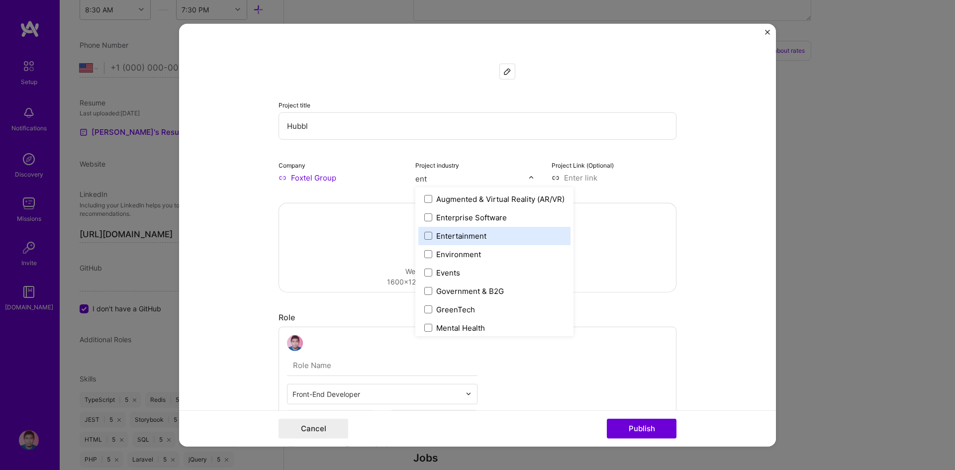
click at [504, 232] on label "Entertainment" at bounding box center [494, 235] width 140 height 10
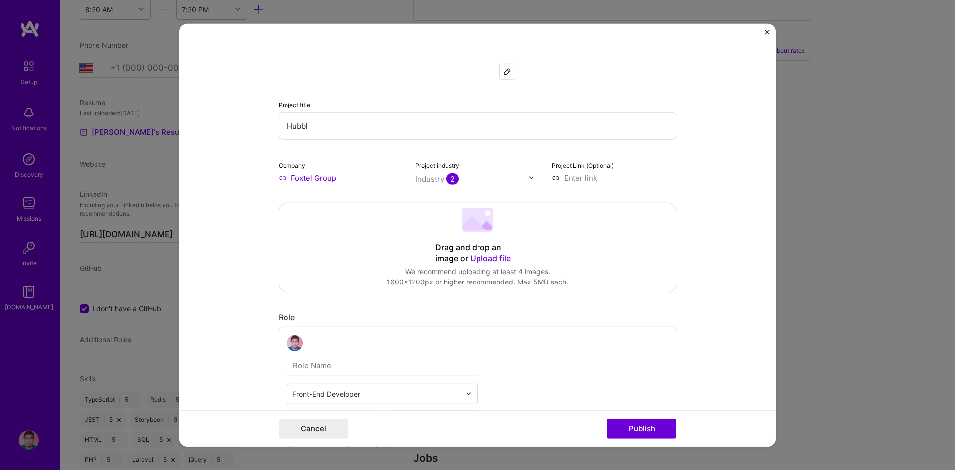
click at [571, 179] on input at bounding box center [614, 177] width 125 height 10
paste input "[URL][DOMAIN_NAME]"
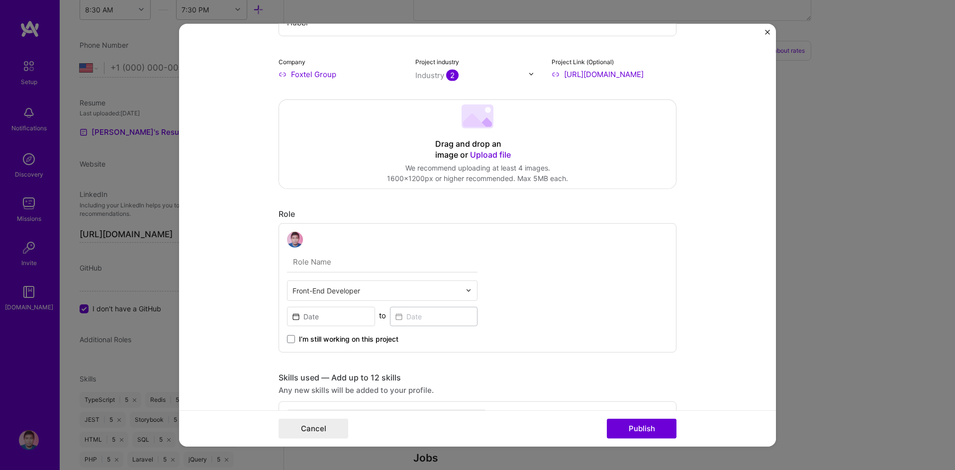
scroll to position [104, 0]
type input "[URL][DOMAIN_NAME]"
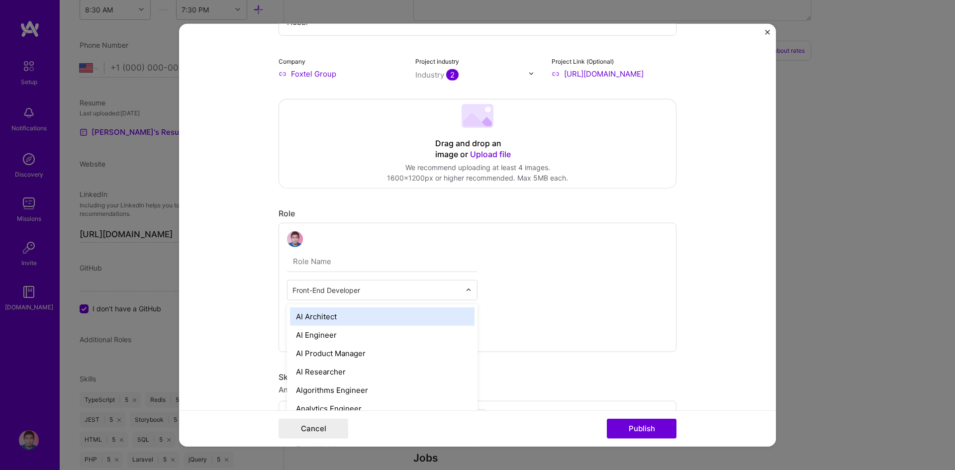
click at [362, 288] on input "text" at bounding box center [376, 289] width 168 height 10
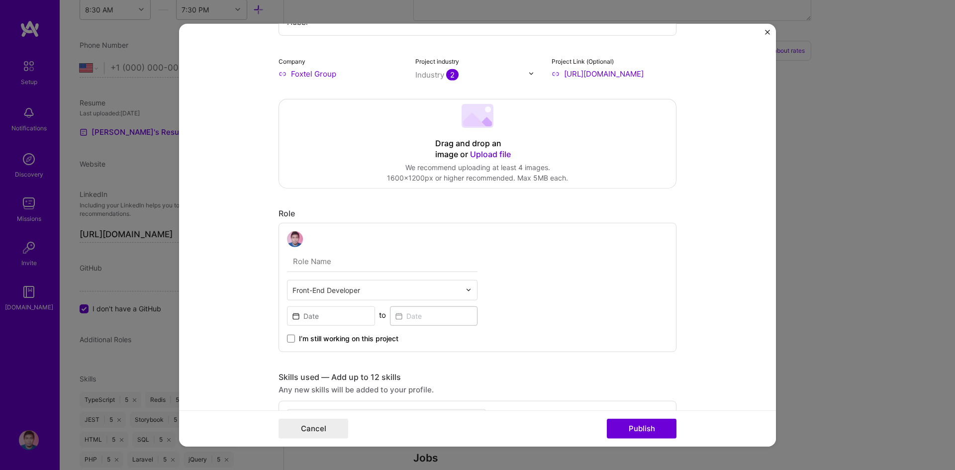
click at [421, 258] on input "text" at bounding box center [382, 261] width 190 height 21
type input "Front-End Developer"
click at [333, 317] on input at bounding box center [331, 315] width 88 height 19
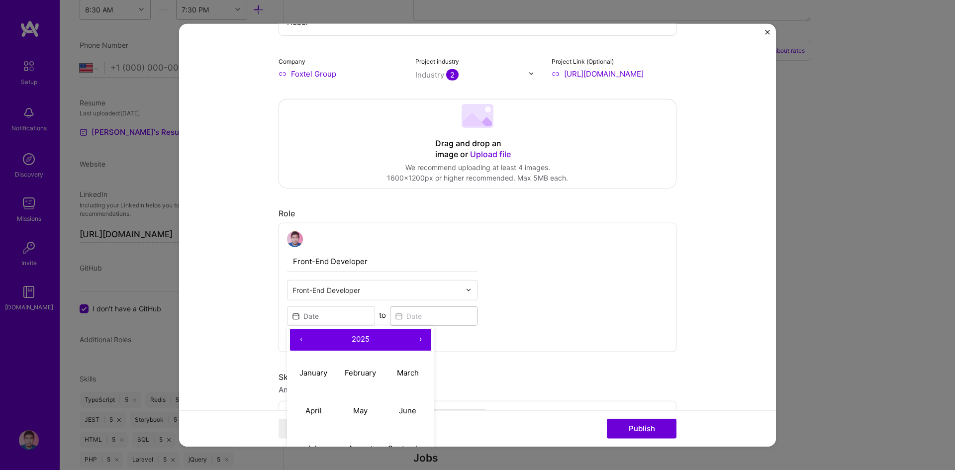
click at [299, 340] on button "‹" at bounding box center [301, 339] width 22 height 22
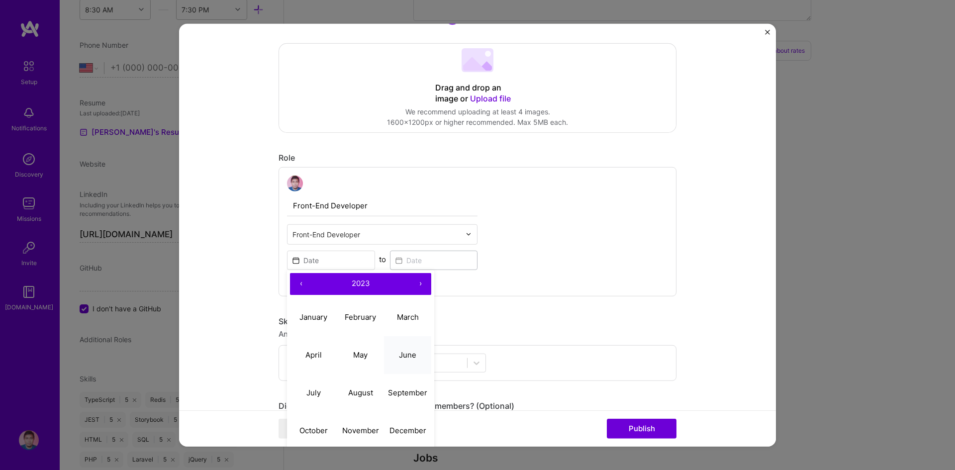
scroll to position [219, 0]
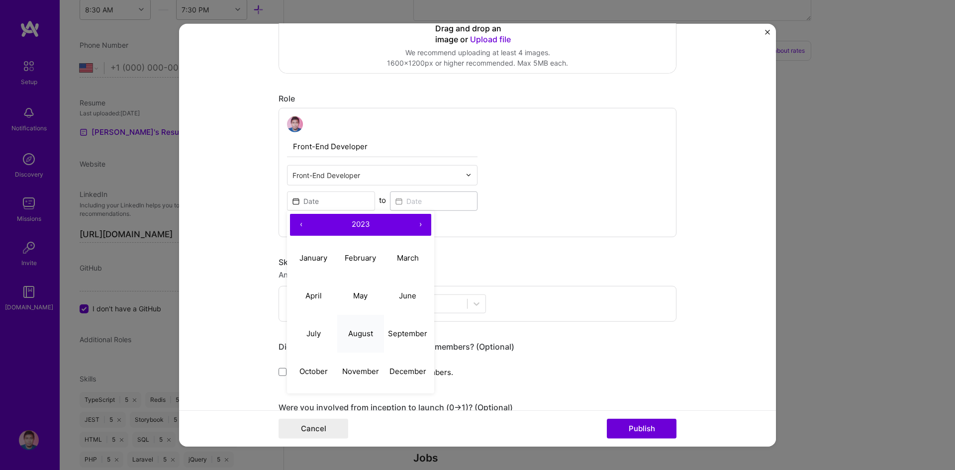
click at [359, 341] on button "August" at bounding box center [360, 334] width 47 height 38
type input "[DATE]"
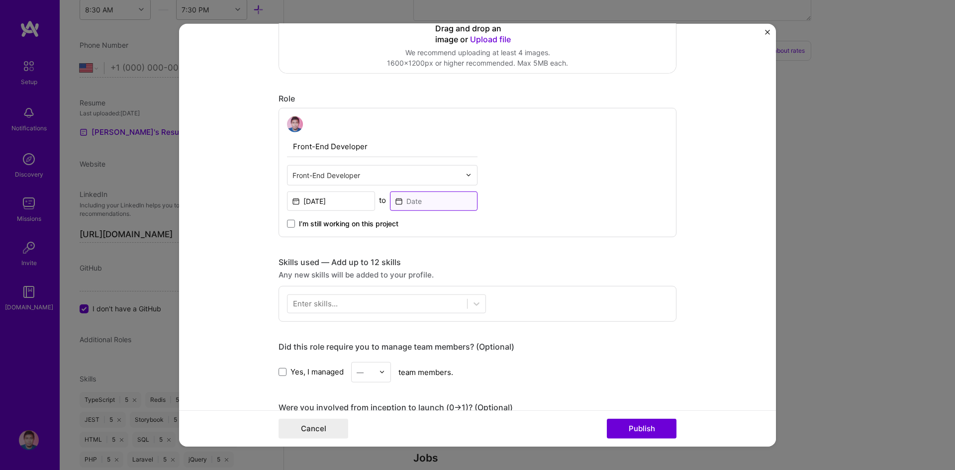
click at [424, 202] on input at bounding box center [434, 200] width 88 height 19
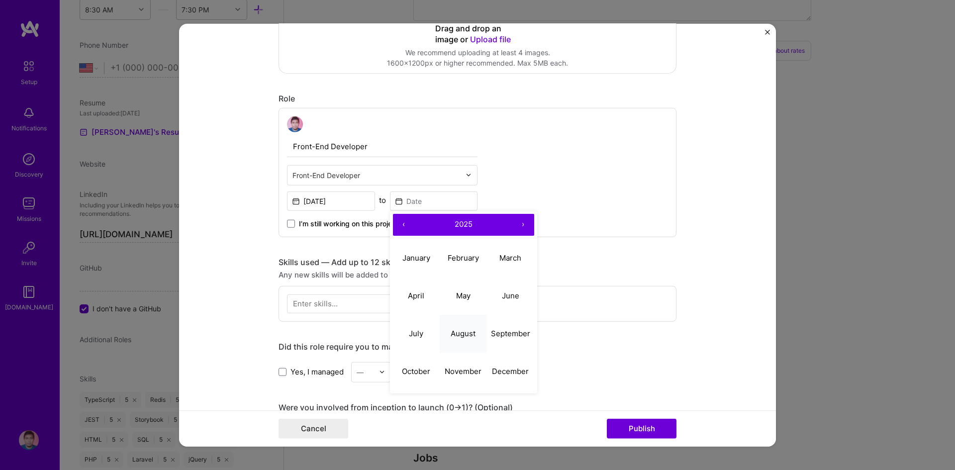
click at [445, 334] on button "August" at bounding box center [463, 334] width 47 height 38
type input "[DATE]"
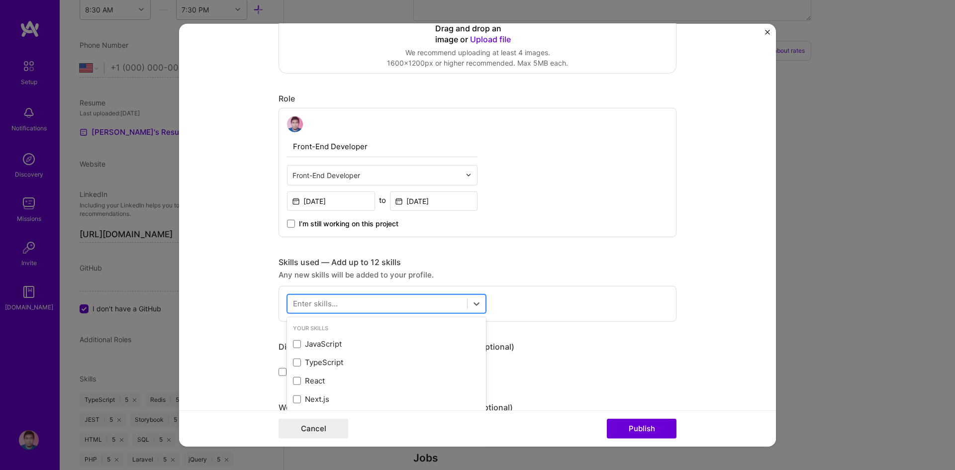
click at [431, 295] on div at bounding box center [377, 303] width 180 height 16
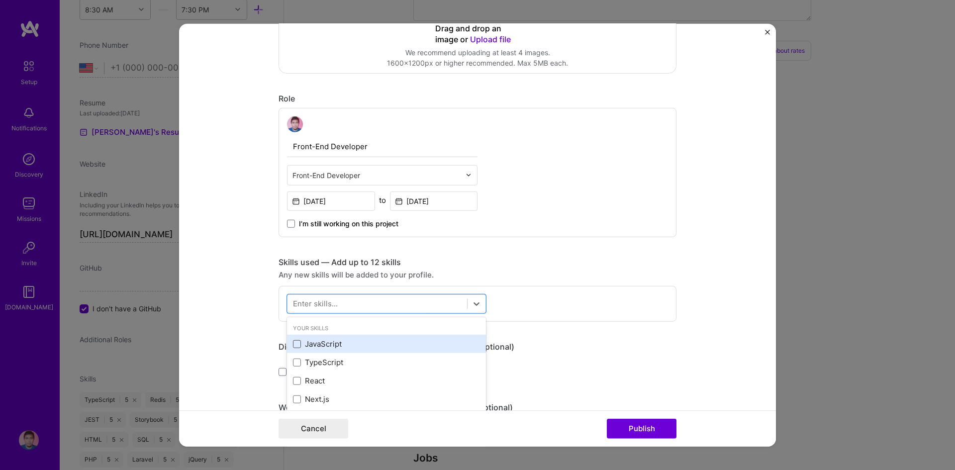
click at [296, 343] on span at bounding box center [297, 344] width 8 height 8
click at [0, 0] on input "checkbox" at bounding box center [0, 0] width 0 height 0
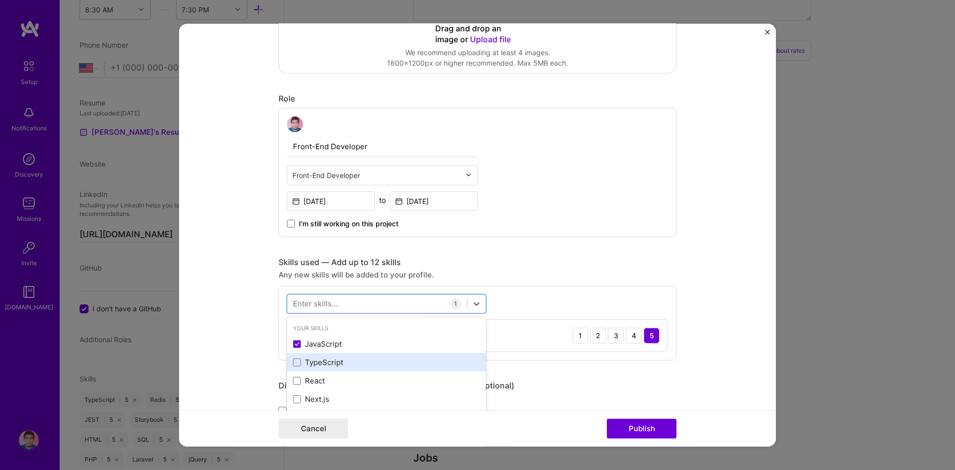
click at [295, 368] on div "TypeScript" at bounding box center [386, 362] width 199 height 18
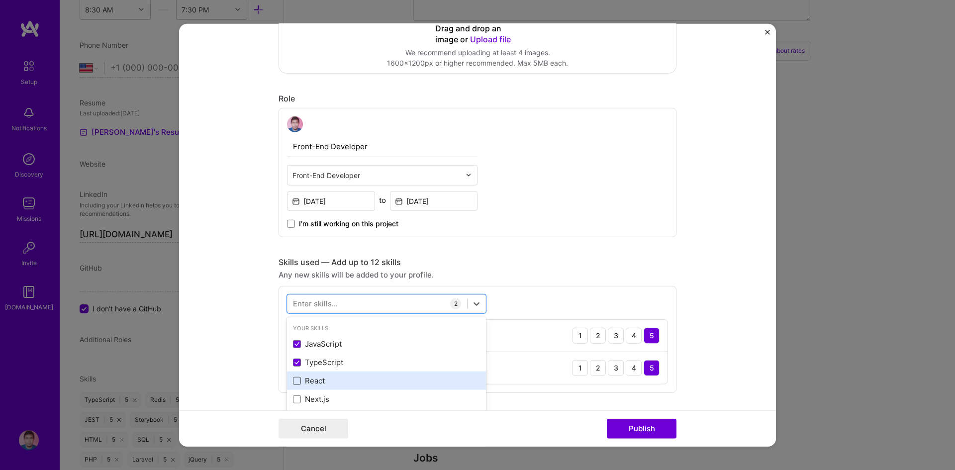
click at [294, 382] on span at bounding box center [297, 381] width 8 height 8
click at [0, 0] on input "checkbox" at bounding box center [0, 0] width 0 height 0
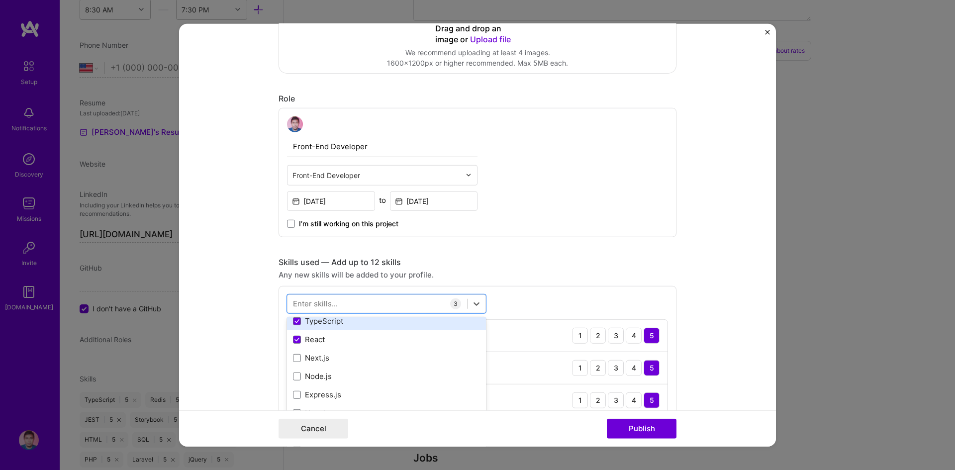
scroll to position [42, 0]
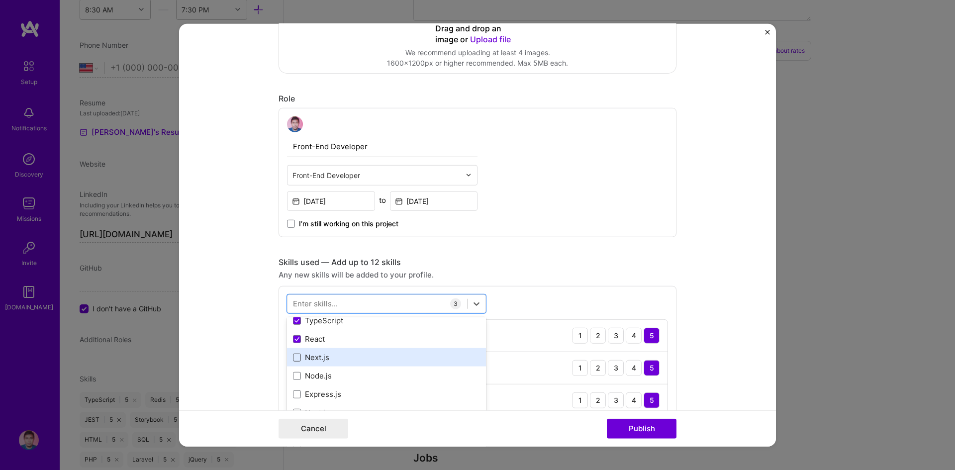
click at [293, 355] on span at bounding box center [297, 358] width 8 height 8
click at [0, 0] on input "checkbox" at bounding box center [0, 0] width 0 height 0
click at [293, 378] on span at bounding box center [297, 376] width 8 height 8
click at [0, 0] on input "checkbox" at bounding box center [0, 0] width 0 height 0
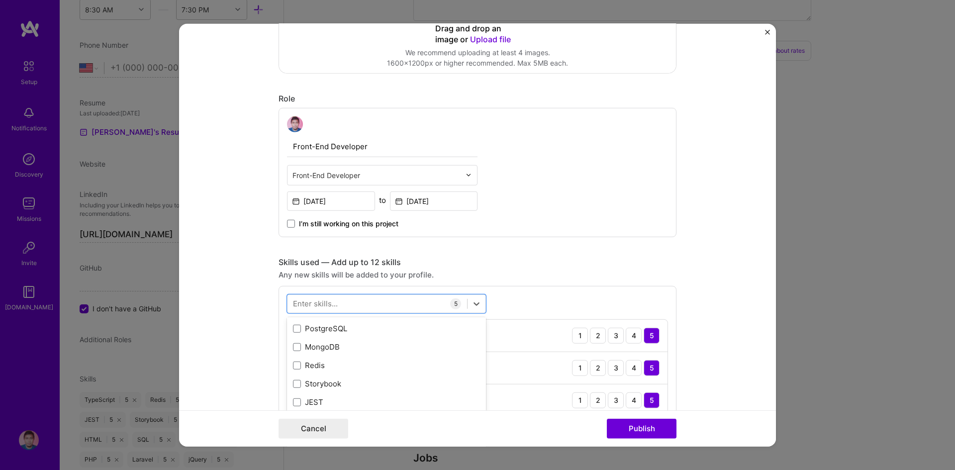
scroll to position [145, 0]
click at [293, 382] on span at bounding box center [297, 383] width 8 height 8
click at [0, 0] on input "checkbox" at bounding box center [0, 0] width 0 height 0
type input "b"
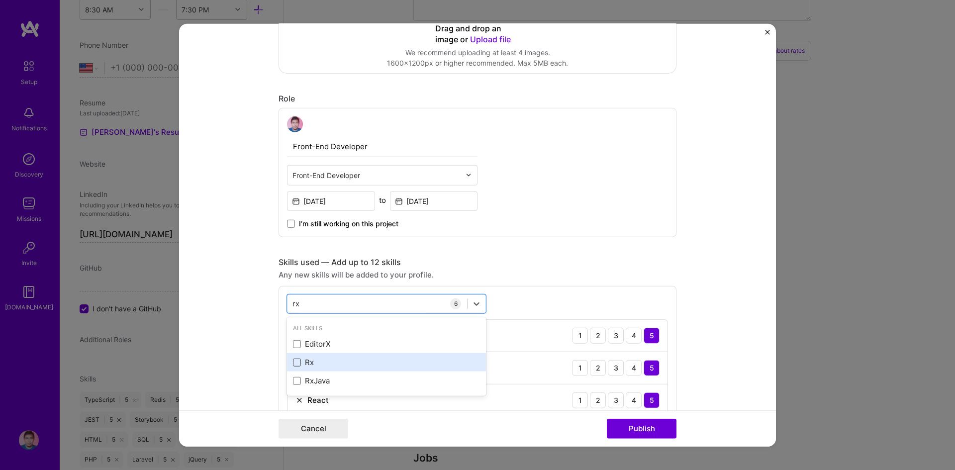
click at [293, 362] on span at bounding box center [297, 363] width 8 height 8
click at [0, 0] on input "checkbox" at bounding box center [0, 0] width 0 height 0
type input "r"
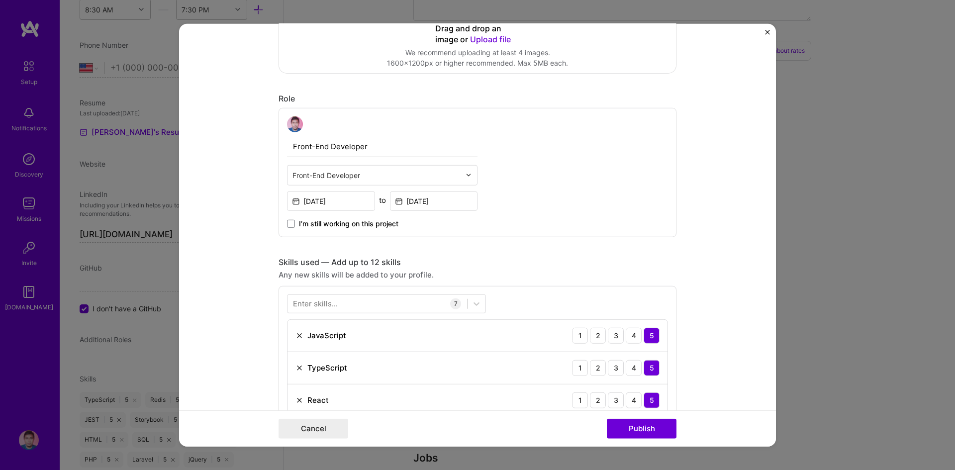
click at [586, 274] on div "Any new skills will be added to your profile." at bounding box center [477, 274] width 398 height 10
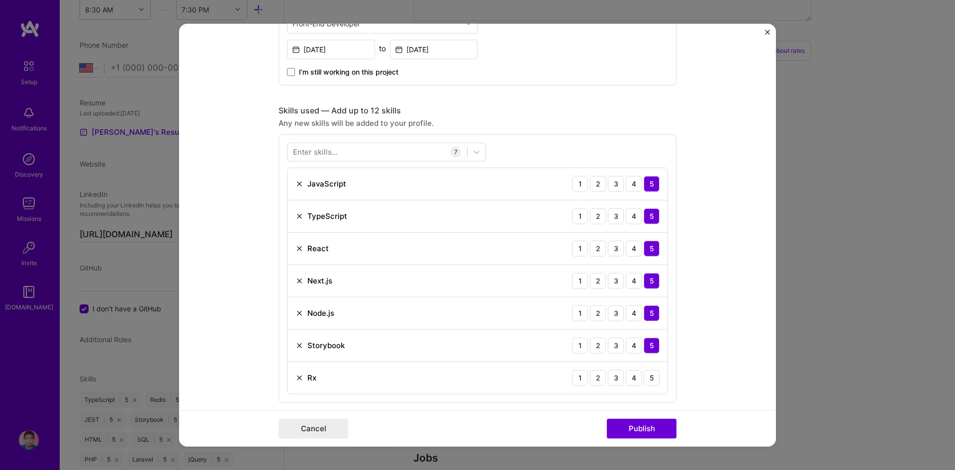
scroll to position [427, 0]
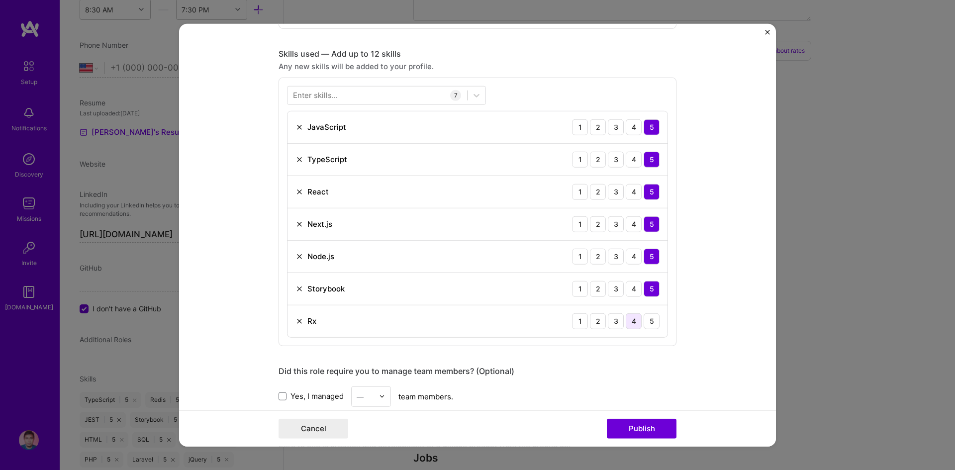
click at [630, 319] on div "4" at bounding box center [634, 321] width 16 height 16
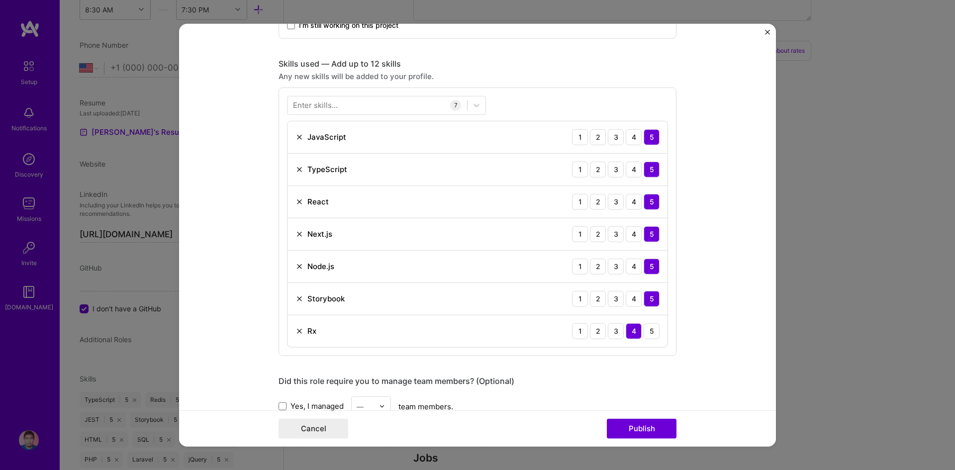
scroll to position [415, 0]
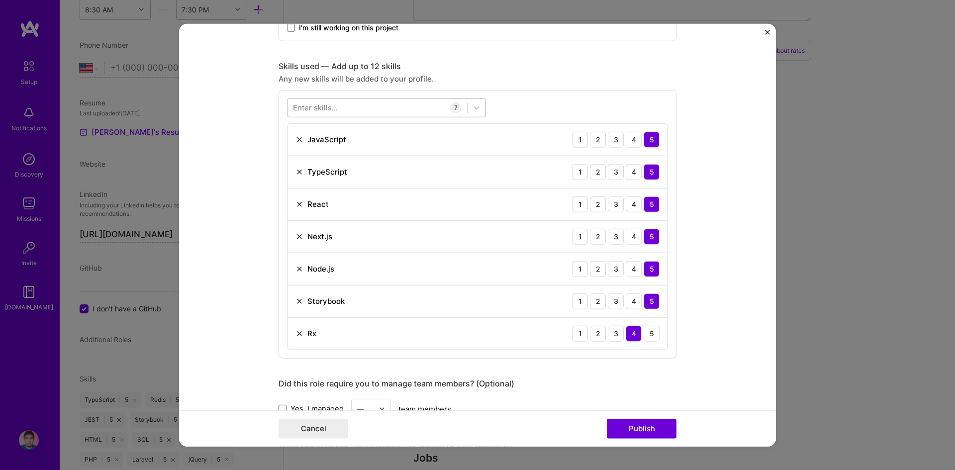
click at [374, 111] on div at bounding box center [377, 107] width 180 height 16
type input "s"
click at [332, 148] on div "CSS" at bounding box center [386, 148] width 187 height 10
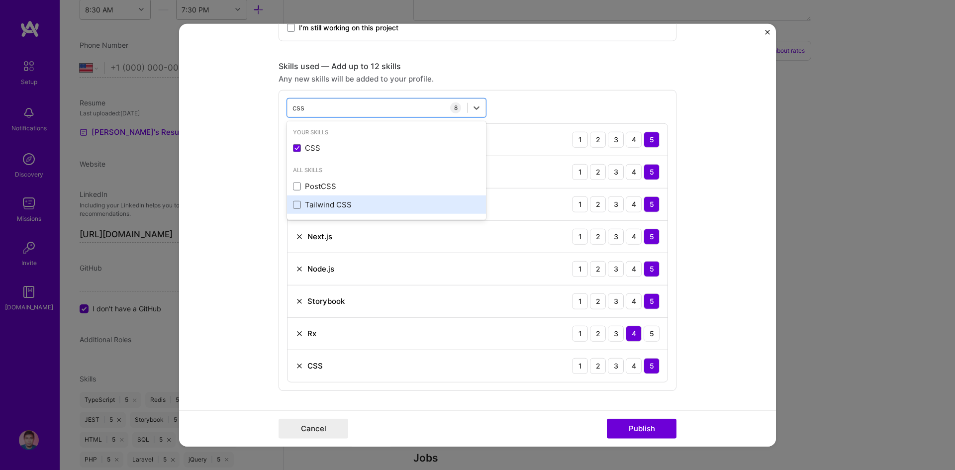
click at [321, 201] on div "Tailwind CSS" at bounding box center [386, 204] width 187 height 10
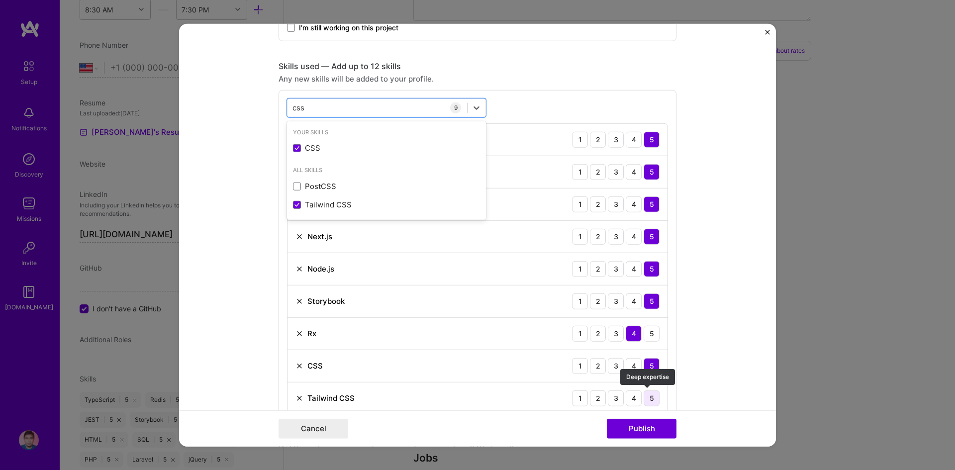
type input "css"
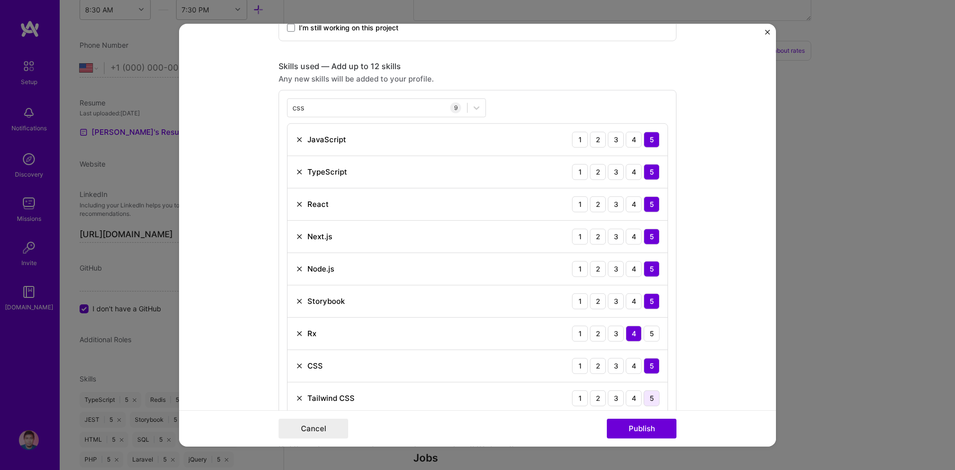
click at [645, 393] on div "5" at bounding box center [652, 398] width 16 height 16
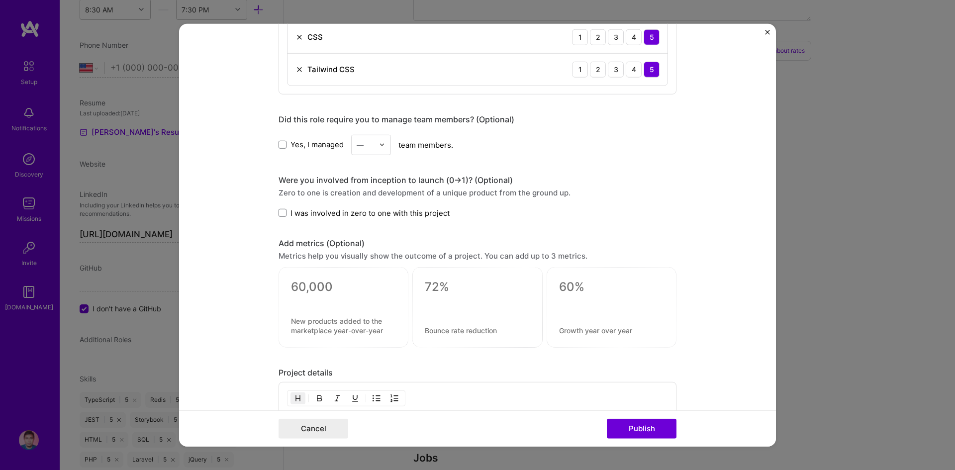
scroll to position [744, 0]
click at [388, 212] on span "I was involved in zero to one with this project" at bounding box center [369, 212] width 159 height 10
click at [0, 0] on input "I was involved in zero to one with this project" at bounding box center [0, 0] width 0 height 0
click at [331, 294] on div at bounding box center [343, 299] width 105 height 10
click at [324, 290] on textarea at bounding box center [343, 286] width 105 height 15
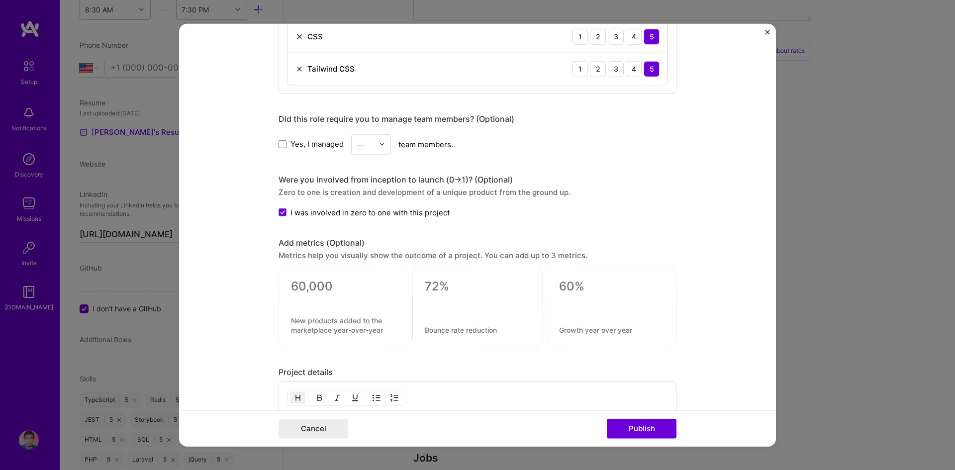
click at [244, 306] on form "Project title Hubbl Company Foxtel Group Project industry Industry 2 Project Li…" at bounding box center [477, 234] width 597 height 423
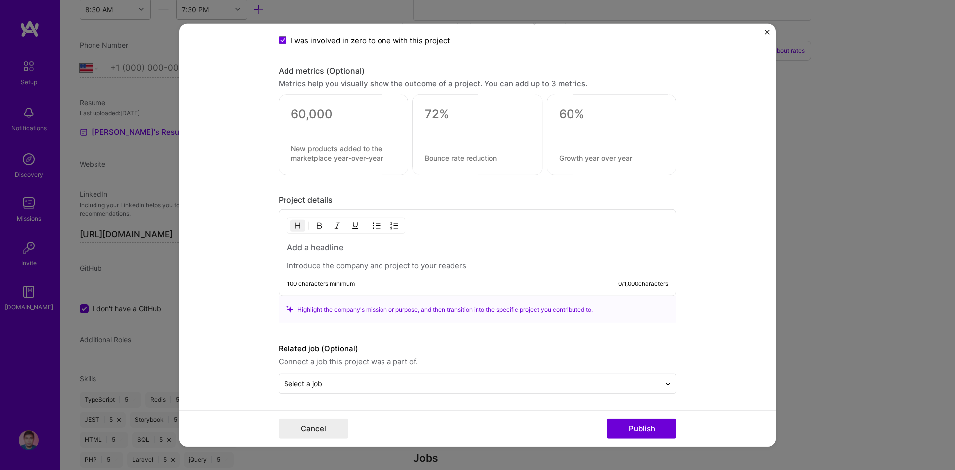
scroll to position [918, 0]
click at [347, 264] on p at bounding box center [477, 264] width 381 height 10
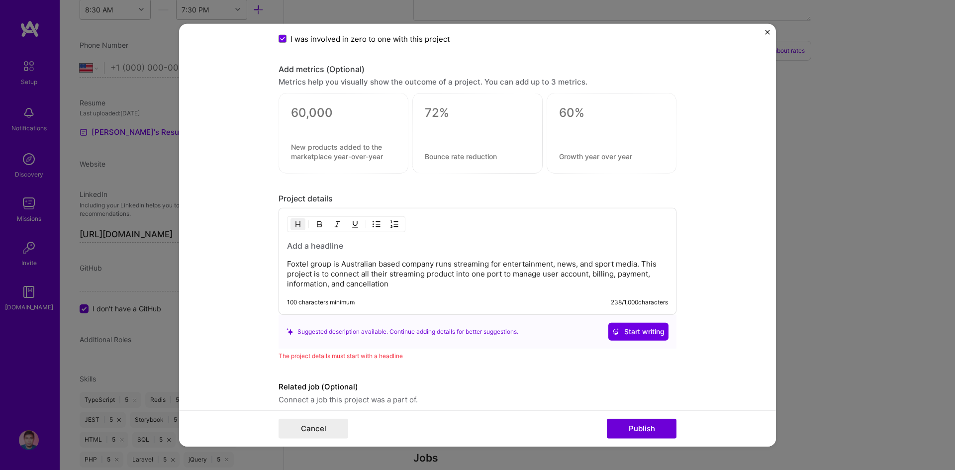
click at [369, 248] on h3 at bounding box center [477, 245] width 381 height 11
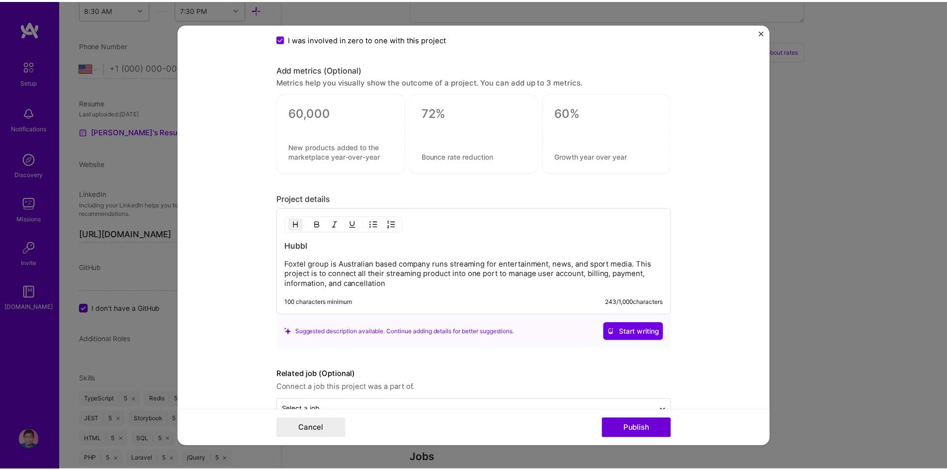
scroll to position [945, 0]
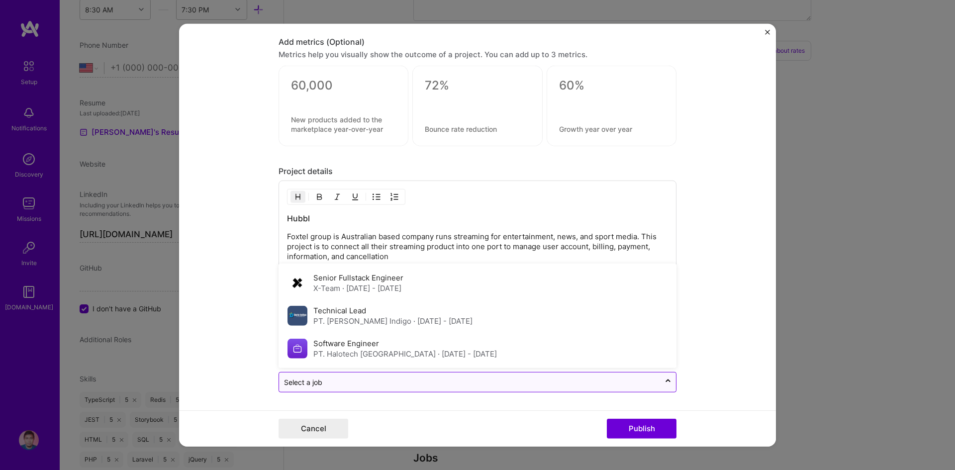
click at [553, 386] on input "text" at bounding box center [469, 382] width 371 height 10
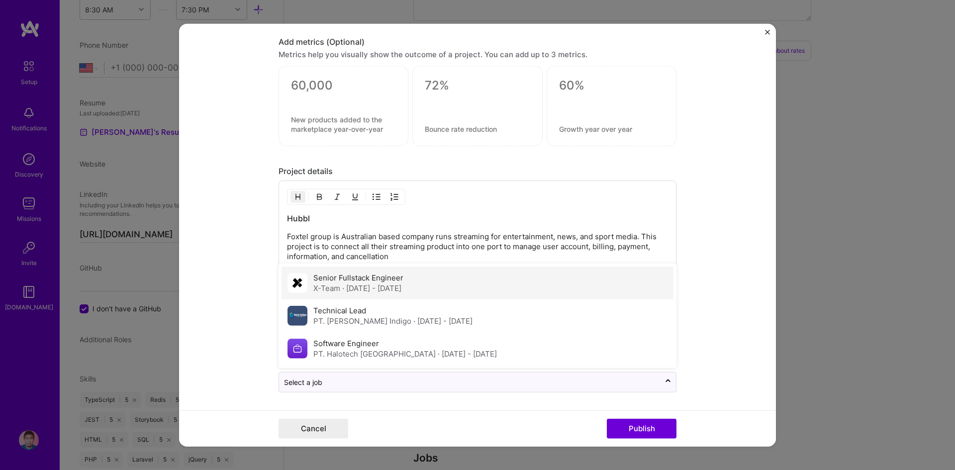
click at [427, 285] on div "Senior Fullstack Engineer X-Team · [DATE] - [DATE]" at bounding box center [477, 283] width 392 height 33
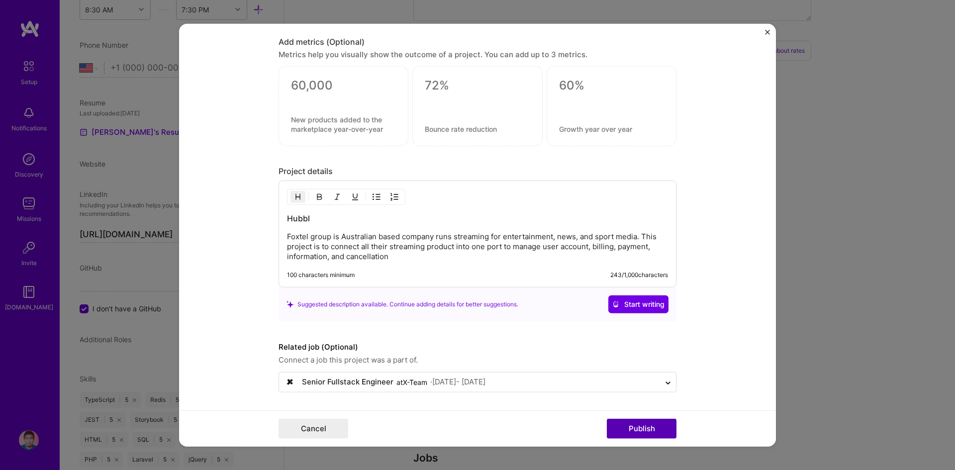
click at [646, 426] on button "Publish" at bounding box center [642, 429] width 70 height 20
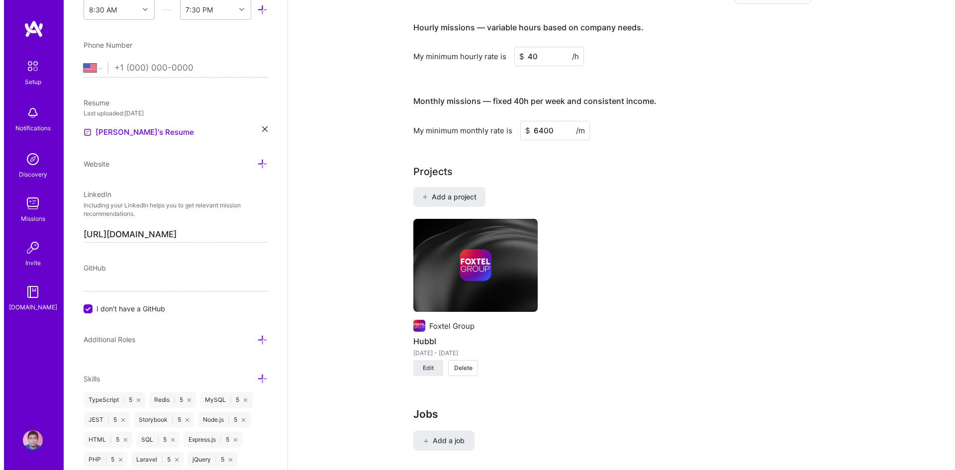
scroll to position [606, 0]
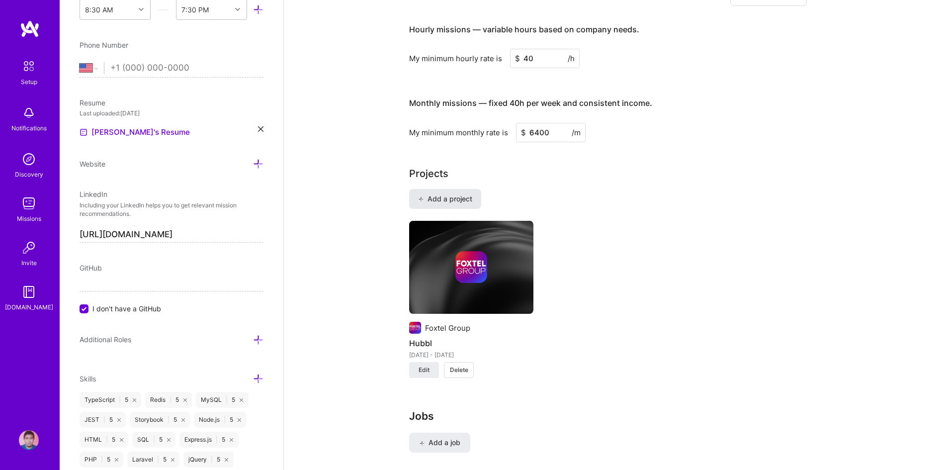
click at [465, 194] on span "Add a project" at bounding box center [445, 199] width 54 height 10
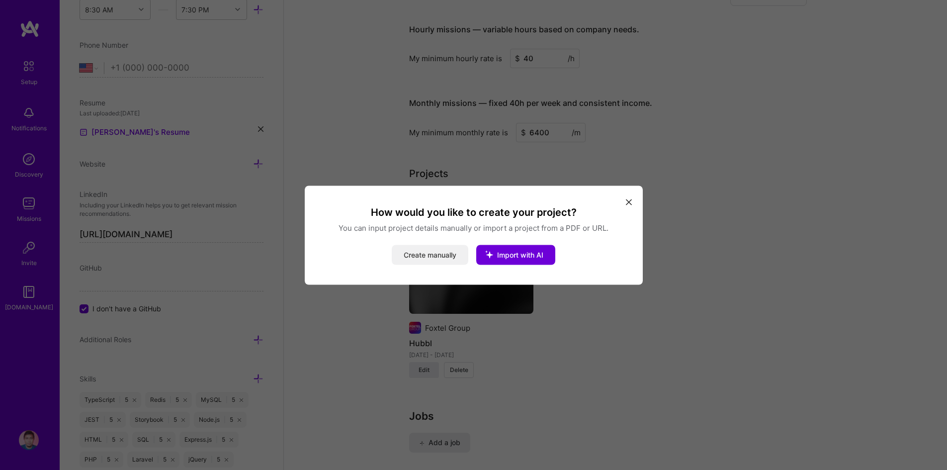
click at [435, 257] on button "Create manually" at bounding box center [430, 255] width 77 height 20
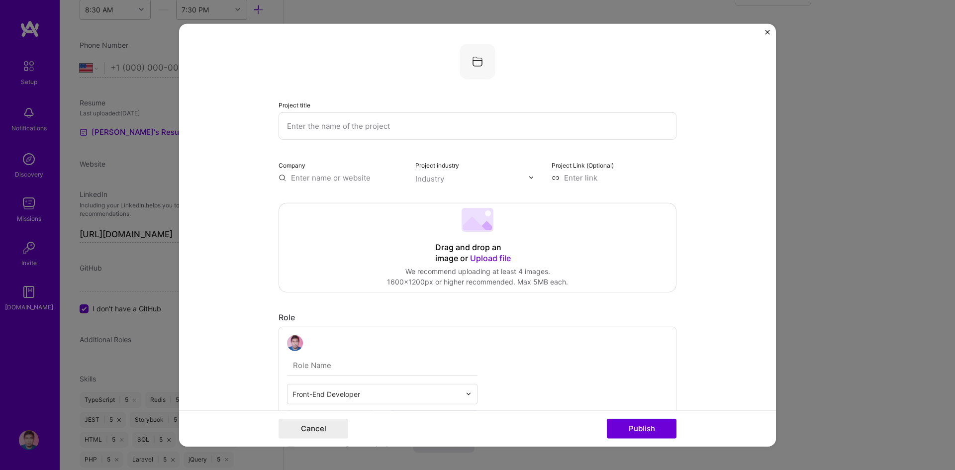
click at [438, 128] on input "text" at bounding box center [477, 125] width 398 height 27
type input "D"
type input "Southeast Asia Disbursement Service"
click at [343, 181] on input "text" at bounding box center [340, 177] width 125 height 10
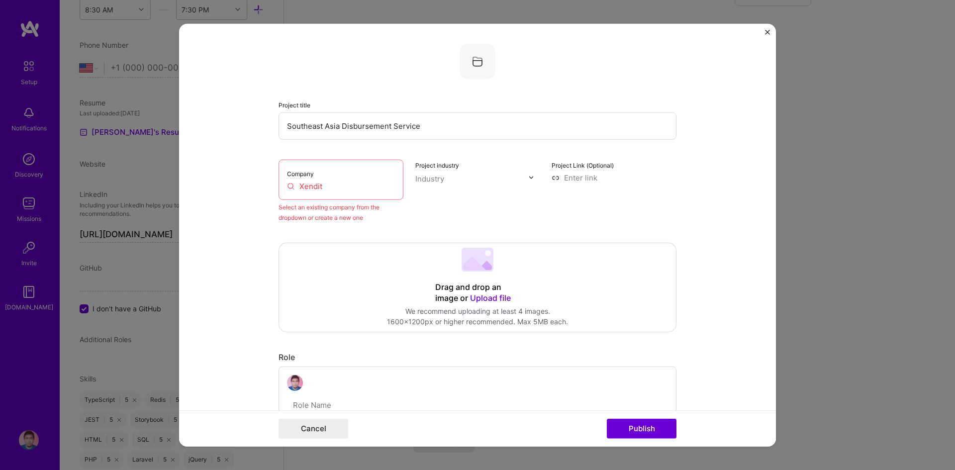
click at [334, 191] on input "Xendit" at bounding box center [341, 186] width 108 height 10
click at [332, 180] on div "Company Xendit" at bounding box center [340, 179] width 125 height 40
click at [320, 194] on div "Company Xendit" at bounding box center [340, 179] width 125 height 40
click at [326, 187] on input "Xendit" at bounding box center [341, 186] width 108 height 10
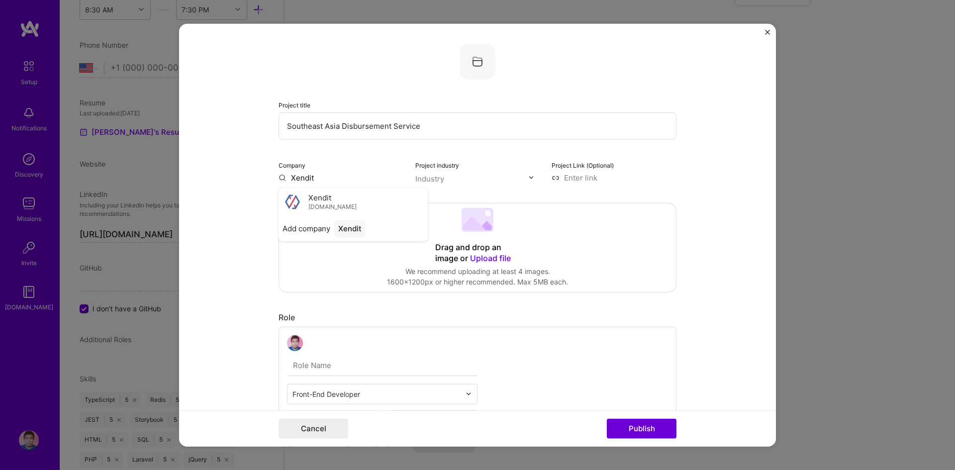
click at [607, 419] on button "Publish" at bounding box center [642, 429] width 70 height 20
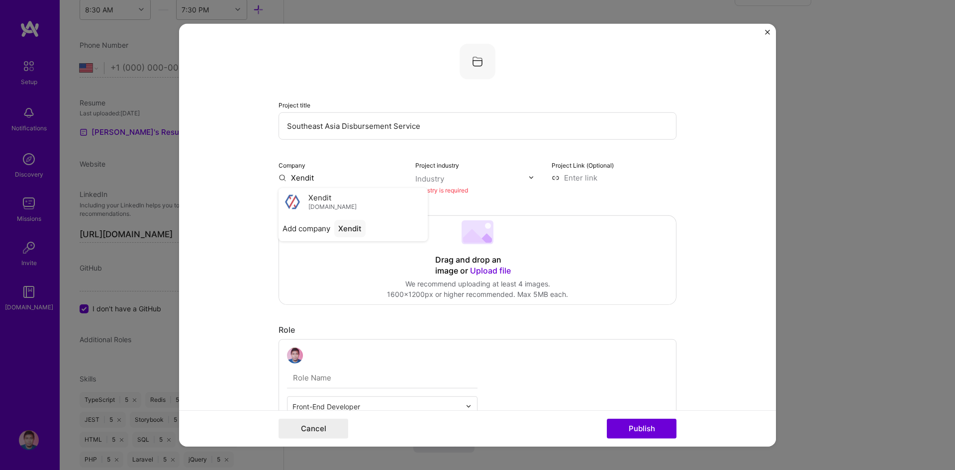
scroll to position [20, 0]
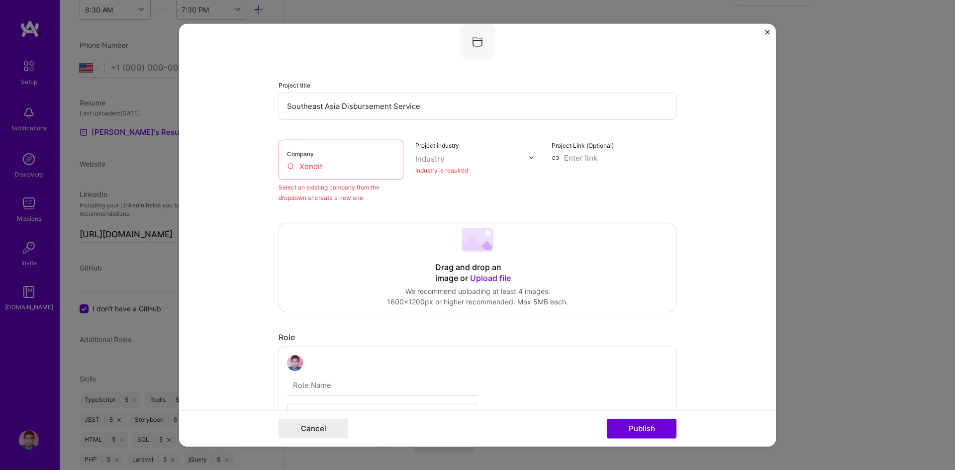
click at [331, 172] on div "Company Xendit" at bounding box center [340, 159] width 125 height 40
click at [321, 165] on input "Xendit" at bounding box center [341, 166] width 108 height 10
click at [335, 172] on div "Company [DOMAIN_NAME]" at bounding box center [340, 159] width 125 height 40
click at [342, 164] on input "[DOMAIN_NAME]" at bounding box center [341, 166] width 108 height 10
click at [331, 168] on input "Xendit" at bounding box center [341, 166] width 108 height 10
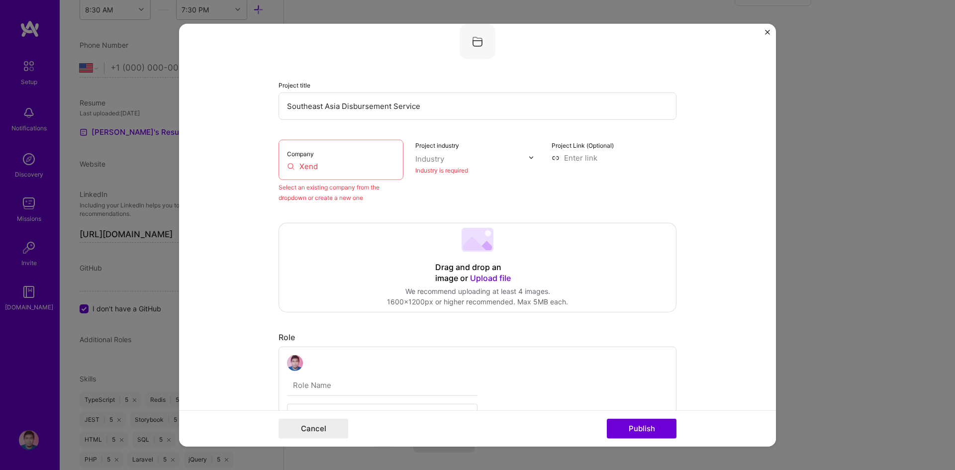
click at [358, 165] on input "Xend" at bounding box center [341, 166] width 108 height 10
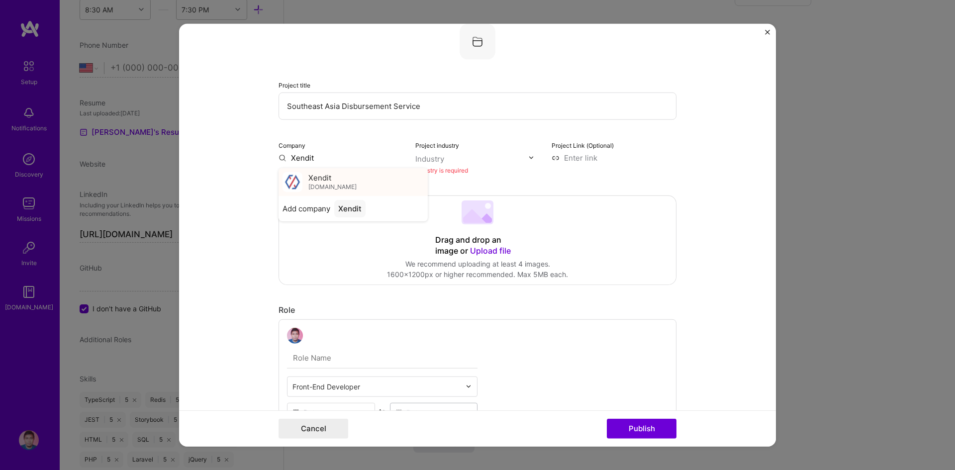
type input "Xendit"
click at [354, 181] on div "Xendit [DOMAIN_NAME]" at bounding box center [352, 182] width 149 height 28
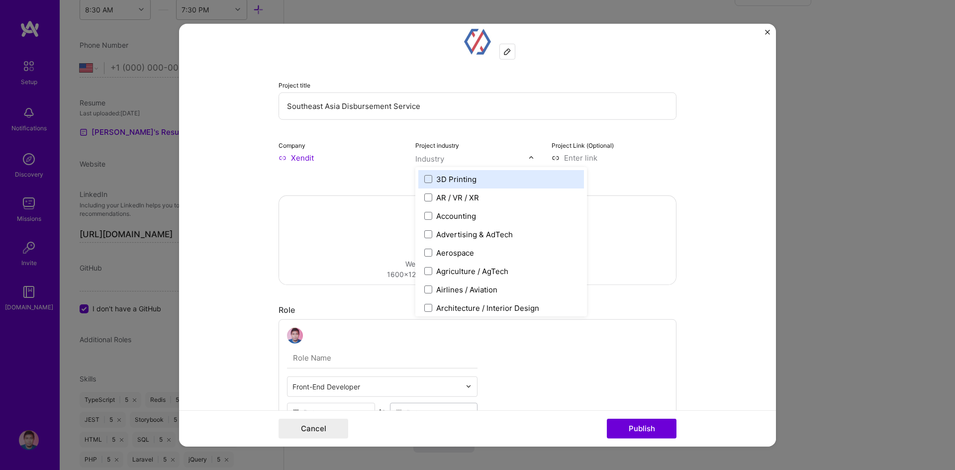
click at [483, 158] on input "text" at bounding box center [471, 158] width 113 height 10
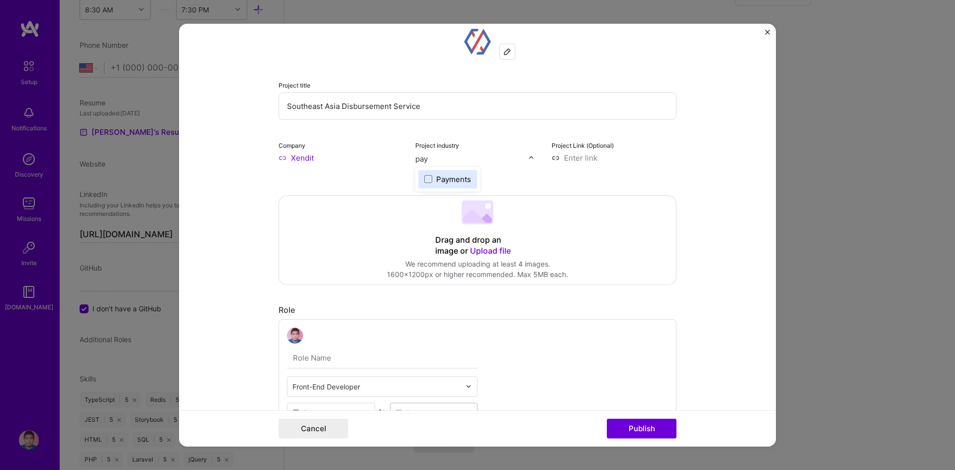
type input "paym"
click at [461, 174] on div "Payments" at bounding box center [453, 179] width 35 height 10
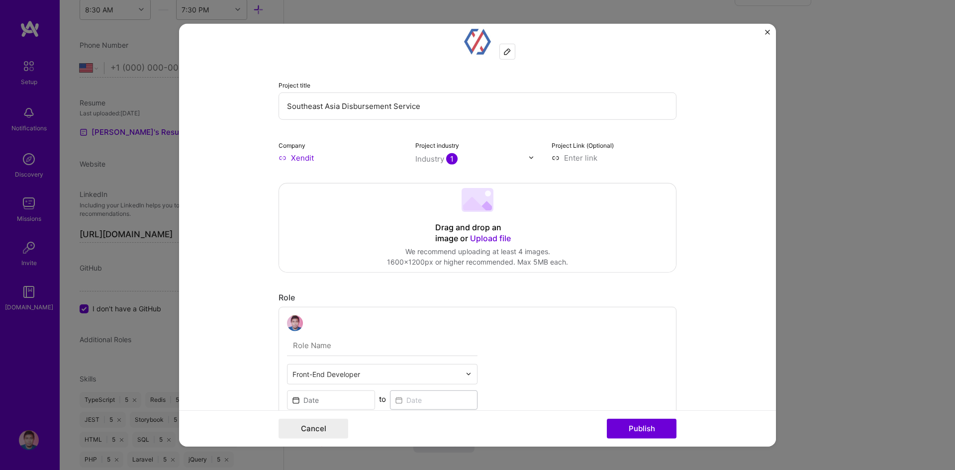
click at [576, 155] on input at bounding box center [614, 157] width 125 height 10
paste input "[URL][DOMAIN_NAME]"
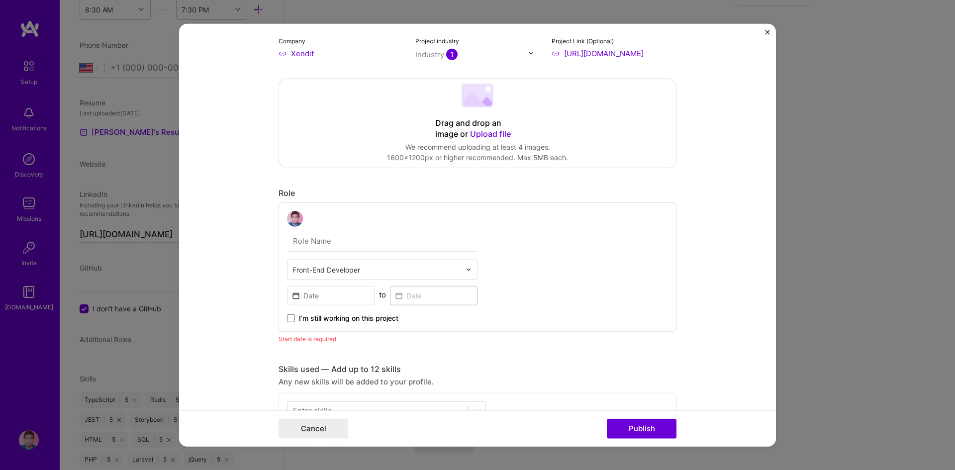
scroll to position [135, 0]
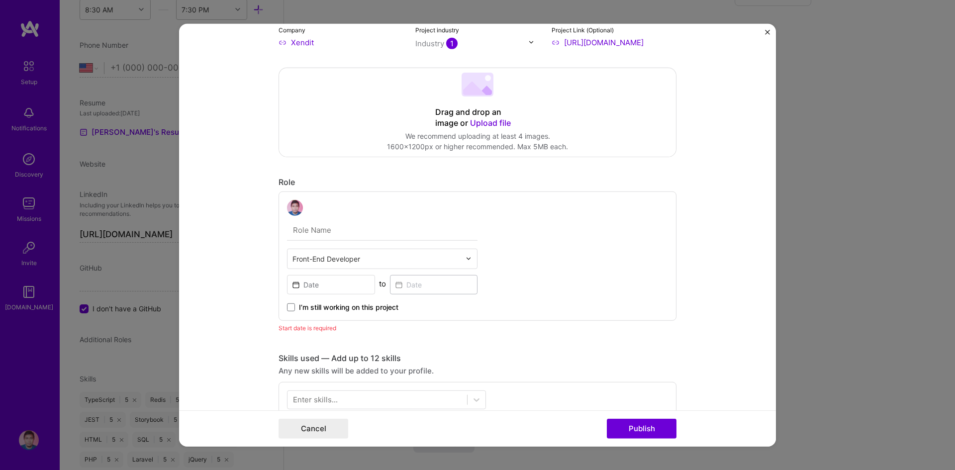
type input "[URL][DOMAIN_NAME]"
click at [404, 232] on input "text" at bounding box center [382, 229] width 190 height 21
click at [444, 263] on input "text" at bounding box center [376, 258] width 168 height 10
type input "full"
click at [438, 279] on div "Full-Stack Developer" at bounding box center [382, 285] width 184 height 18
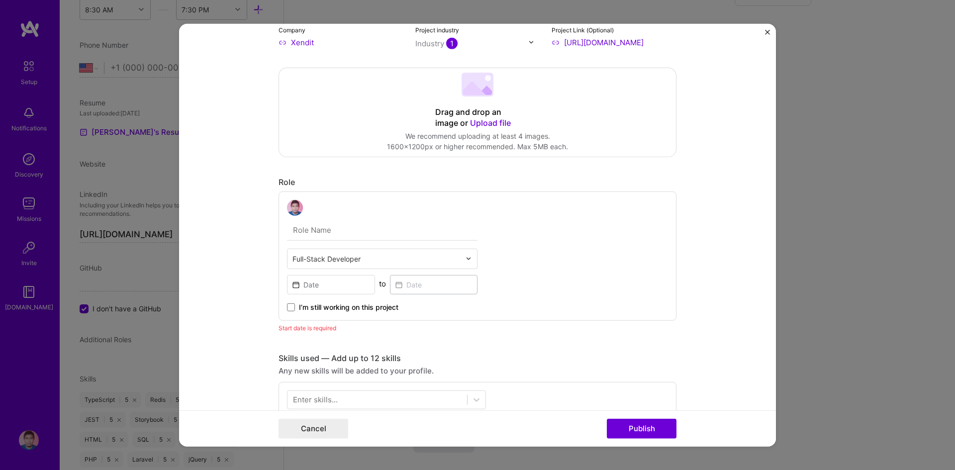
click at [410, 228] on input "text" at bounding box center [382, 229] width 190 height 21
type input "Full-Stack Developer"
click at [316, 290] on input at bounding box center [331, 284] width 88 height 19
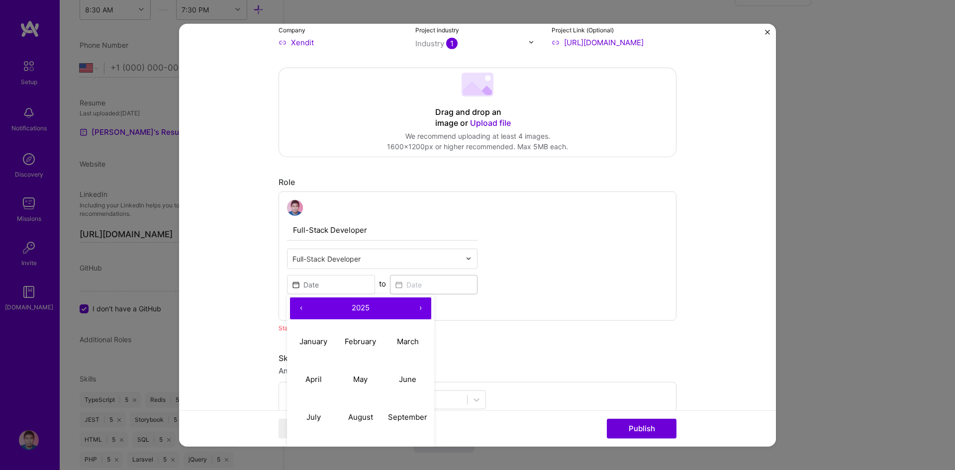
click at [297, 310] on button "‹" at bounding box center [301, 308] width 22 height 22
click at [417, 306] on button "›" at bounding box center [420, 308] width 22 height 22
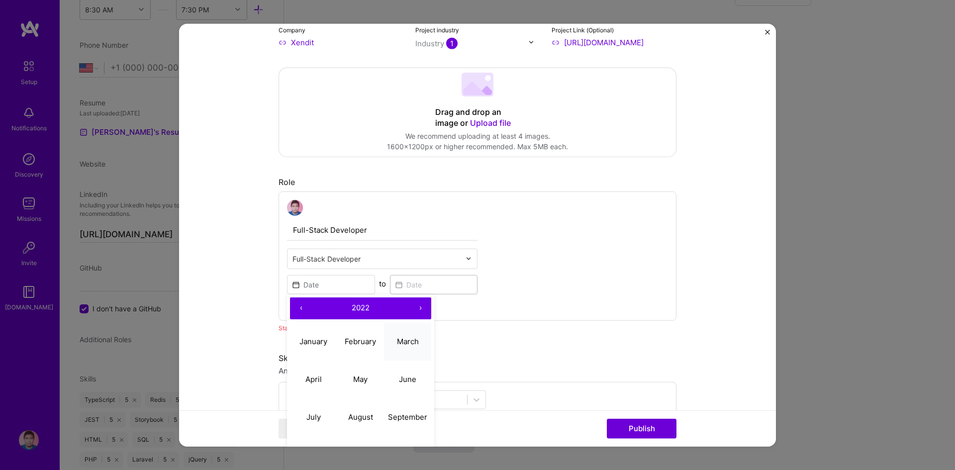
click at [403, 346] on button "March" at bounding box center [407, 342] width 47 height 38
type input "[DATE]"
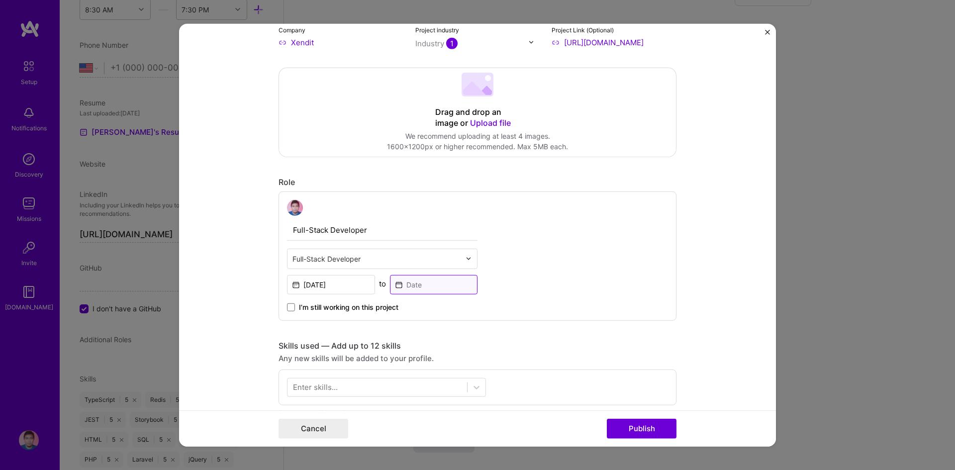
click at [447, 277] on input at bounding box center [434, 284] width 88 height 19
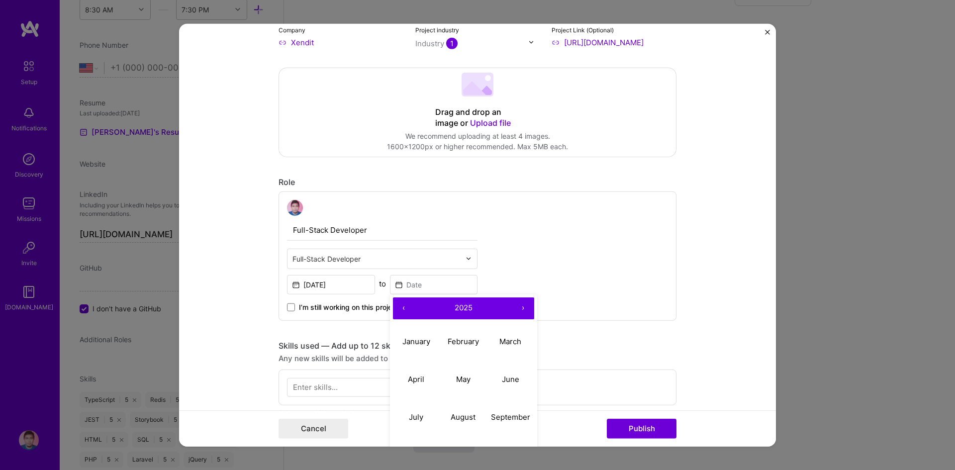
click at [400, 307] on button "‹" at bounding box center [404, 308] width 22 height 22
click at [461, 377] on abbr "May" at bounding box center [463, 378] width 14 height 9
type input "[DATE]"
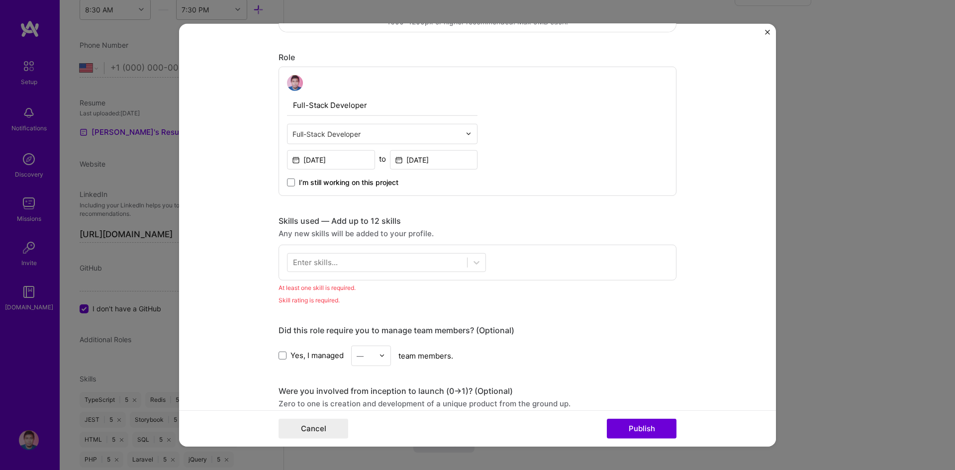
scroll to position [261, 0]
click at [473, 261] on icon at bounding box center [476, 262] width 10 height 10
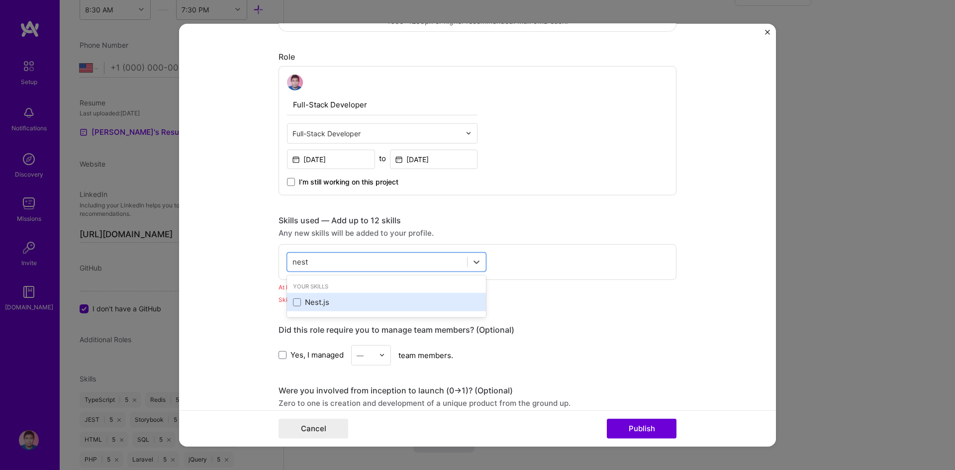
click at [357, 302] on div "Nest.js" at bounding box center [386, 302] width 187 height 10
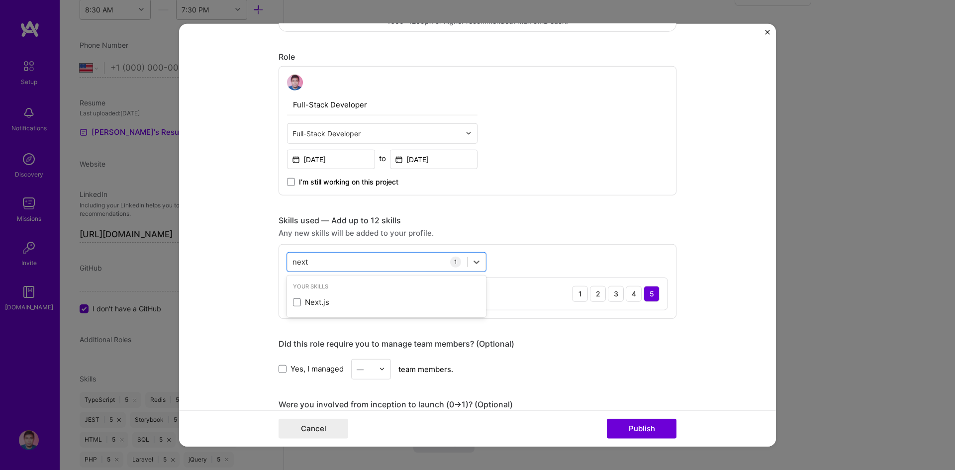
click at [357, 302] on div "Next.js" at bounding box center [386, 302] width 187 height 10
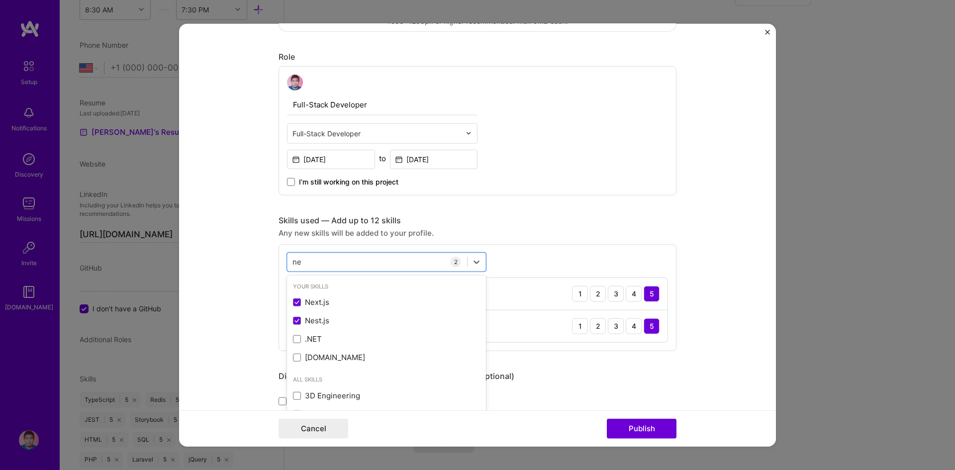
type input "n"
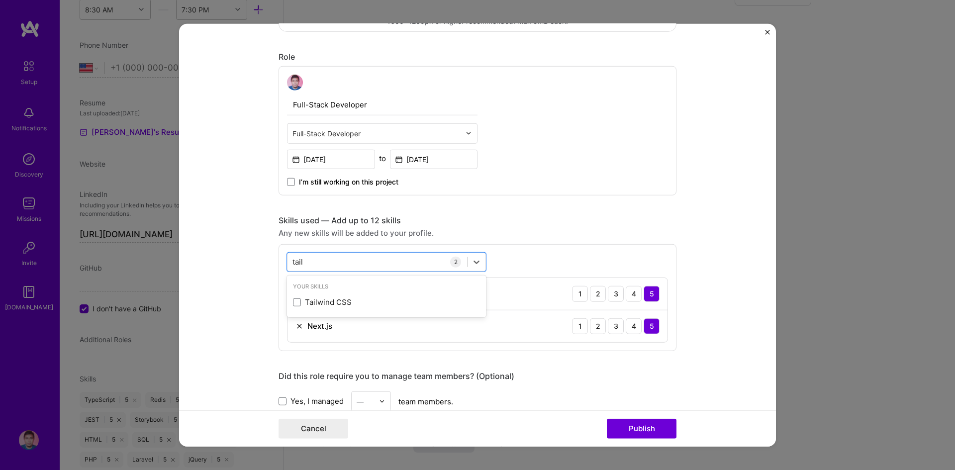
click at [357, 302] on div "Tailwind CSS" at bounding box center [386, 302] width 187 height 10
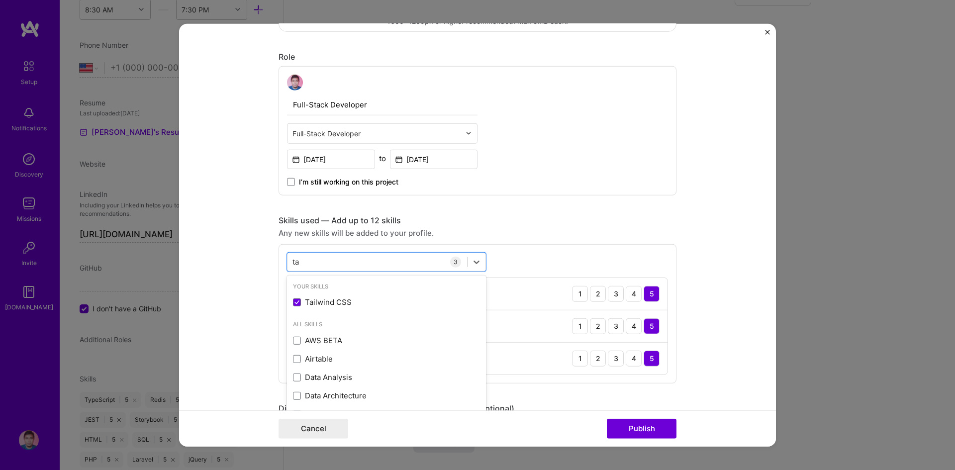
type input "t"
click at [357, 302] on div "PostgreSQL" at bounding box center [386, 302] width 187 height 10
type input "p"
click at [357, 302] on div "Redis" at bounding box center [386, 302] width 187 height 10
type input "r"
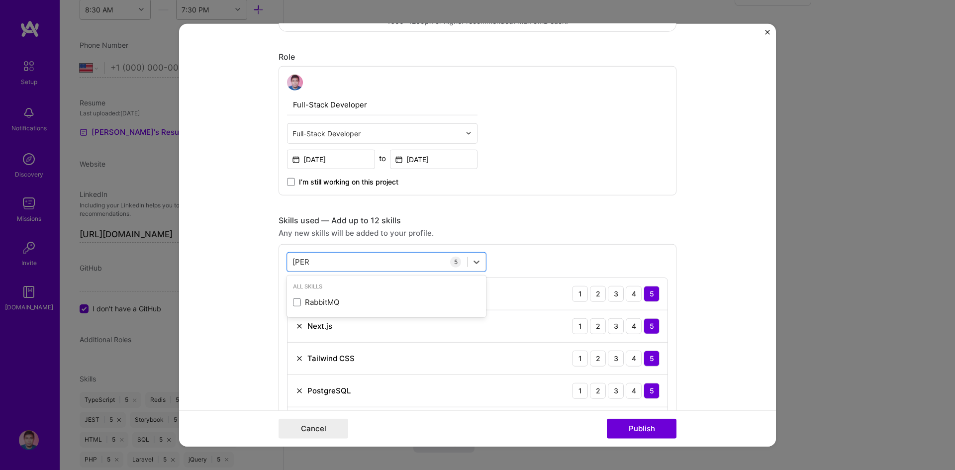
click at [357, 302] on div "RabbitMQ" at bounding box center [386, 302] width 187 height 10
type input "r"
click at [343, 324] on div "TypeScript" at bounding box center [386, 320] width 187 height 10
click at [568, 220] on div "Skills used — Add up to 12 skills" at bounding box center [477, 220] width 398 height 10
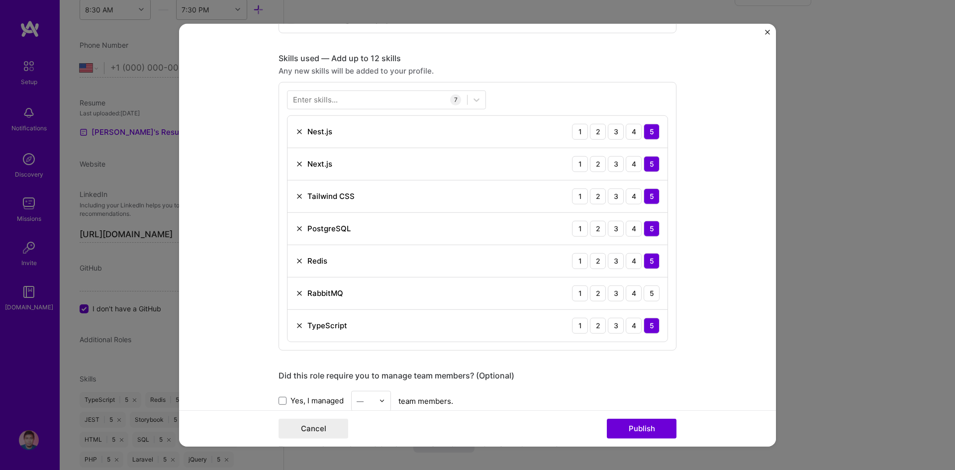
scroll to position [423, 0]
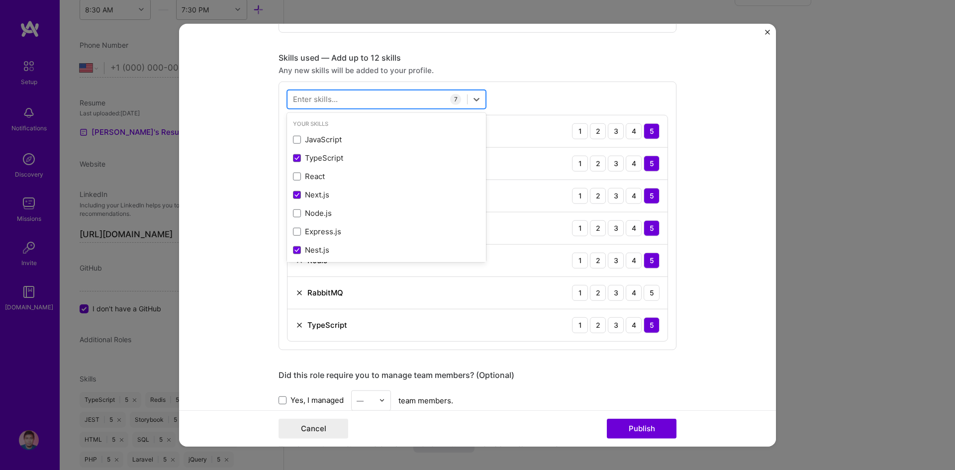
click at [395, 99] on div at bounding box center [377, 99] width 180 height 16
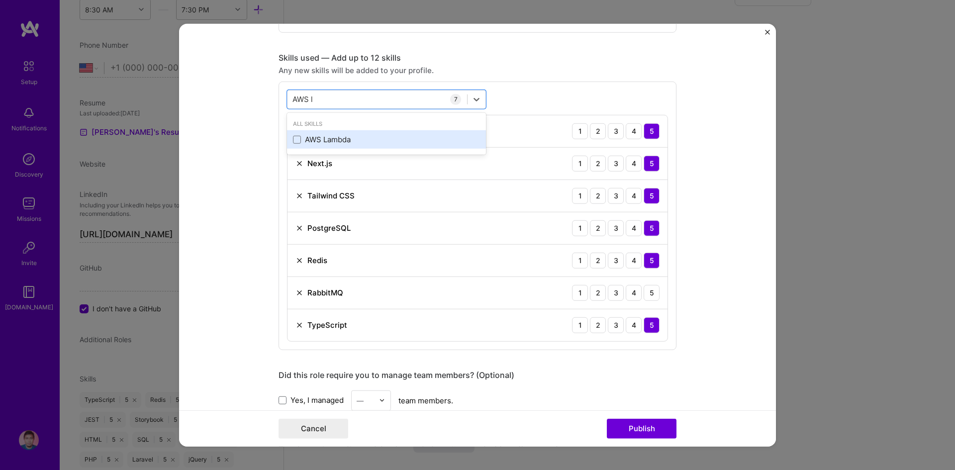
click at [361, 143] on div "AWS Lambda" at bounding box center [386, 139] width 187 height 10
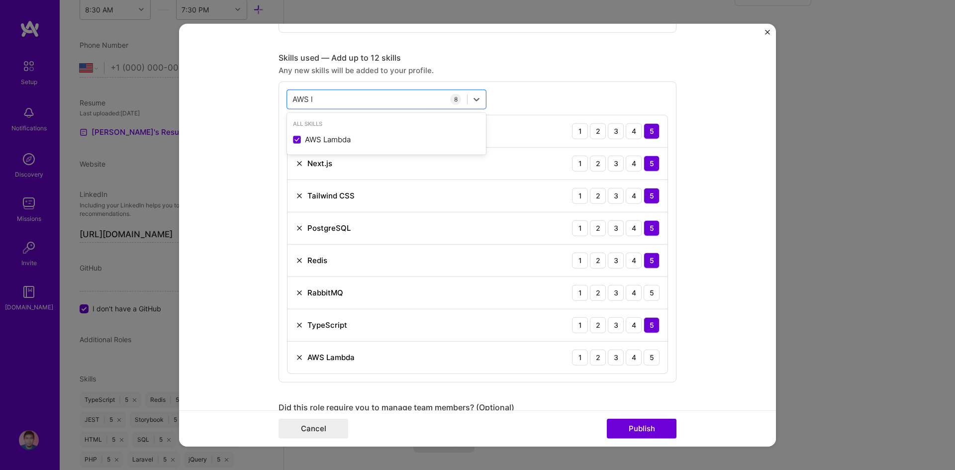
type input "AWS l"
click at [526, 98] on div "option AWS Lambda, selected. option AWS Lambda selected, 0 of 2. 1 result avail…" at bounding box center [477, 231] width 398 height 301
click at [649, 295] on div "5" at bounding box center [652, 292] width 16 height 16
click at [646, 359] on div "5" at bounding box center [652, 357] width 16 height 16
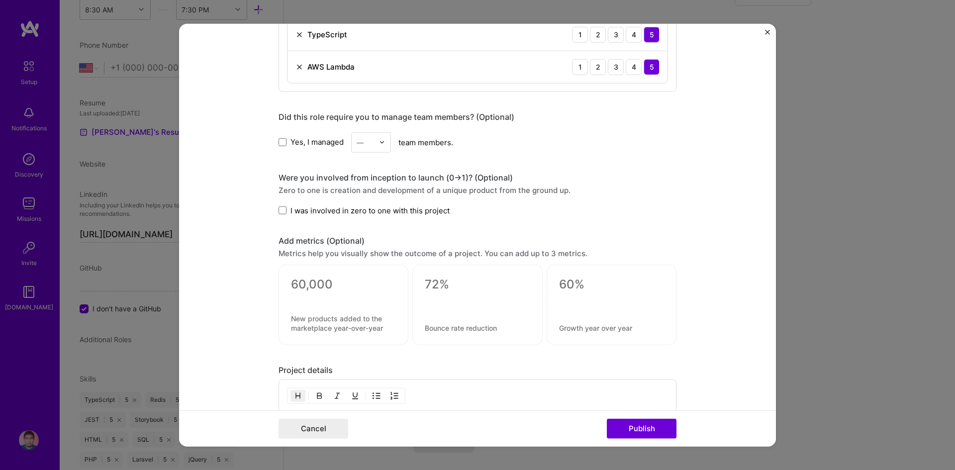
scroll to position [716, 0]
click at [312, 210] on span "I was involved in zero to one with this project" at bounding box center [369, 208] width 159 height 10
click at [0, 0] on input "I was involved in zero to one with this project" at bounding box center [0, 0] width 0 height 0
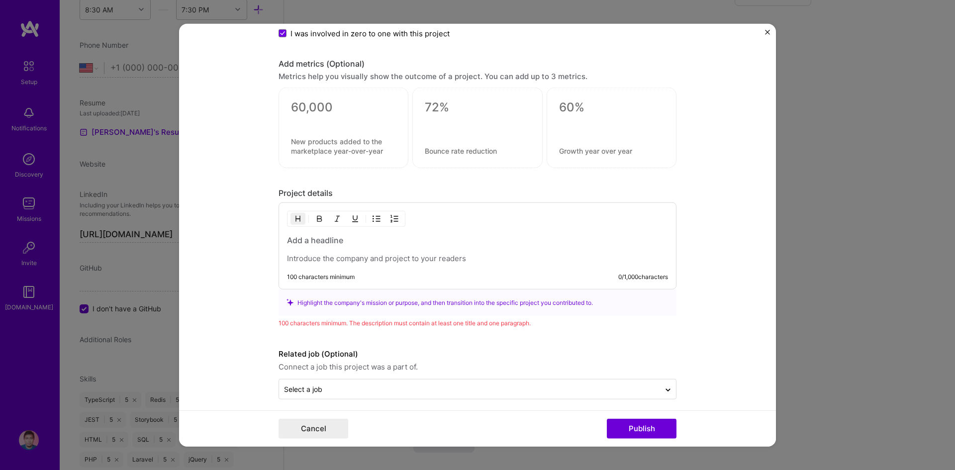
scroll to position [898, 0]
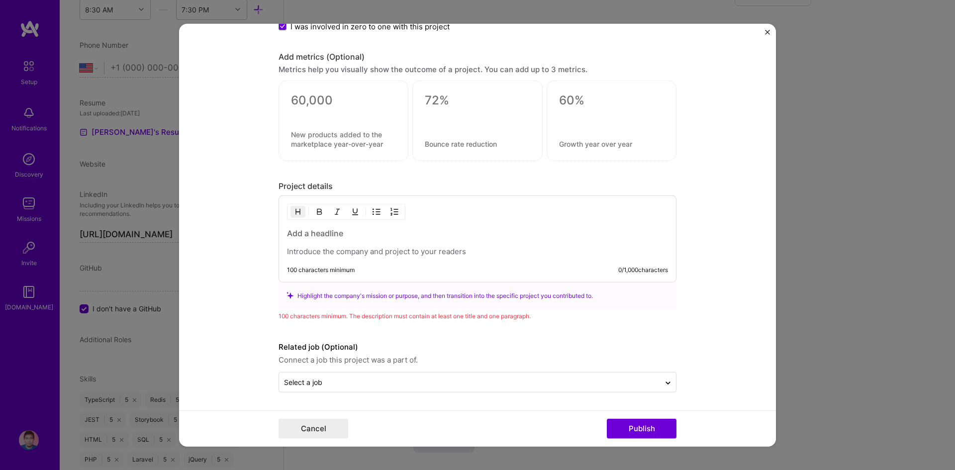
click at [315, 234] on h3 at bounding box center [477, 233] width 381 height 11
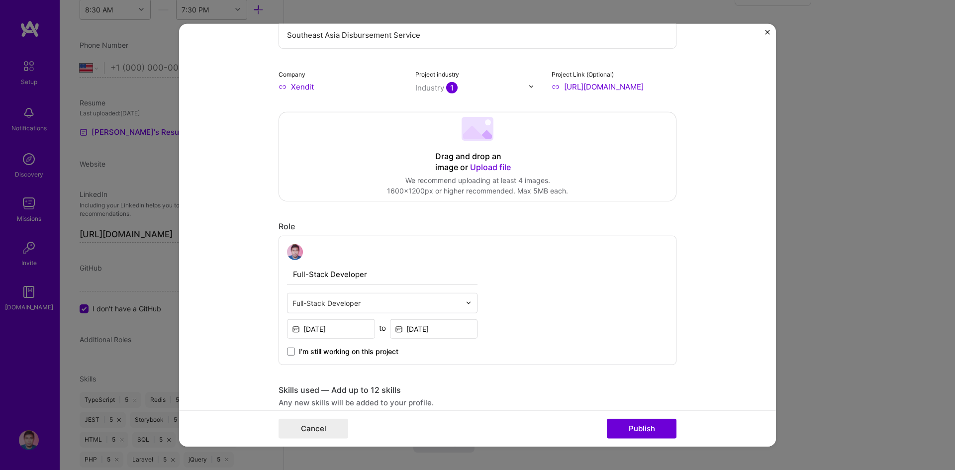
scroll to position [0, 0]
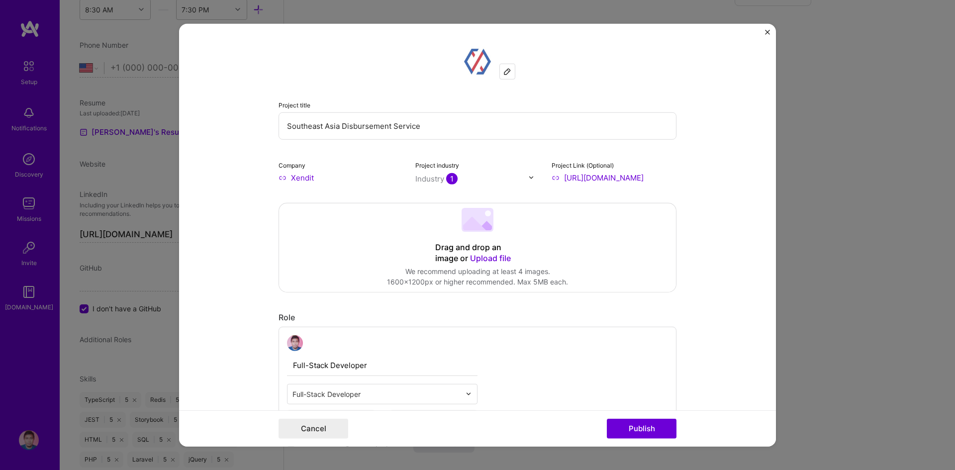
click at [432, 132] on input "Southeast Asia Disbursement Service" at bounding box center [477, 125] width 398 height 27
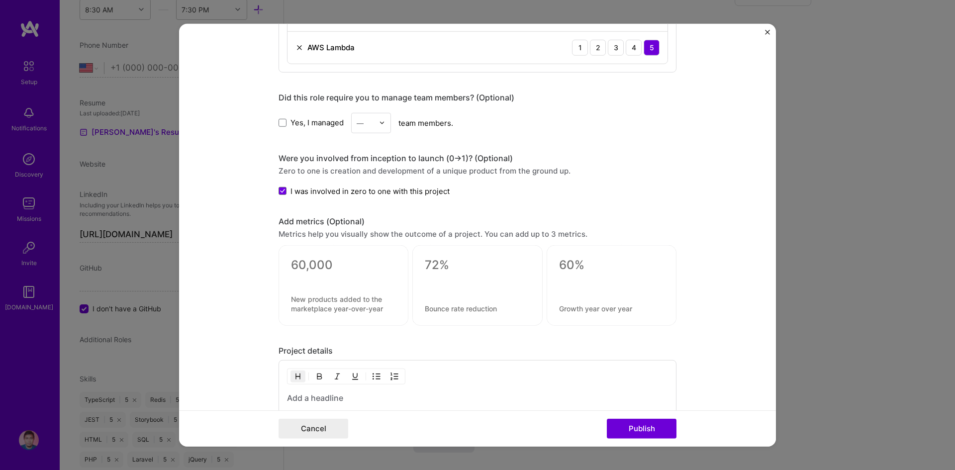
scroll to position [784, 0]
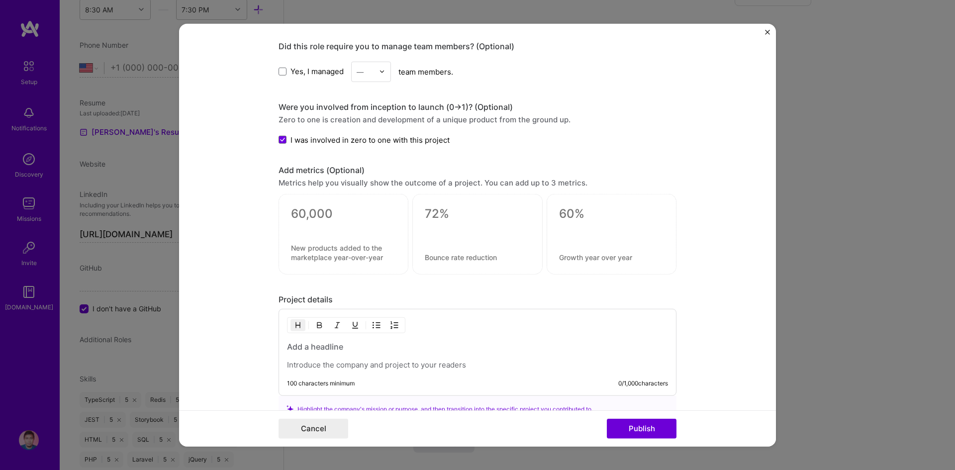
click at [326, 345] on h3 at bounding box center [477, 346] width 381 height 11
paste div
click at [324, 363] on p at bounding box center [477, 365] width 381 height 10
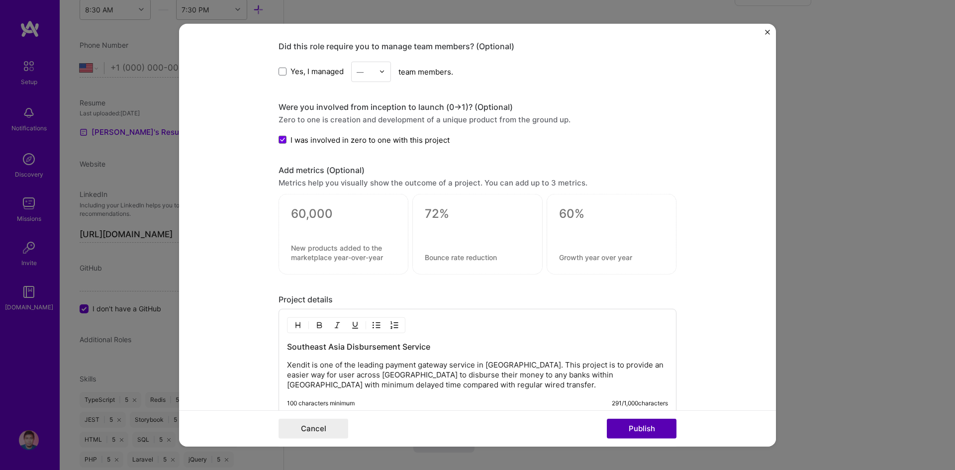
click at [643, 427] on button "Publish" at bounding box center [642, 429] width 70 height 20
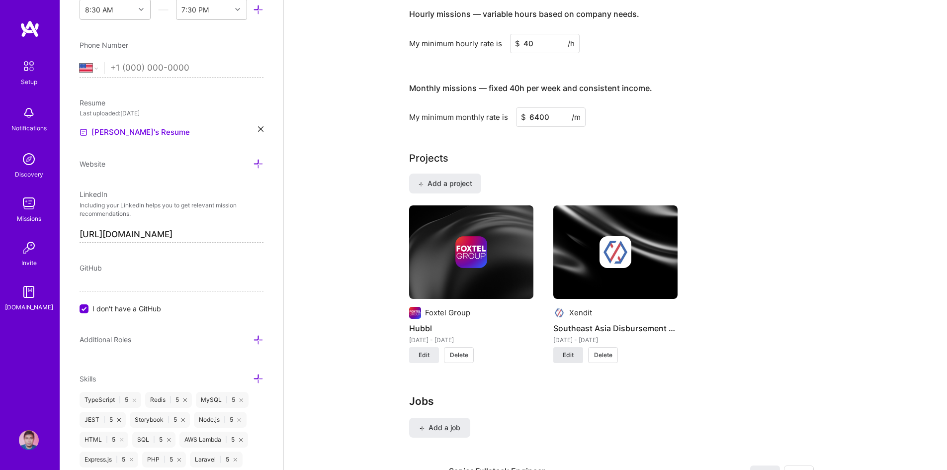
click at [571, 351] on span "Edit" at bounding box center [568, 355] width 11 height 9
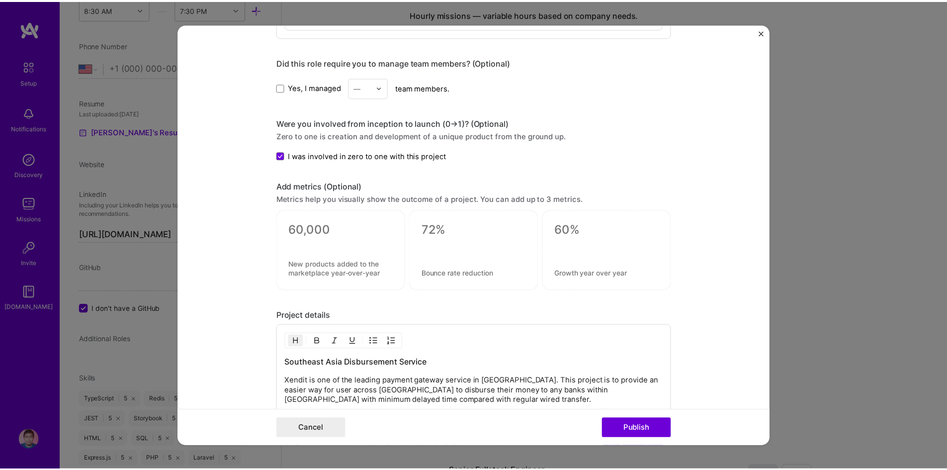
scroll to position [913, 0]
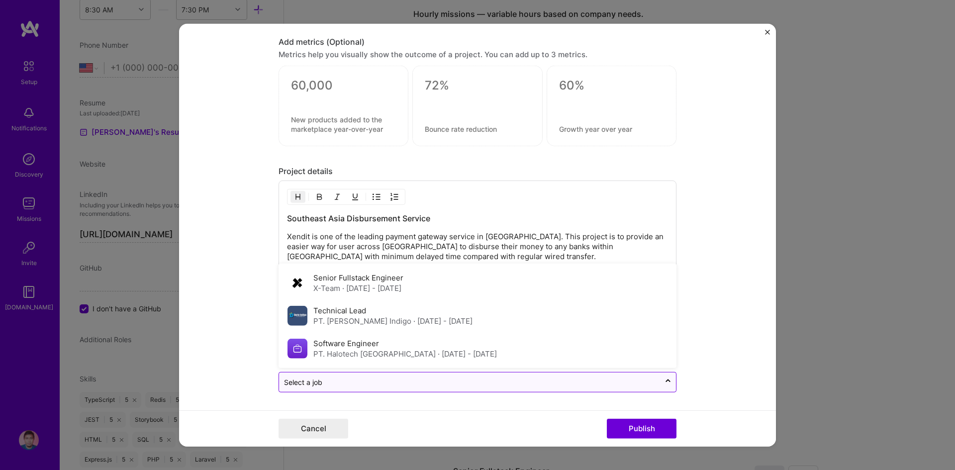
click at [492, 382] on input "text" at bounding box center [469, 382] width 371 height 10
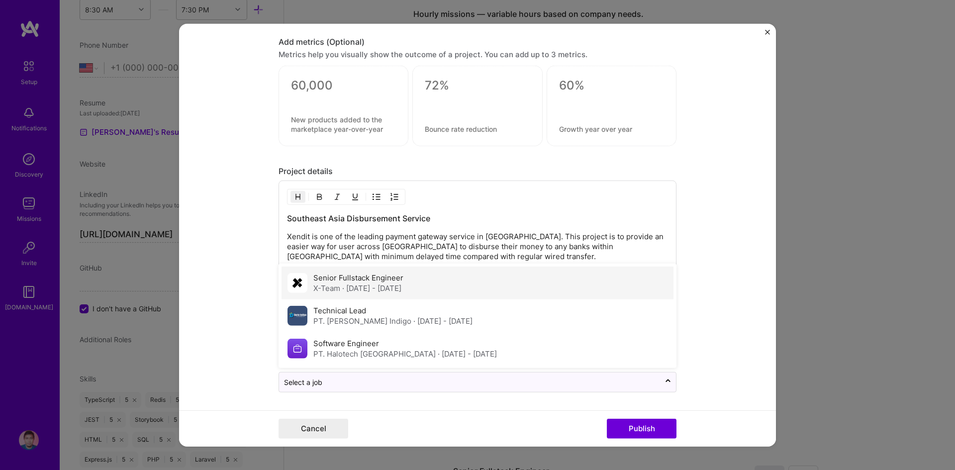
click at [401, 291] on span "· [DATE] - [DATE]" at bounding box center [371, 287] width 59 height 9
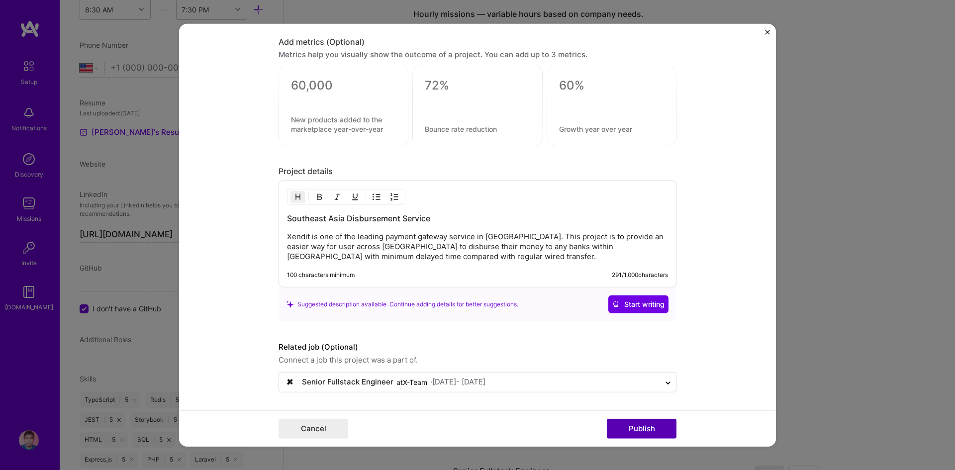
click at [625, 436] on button "Publish" at bounding box center [642, 429] width 70 height 20
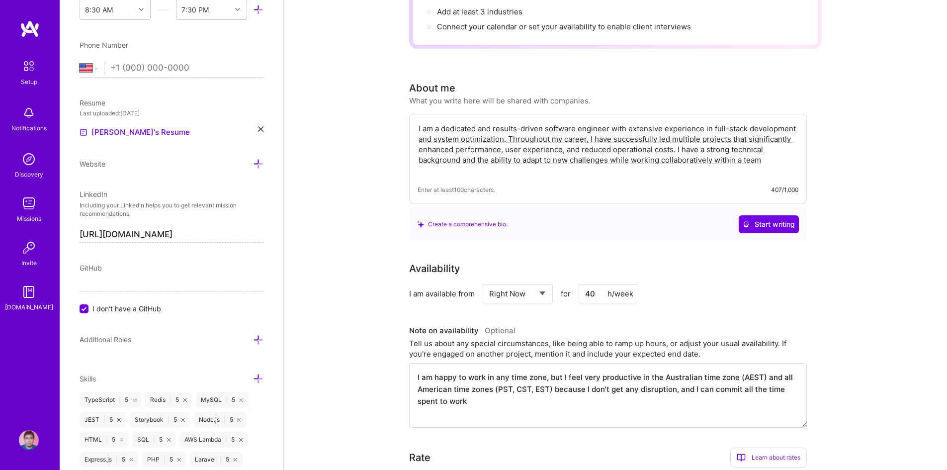
scroll to position [0, 0]
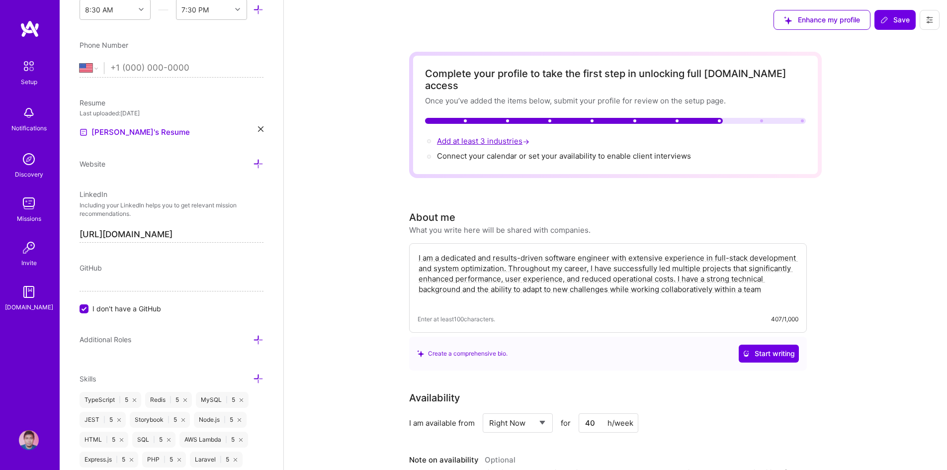
click at [500, 136] on span "Add at least 3 industries →" at bounding box center [484, 140] width 94 height 9
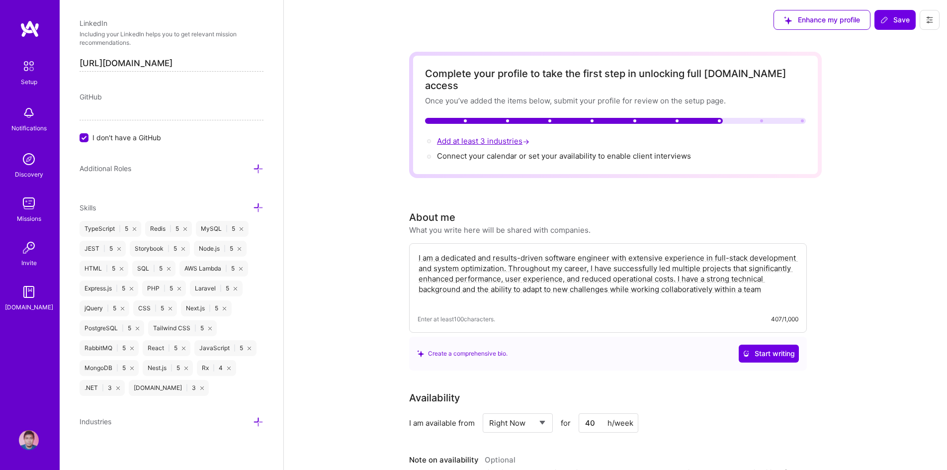
scroll to position [524, 0]
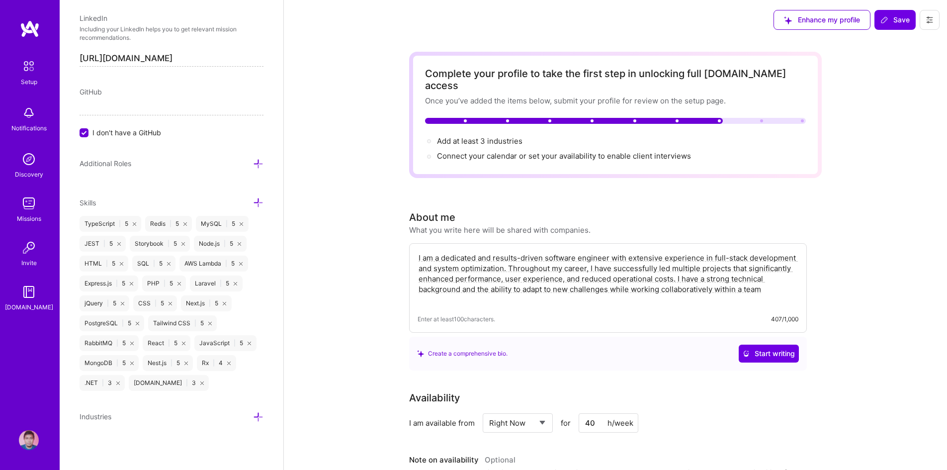
click at [253, 417] on icon at bounding box center [258, 417] width 10 height 10
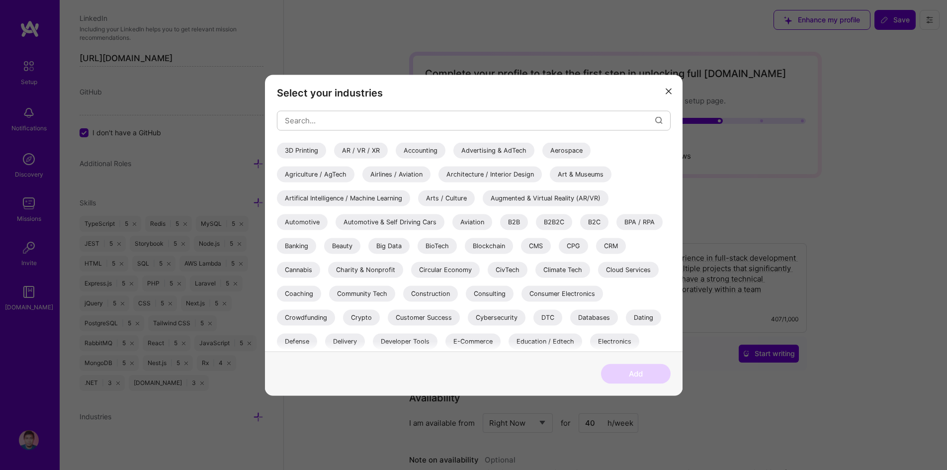
click at [409, 147] on div "Accounting" at bounding box center [421, 150] width 50 height 16
click at [515, 219] on div "B2B" at bounding box center [514, 222] width 28 height 16
click at [590, 218] on div "B2C" at bounding box center [594, 222] width 28 height 16
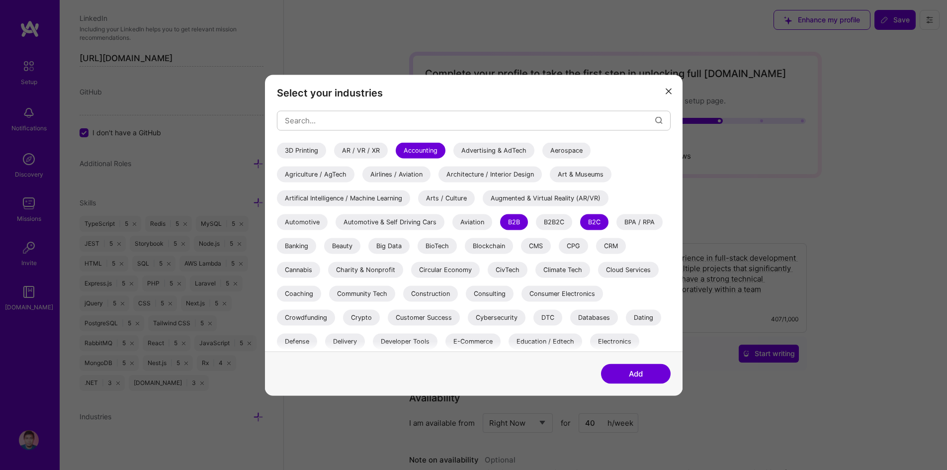
click at [612, 243] on div "CRM" at bounding box center [611, 246] width 30 height 16
click at [297, 246] on div "Banking" at bounding box center [296, 246] width 39 height 16
click at [432, 114] on input "modal" at bounding box center [470, 120] width 370 height 25
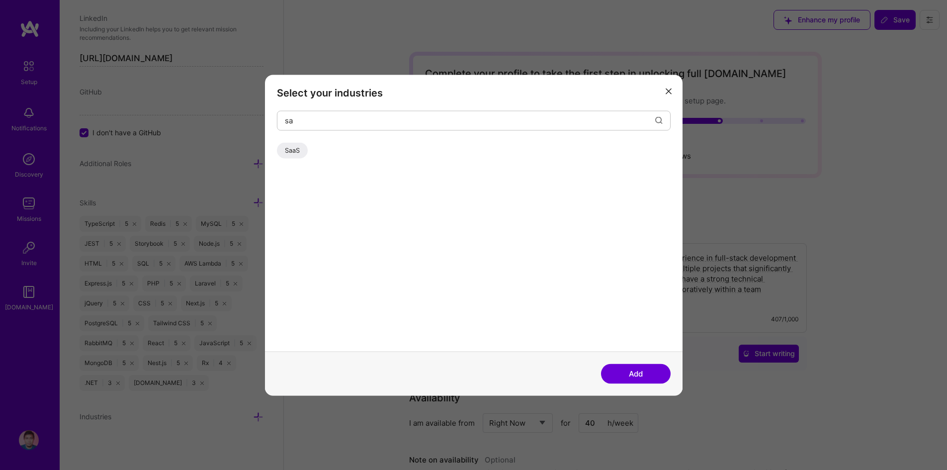
click at [297, 152] on div "SaaS" at bounding box center [292, 150] width 31 height 16
click at [330, 126] on input "sa" at bounding box center [470, 120] width 370 height 25
type input "s"
click at [301, 150] on div "Payments" at bounding box center [299, 150] width 45 height 16
click at [323, 118] on input "paym" at bounding box center [470, 120] width 370 height 25
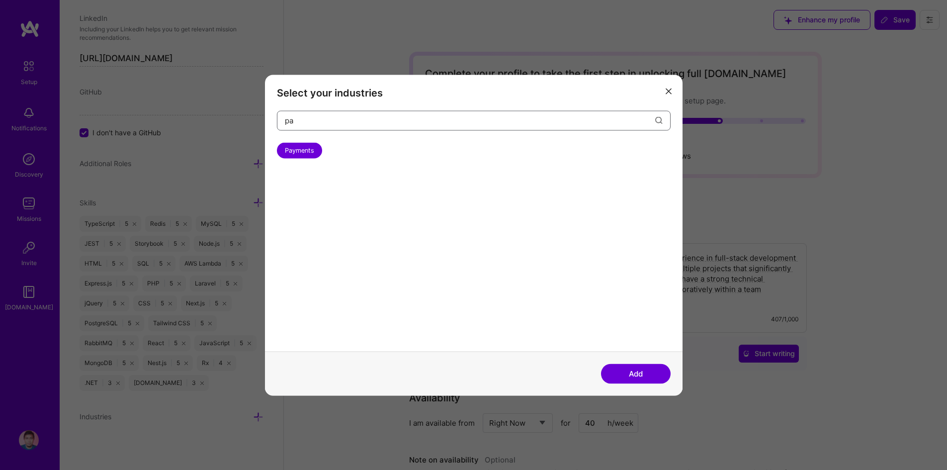
type input "p"
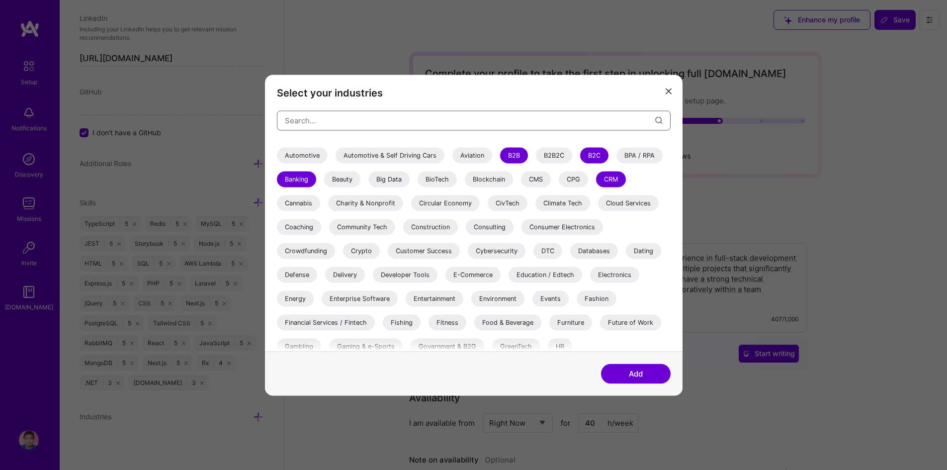
scroll to position [67, 0]
click at [482, 228] on div "Consulting" at bounding box center [490, 226] width 48 height 16
click at [409, 251] on div "Customer Success" at bounding box center [424, 250] width 72 height 16
click at [348, 275] on div "Delivery" at bounding box center [345, 274] width 40 height 16
click at [462, 277] on div "E-Commerce" at bounding box center [473, 274] width 55 height 16
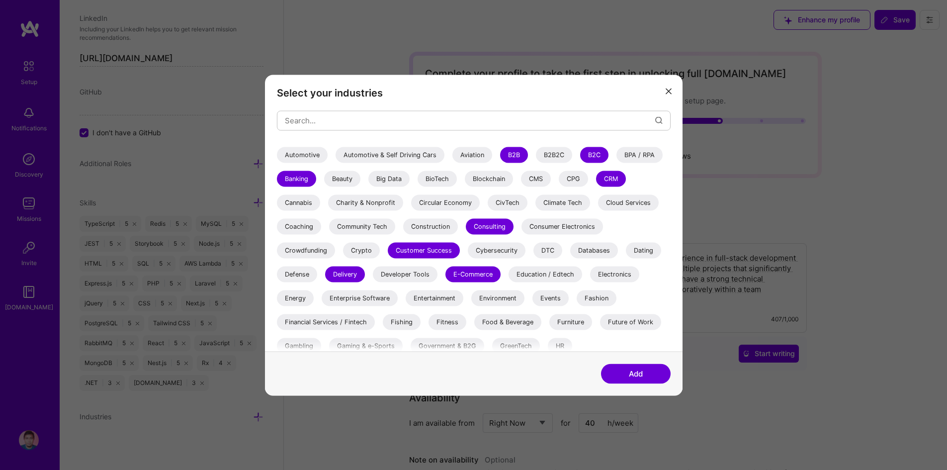
click at [531, 273] on div "Education / Edtech" at bounding box center [546, 274] width 74 height 16
click at [611, 272] on div "Electronics" at bounding box center [614, 274] width 49 height 16
click at [346, 298] on div "Enterprise Software" at bounding box center [360, 298] width 76 height 16
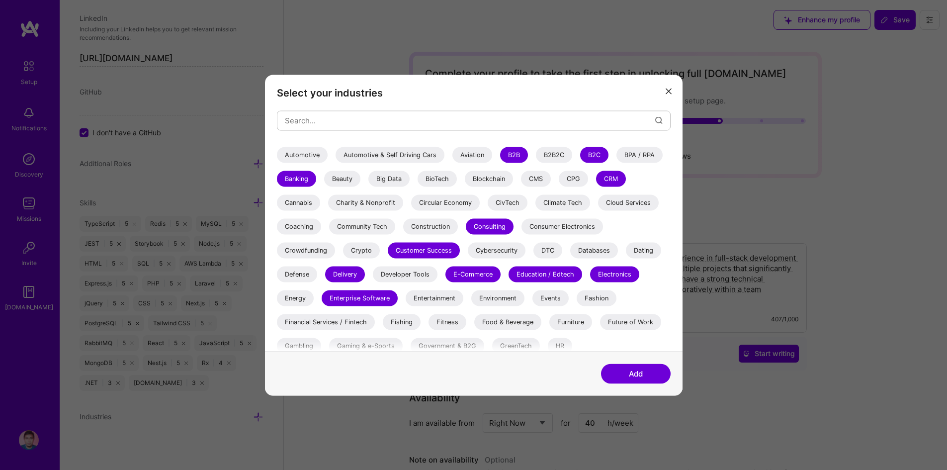
click at [331, 324] on div "Financial Services / Fintech" at bounding box center [326, 322] width 98 height 16
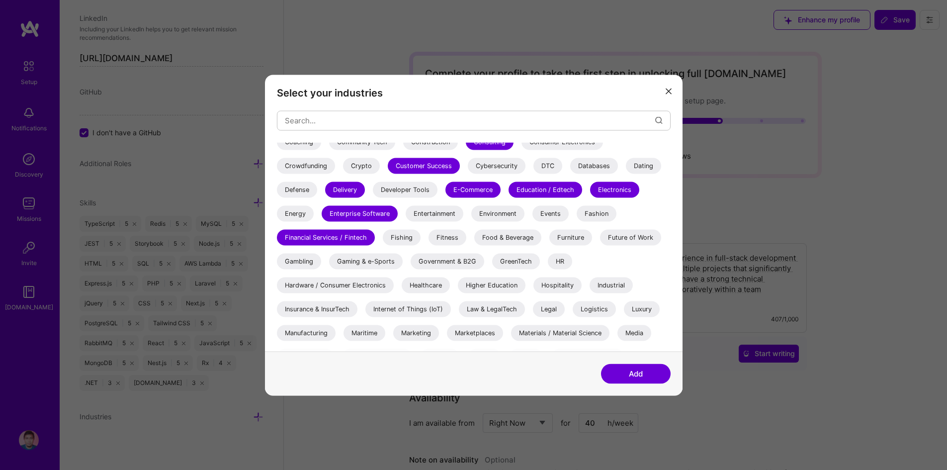
scroll to position [152, 0]
click at [448, 238] on div "Fitness" at bounding box center [448, 237] width 38 height 16
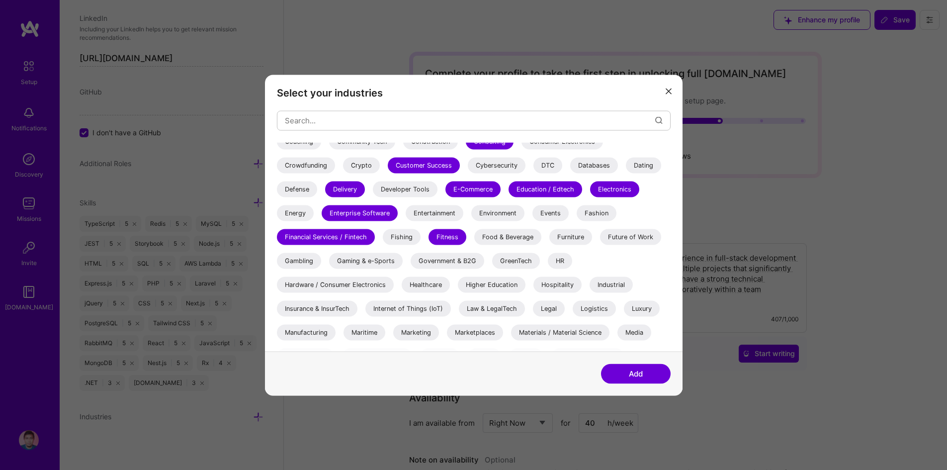
click at [508, 238] on div "Food & Beverage" at bounding box center [507, 237] width 67 height 16
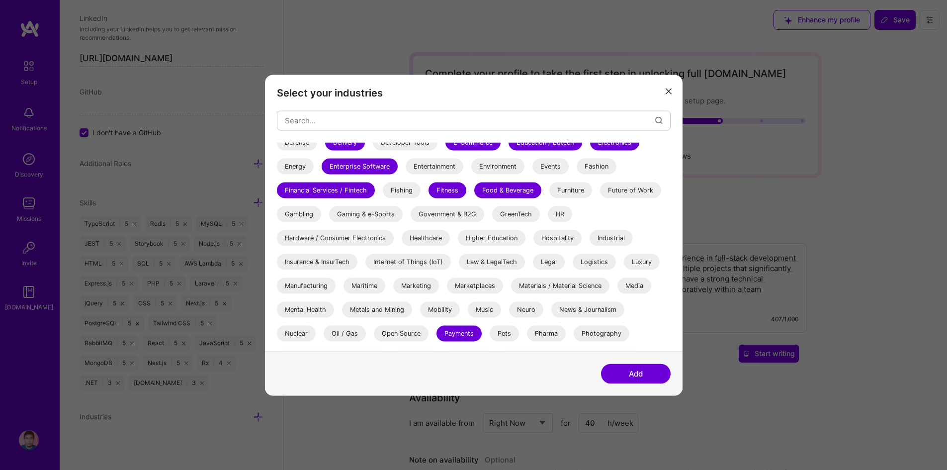
scroll to position [199, 0]
click at [368, 235] on div "Hardware / Consumer Electronics" at bounding box center [335, 237] width 117 height 16
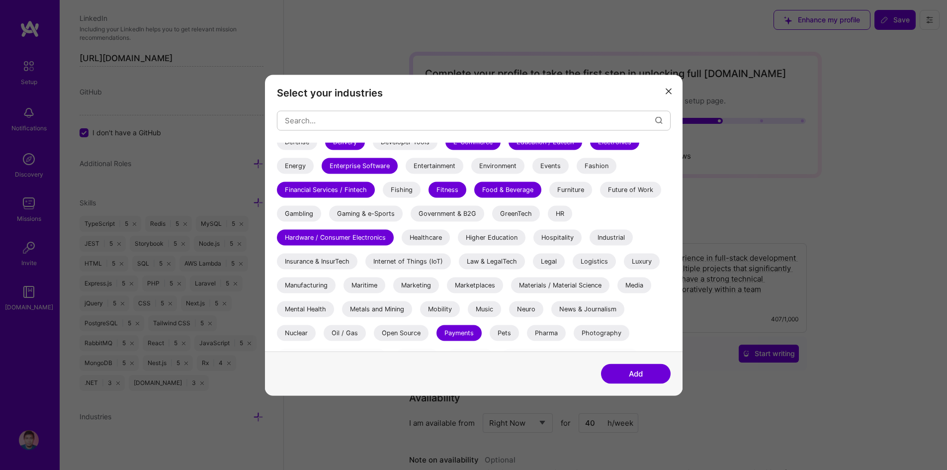
click at [412, 237] on div "Healthcare" at bounding box center [426, 237] width 48 height 16
click at [324, 260] on div "Insurance & InsurTech" at bounding box center [317, 261] width 81 height 16
click at [598, 258] on div "Logistics" at bounding box center [594, 261] width 43 height 16
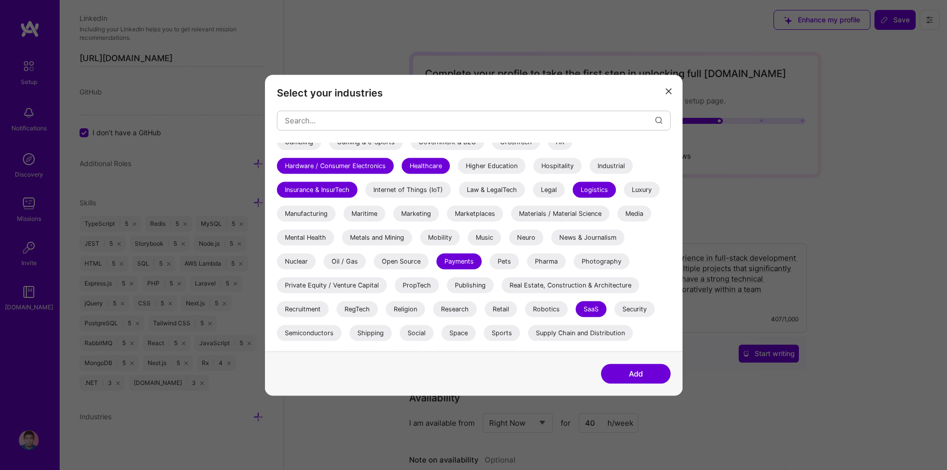
scroll to position [283, 0]
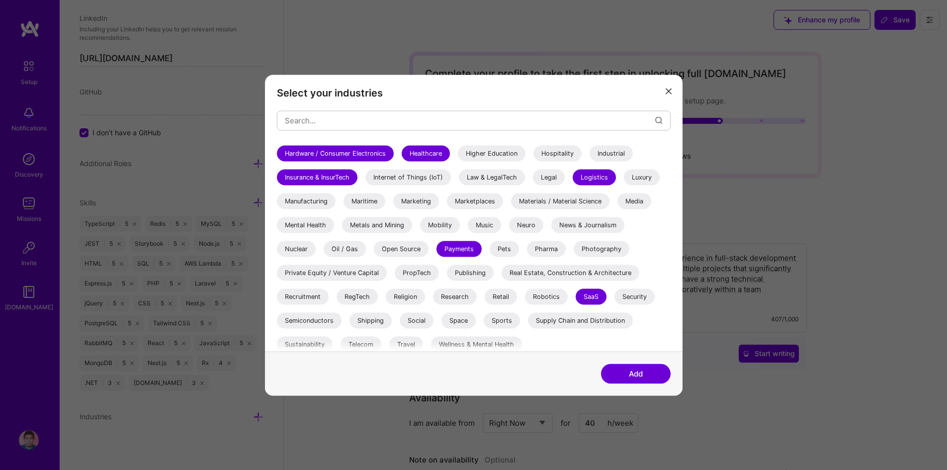
click at [310, 295] on div "Recruitment" at bounding box center [303, 296] width 52 height 16
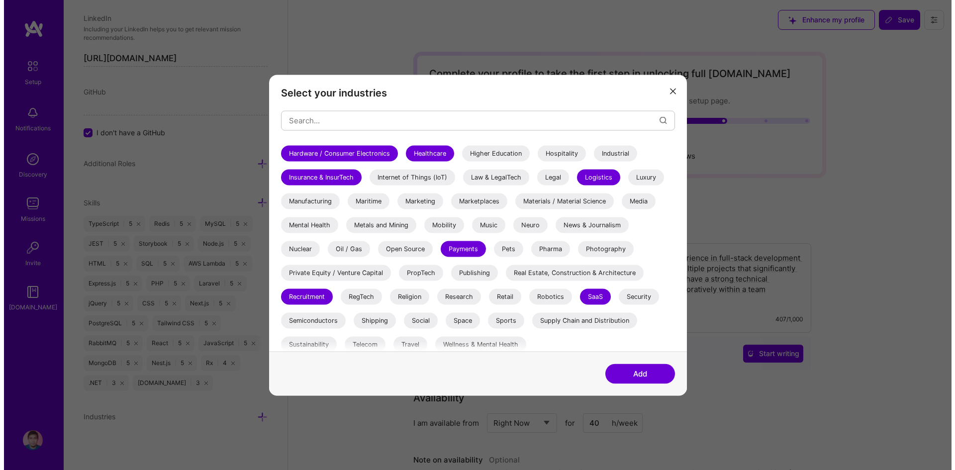
scroll to position [288, 0]
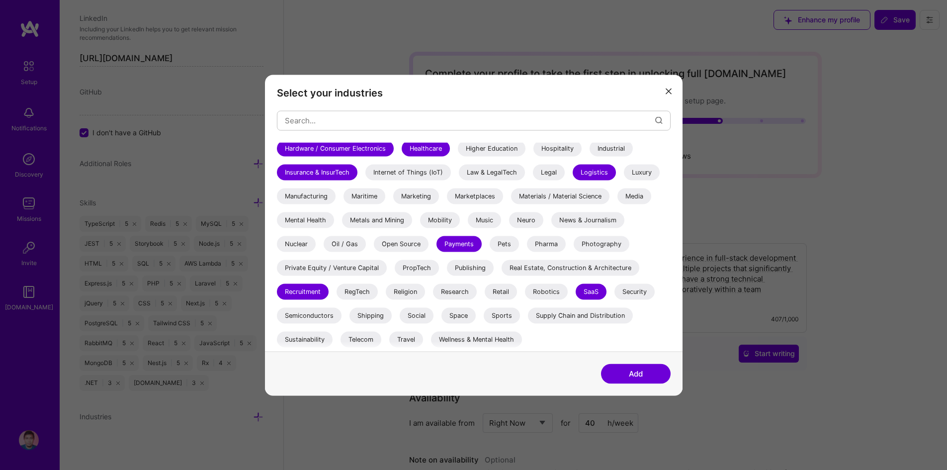
click at [629, 374] on button "Add" at bounding box center [636, 374] width 70 height 20
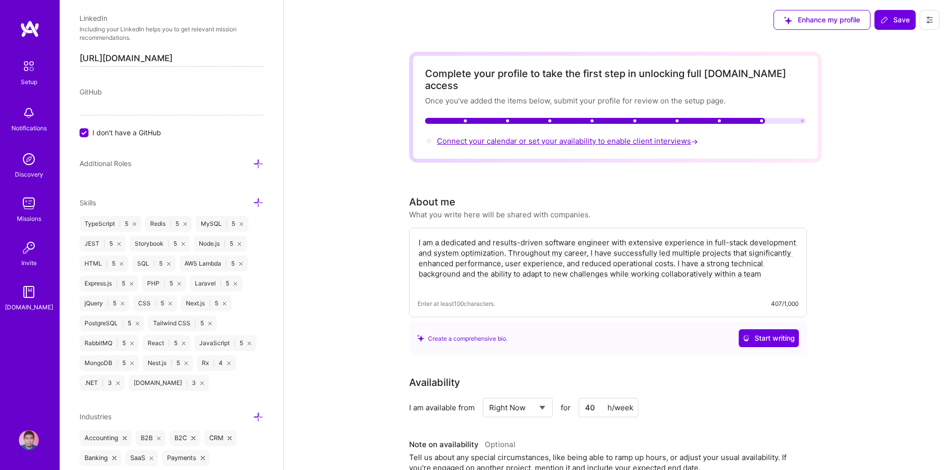
click at [597, 136] on span "Connect your calendar or set your availability to enable client interviews →" at bounding box center [568, 140] width 263 height 9
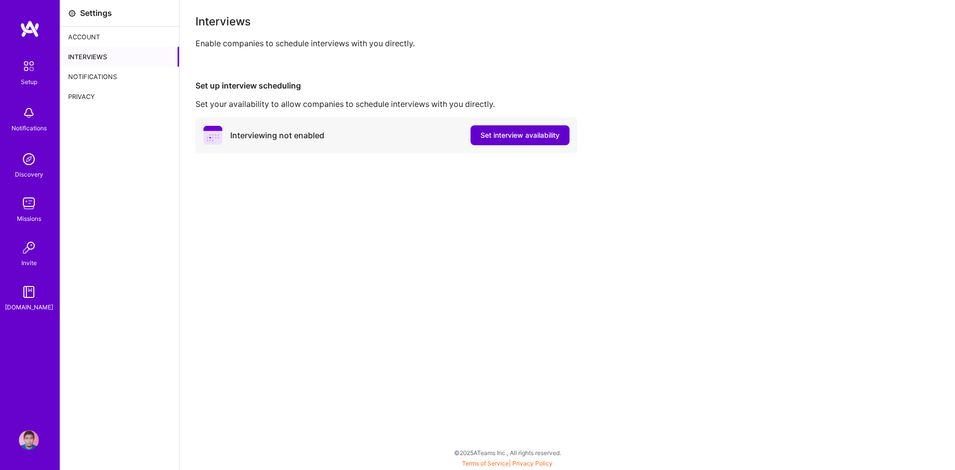
click at [503, 132] on span "Set interview availability" at bounding box center [519, 135] width 79 height 10
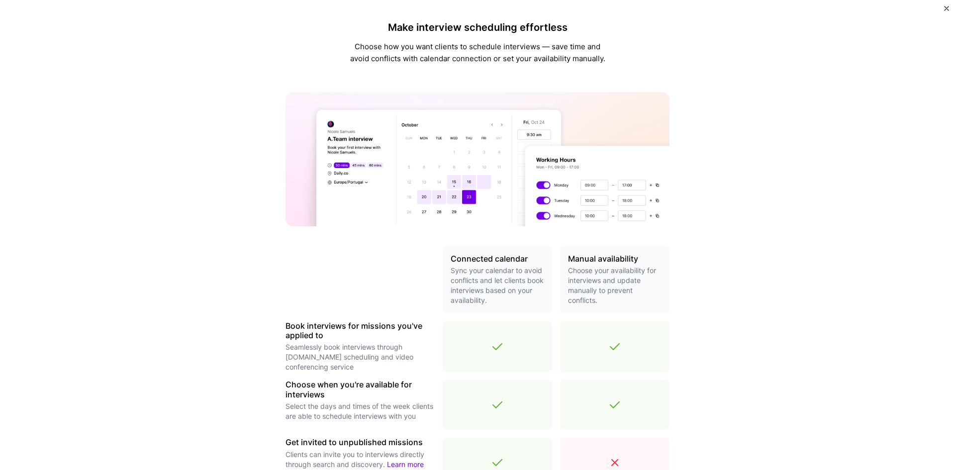
scroll to position [227, 0]
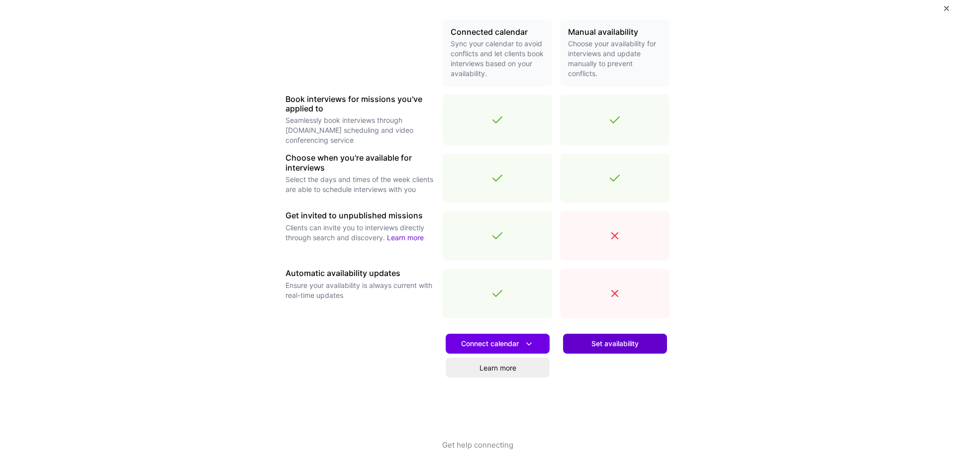
click at [601, 346] on span "Set availability" at bounding box center [614, 344] width 47 height 10
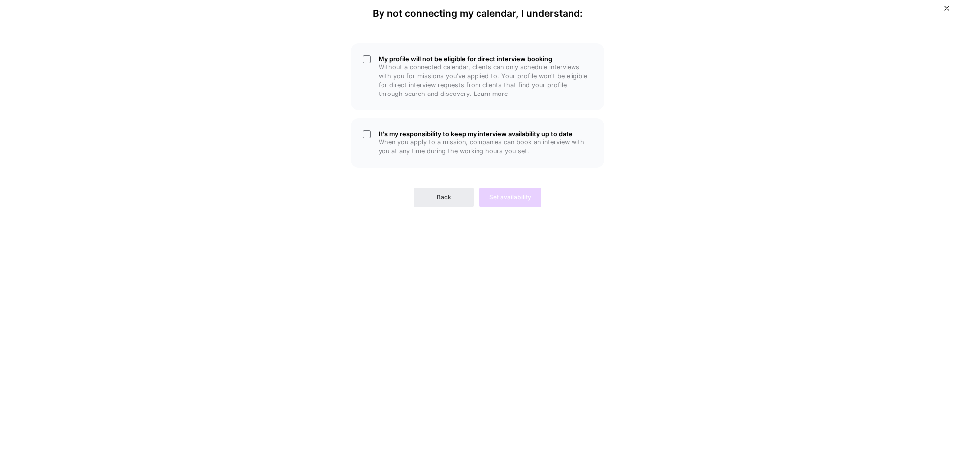
scroll to position [0, 0]
click at [370, 57] on div "My profile will not be eligible for direct interview booking Without a connecte…" at bounding box center [478, 76] width 254 height 67
click at [369, 135] on div "It's my responsibility to keep my interview availability up to date When you ap…" at bounding box center [478, 142] width 254 height 49
click at [499, 201] on span "Set availability" at bounding box center [510, 197] width 42 height 9
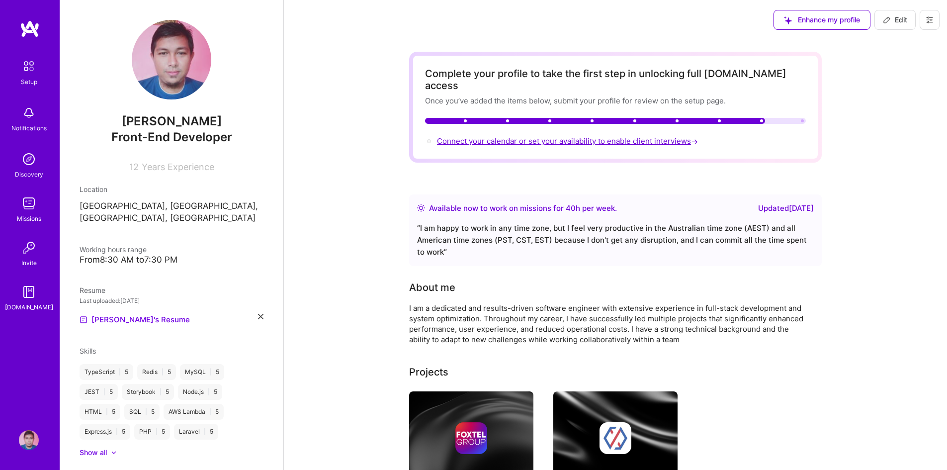
click at [496, 136] on span "Connect your calendar or set your availability to enable client interviews →" at bounding box center [568, 140] width 263 height 9
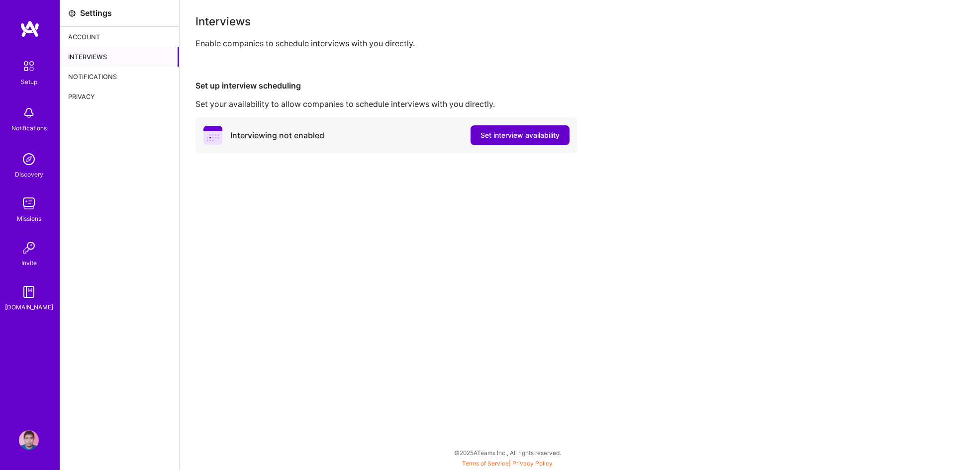
click at [503, 133] on span "Set interview availability" at bounding box center [519, 135] width 79 height 10
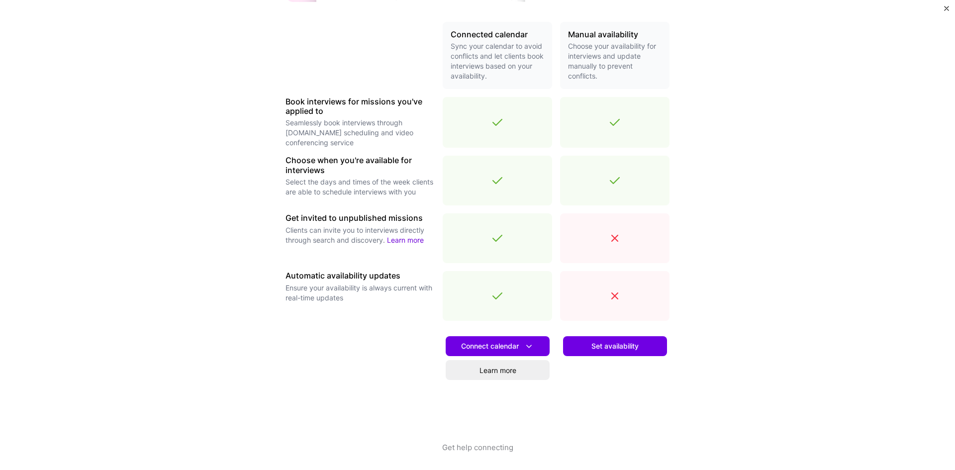
scroll to position [225, 0]
click at [535, 343] on button "Connect calendar" at bounding box center [498, 345] width 104 height 20
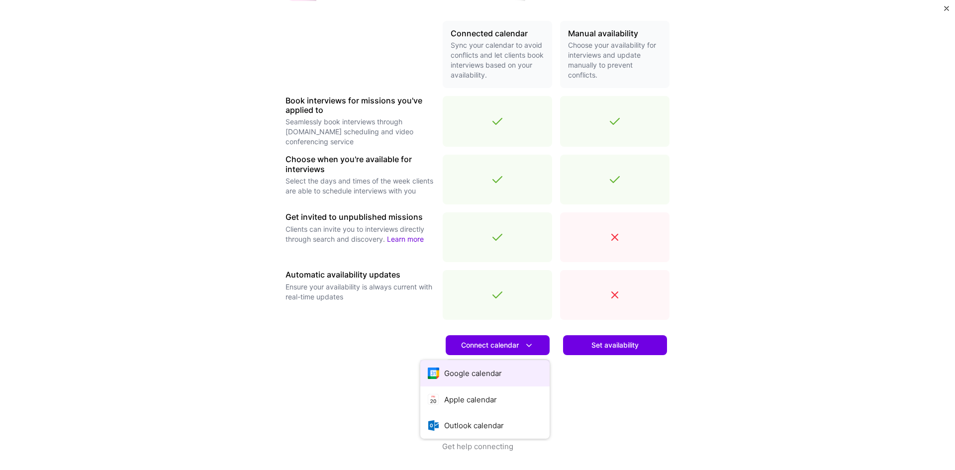
click at [494, 372] on button "Google calendar" at bounding box center [484, 373] width 129 height 26
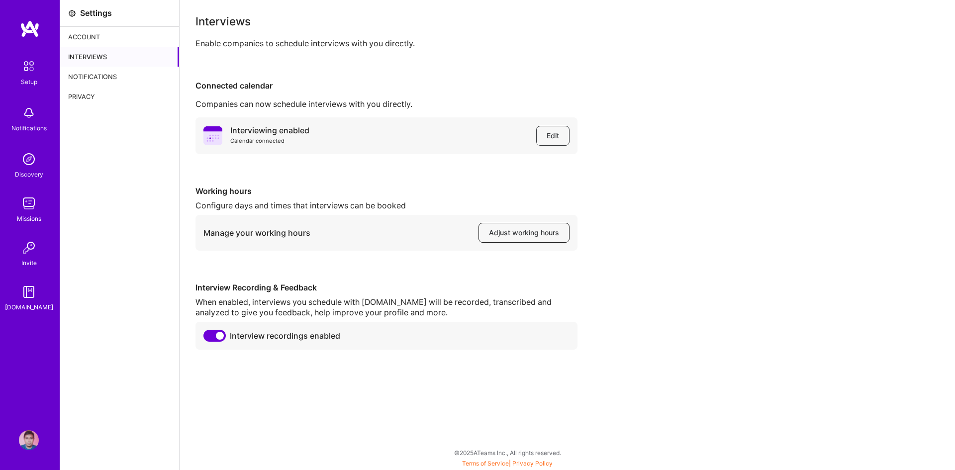
click at [531, 228] on span "Adjust working hours" at bounding box center [524, 233] width 70 height 10
click at [407, 263] on div "Interviewing enabled Calendar connected Edit Working hours Configure days and t…" at bounding box center [566, 233] width 743 height 232
click at [121, 35] on div "Account" at bounding box center [119, 37] width 119 height 20
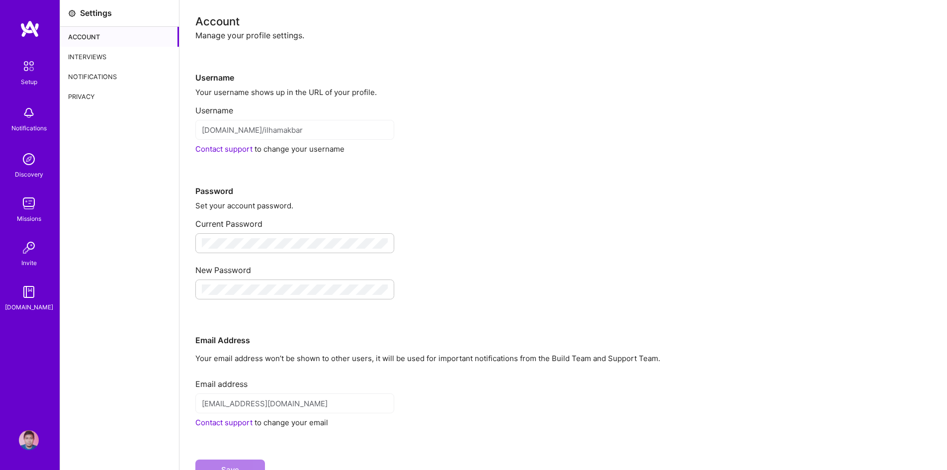
scroll to position [41, 0]
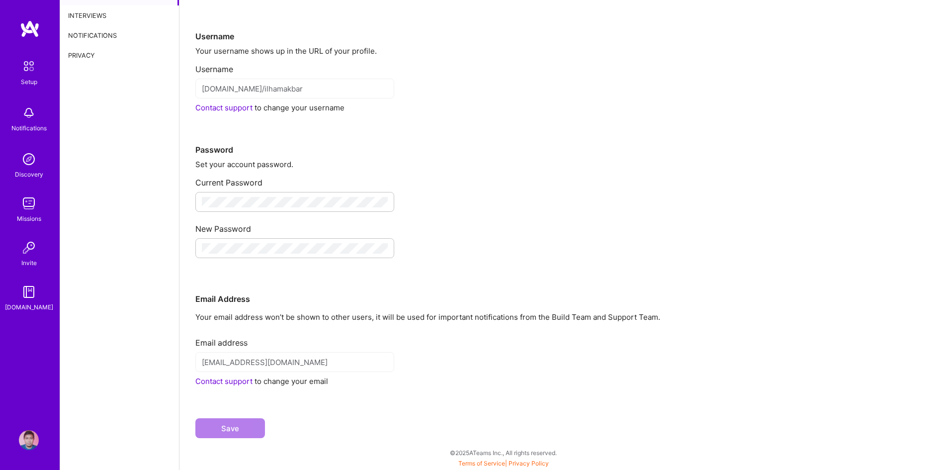
click at [24, 74] on img at bounding box center [28, 66] width 21 height 21
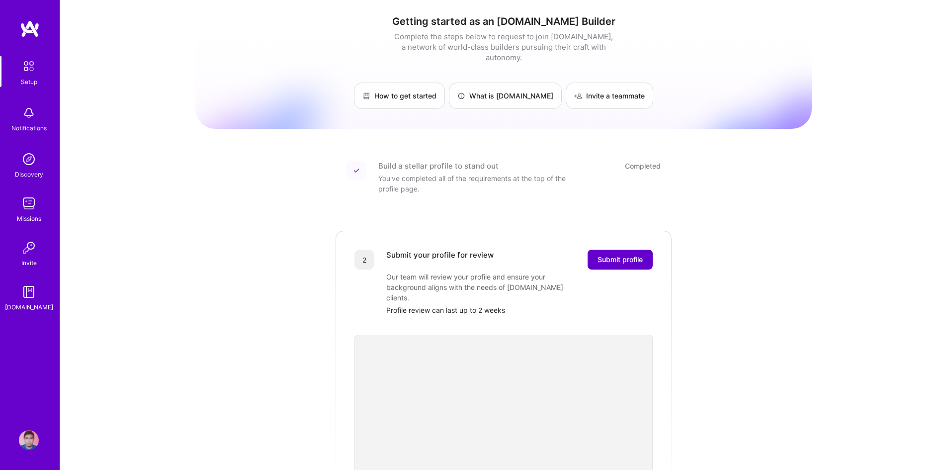
click at [616, 255] on span "Submit profile" at bounding box center [620, 260] width 45 height 10
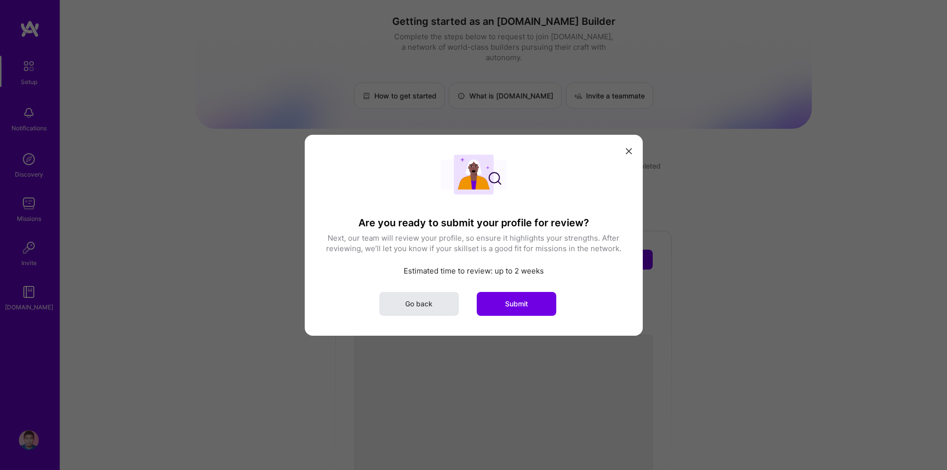
click at [434, 308] on button "Go back" at bounding box center [419, 303] width 80 height 24
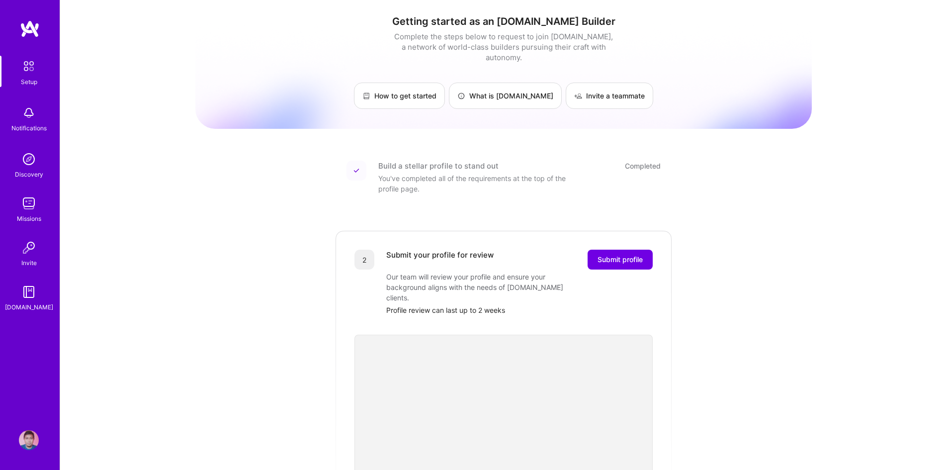
click at [35, 32] on img at bounding box center [30, 29] width 20 height 18
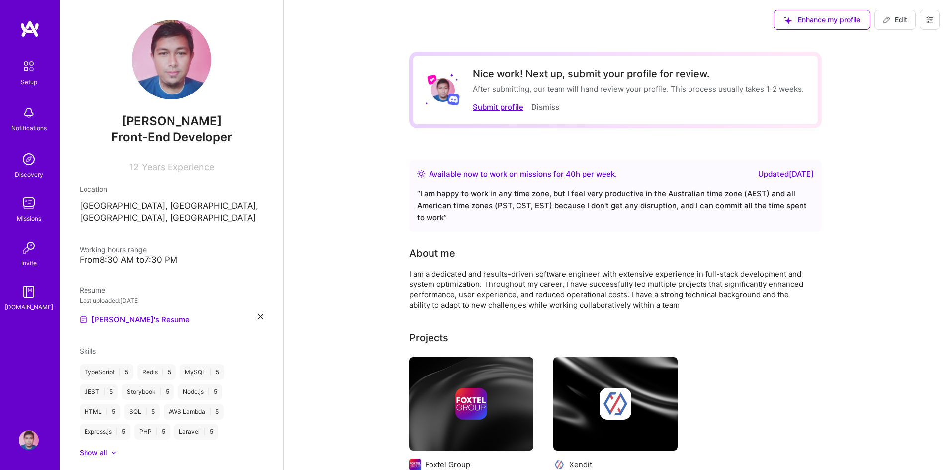
click at [502, 108] on button "Submit profile" at bounding box center [498, 107] width 51 height 10
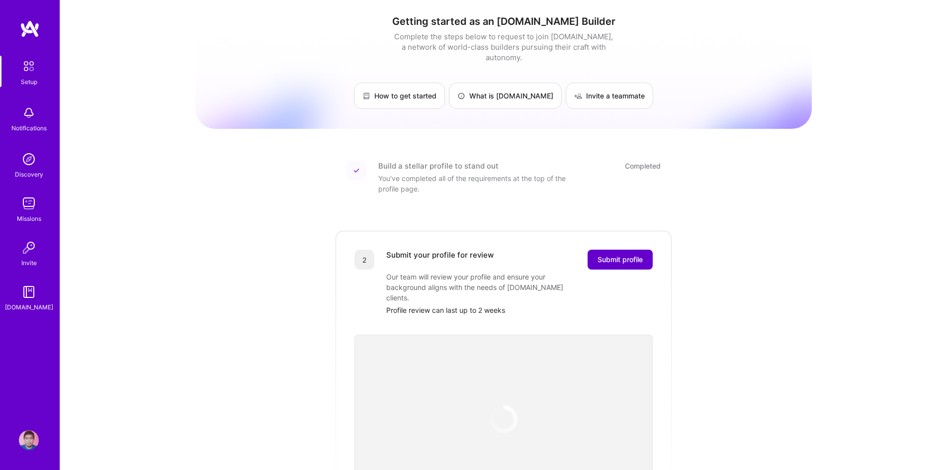
click at [618, 255] on span "Submit profile" at bounding box center [620, 260] width 45 height 10
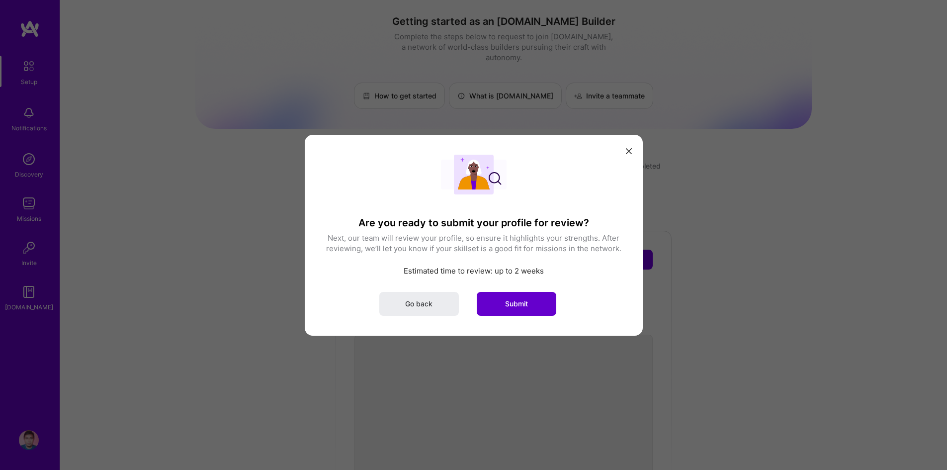
click at [524, 305] on span "Submit" at bounding box center [516, 303] width 23 height 10
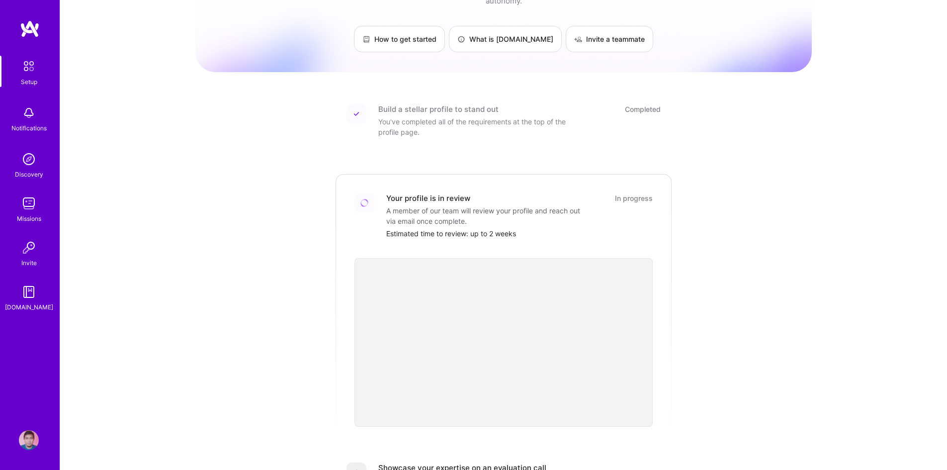
scroll to position [56, 0]
